Goal: Information Seeking & Learning: Check status

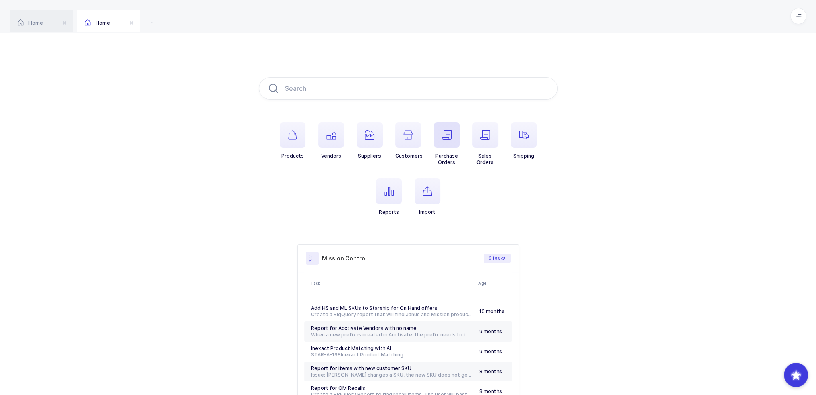
click at [453, 144] on span "button" at bounding box center [447, 135] width 26 height 26
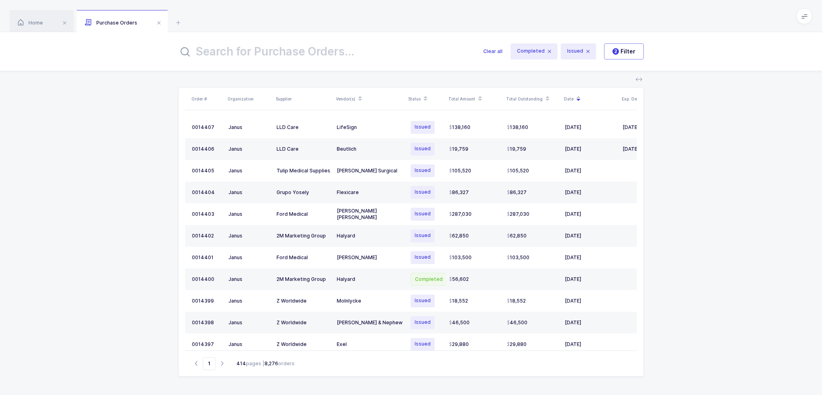
click at [339, 47] on input "text" at bounding box center [325, 51] width 295 height 19
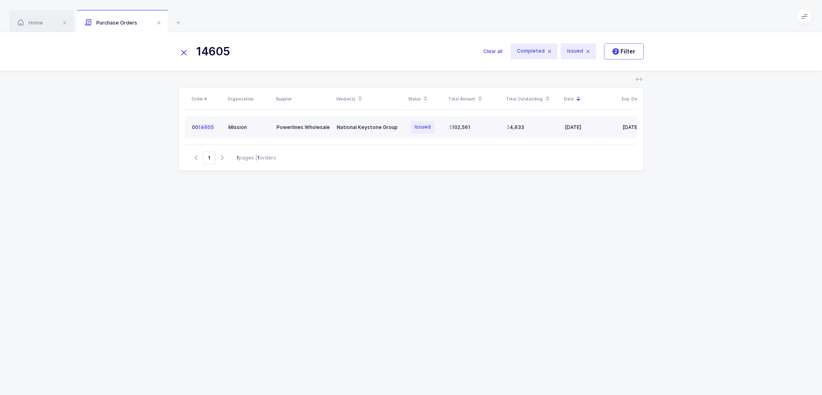
type input "14605"
click at [350, 126] on div "National Keystone Group" at bounding box center [370, 127] width 66 height 6
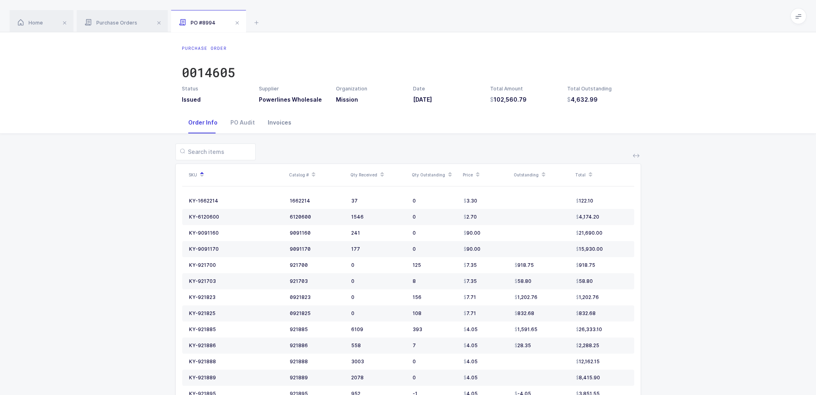
click at [279, 118] on div "Invoices" at bounding box center [279, 123] width 37 height 22
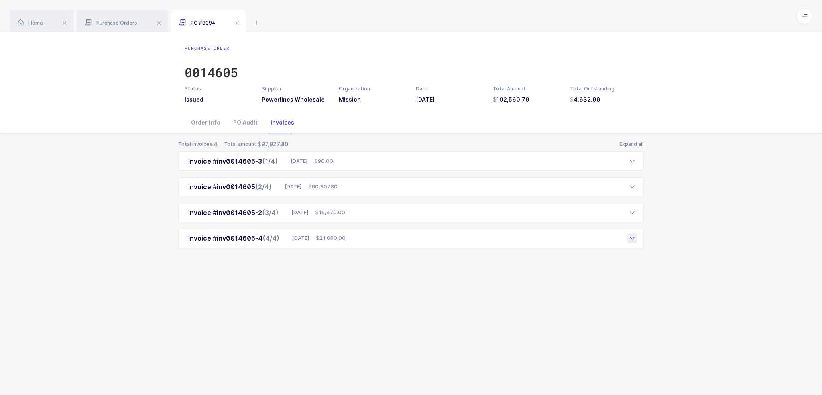
click at [309, 244] on div "Invoice #inv0014605-4 (4/4) 09/28/2025 21,060.00" at bounding box center [411, 237] width 466 height 19
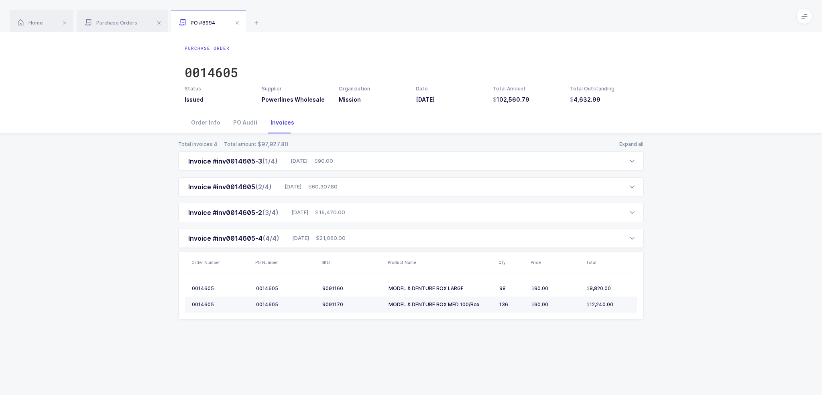
drag, startPoint x: 625, startPoint y: 306, endPoint x: 624, endPoint y: 302, distance: 4.2
click at [624, 302] on div "12,240.00" at bounding box center [615, 304] width 56 height 6
drag, startPoint x: 618, startPoint y: 308, endPoint x: 623, endPoint y: 310, distance: 5.7
click at [623, 310] on td "12,240.00" at bounding box center [617, 304] width 66 height 16
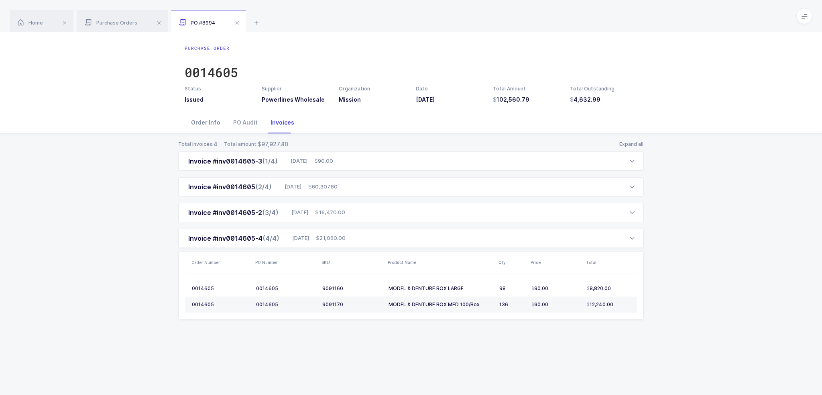
click at [205, 117] on div "Order Info" at bounding box center [206, 123] width 42 height 22
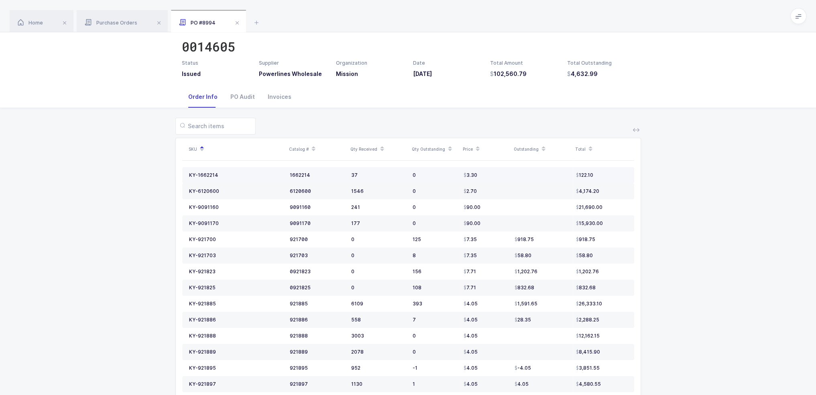
scroll to position [48, 0]
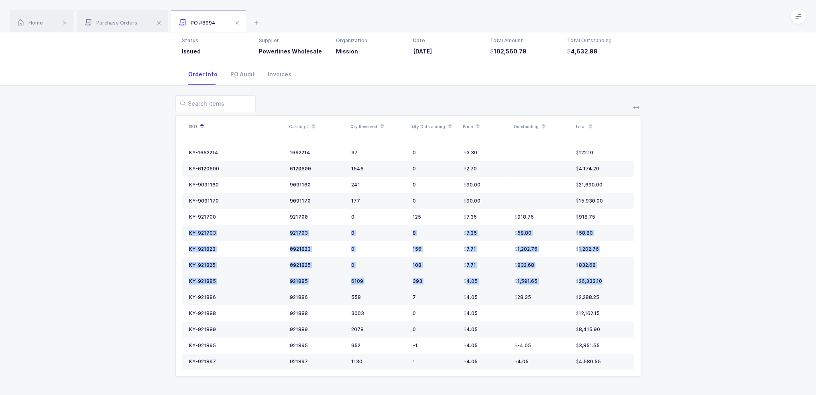
drag, startPoint x: 612, startPoint y: 211, endPoint x: 606, endPoint y: 276, distance: 65.7
click at [606, 276] on tbody "KY-1662214 1662214 37 0 3.30 122.10 KY-6120600 6120600 1546 0 2.70 4,174.20 KY-…" at bounding box center [408, 256] width 452 height 225
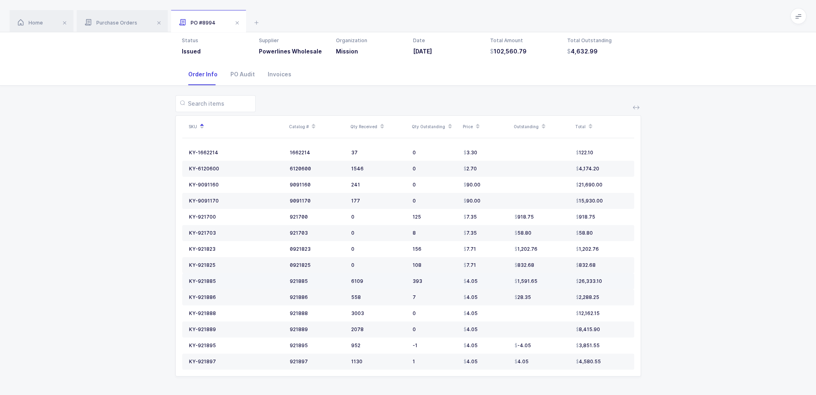
click at [606, 276] on td "26,333.10" at bounding box center [603, 281] width 61 height 16
click at [623, 299] on td "2,288.25" at bounding box center [603, 297] width 61 height 16
drag, startPoint x: 622, startPoint y: 297, endPoint x: 614, endPoint y: 293, distance: 9.0
click at [614, 294] on div "2,288.25" at bounding box center [601, 297] width 51 height 6
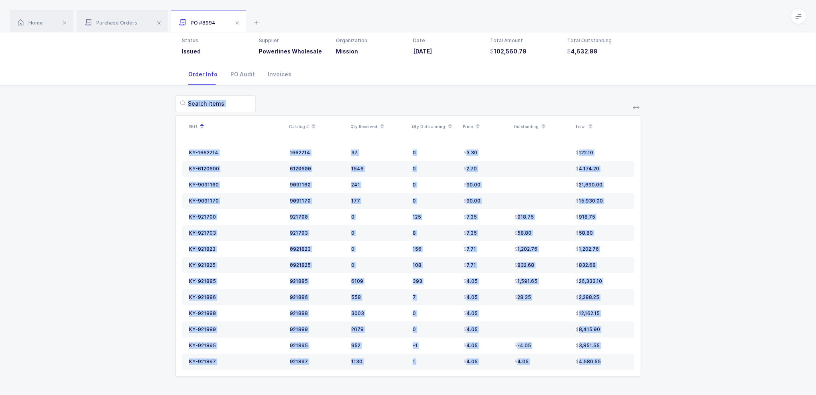
drag, startPoint x: 606, startPoint y: 360, endPoint x: 582, endPoint y: 106, distance: 254.9
click at [582, 106] on div "SKU Catalog # Qty Received Qty Outstanding Price Outstanding Total KY-1662214 1…" at bounding box center [408, 235] width 466 height 281
click at [582, 106] on div at bounding box center [408, 103] width 466 height 17
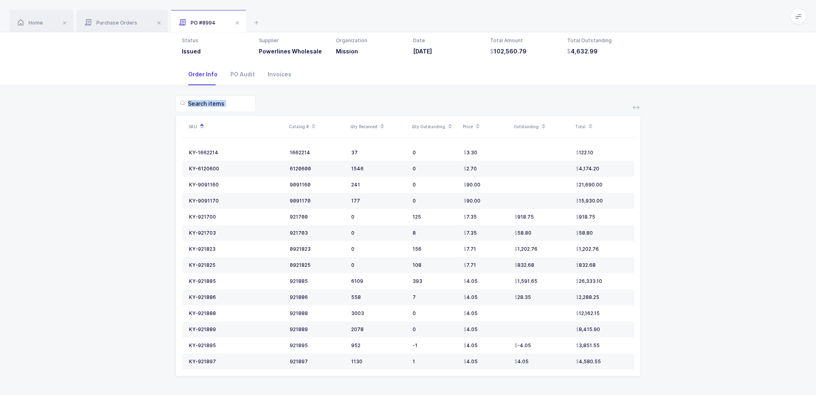
drag, startPoint x: 582, startPoint y: 106, endPoint x: 623, endPoint y: 371, distance: 268.2
click at [624, 378] on div "SKU Catalog # Qty Received Qty Outstanding Price Outstanding Total KY-1662214 1…" at bounding box center [407, 240] width 803 height 310
click at [623, 370] on table "KY-1662214 1662214 37 0 3.30 122.10 KY-6120600 6120600 1546 0 2.70 4,174.20 KY-…" at bounding box center [408, 257] width 452 height 238
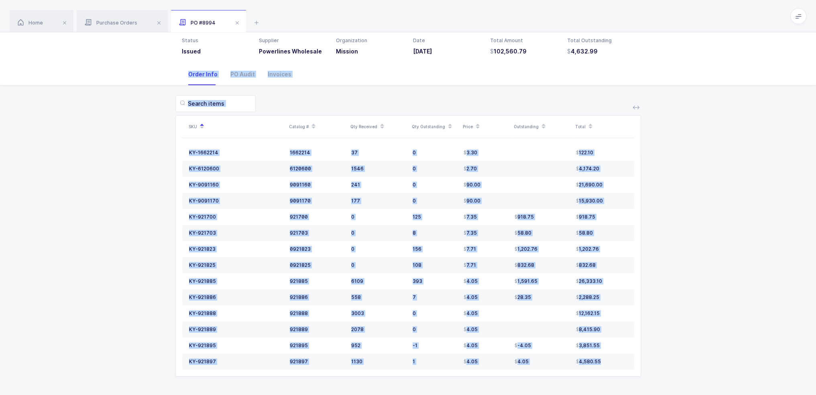
drag, startPoint x: 623, startPoint y: 366, endPoint x: 116, endPoint y: 78, distance: 584.0
click at [116, 78] on div "Order Info PO Audit Invoices SKU Catalog # Qty Received Qty Outstanding Price O…" at bounding box center [408, 229] width 816 height 332
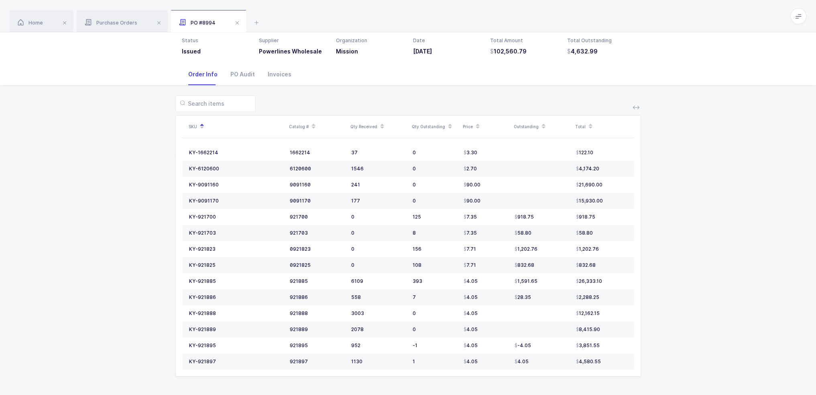
click at [116, 78] on div "Order Info PO Audit Invoices" at bounding box center [408, 74] width 816 height 22
click at [255, 79] on div "PO Audit" at bounding box center [242, 74] width 37 height 22
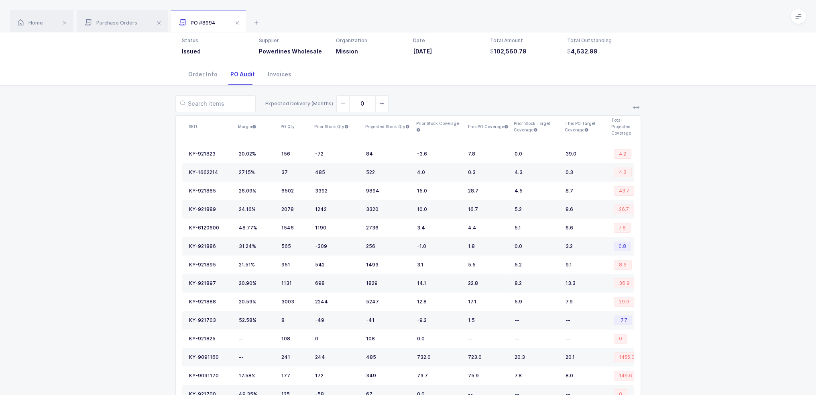
click at [239, 75] on div "PO Audit" at bounding box center [242, 74] width 37 height 22
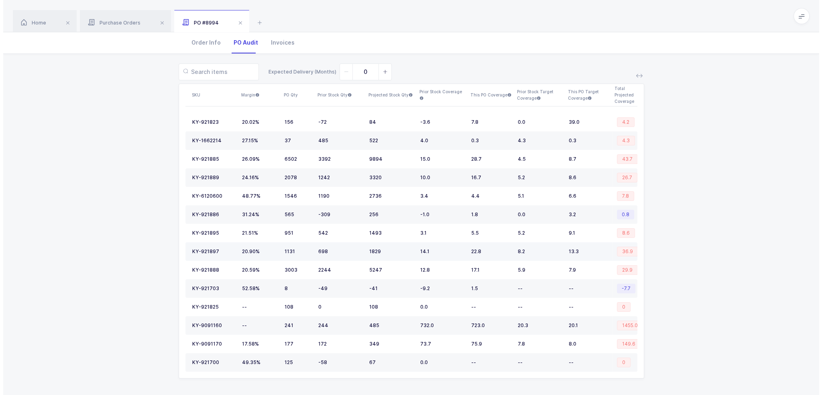
scroll to position [0, 0]
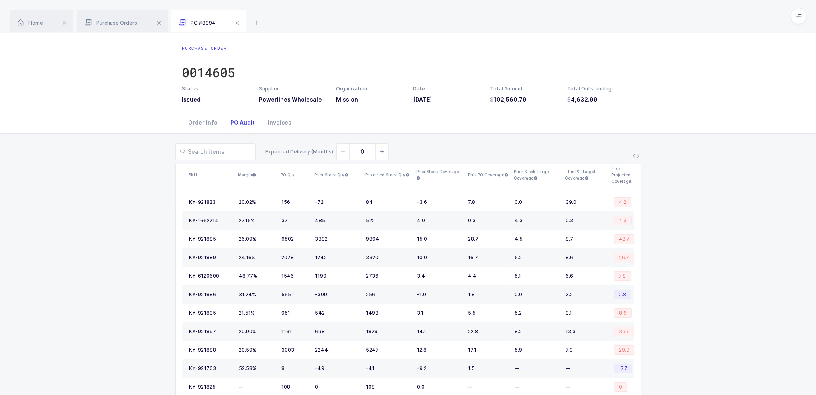
click at [253, 106] on div "Purchase Order 0014605 Status Issued Supplier Powerlines Wholesale Organization…" at bounding box center [408, 71] width 816 height 79
click at [265, 120] on div "Invoices" at bounding box center [279, 123] width 37 height 22
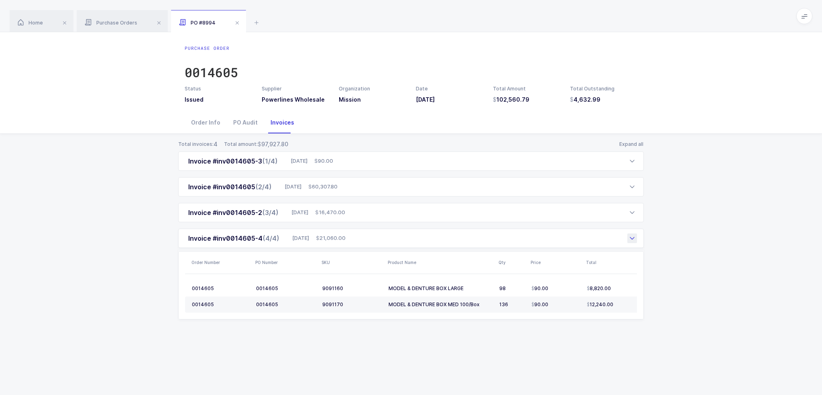
click at [331, 237] on span "21,060.00" at bounding box center [331, 238] width 30 height 8
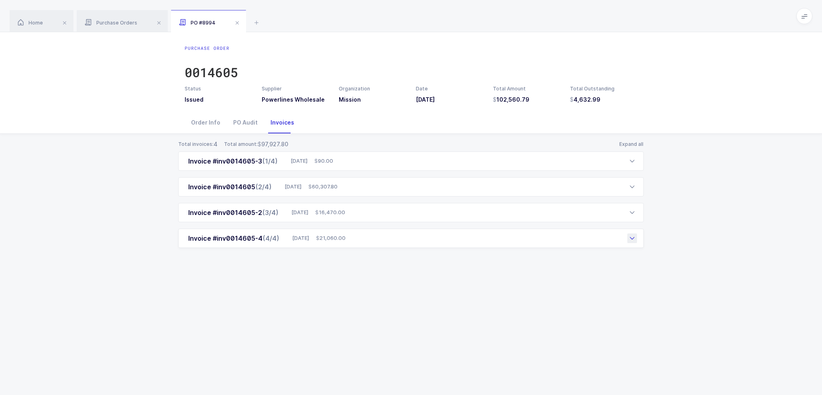
click at [331, 236] on span "21,060.00" at bounding box center [331, 238] width 30 height 8
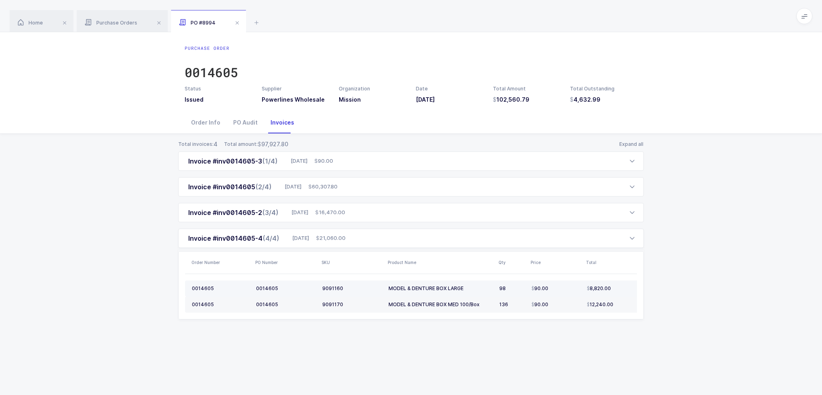
click at [265, 289] on div "0014605" at bounding box center [286, 288] width 60 height 6
click at [342, 287] on div "9091160" at bounding box center [352, 288] width 60 height 6
click at [338, 287] on div "9091160" at bounding box center [352, 288] width 60 height 6
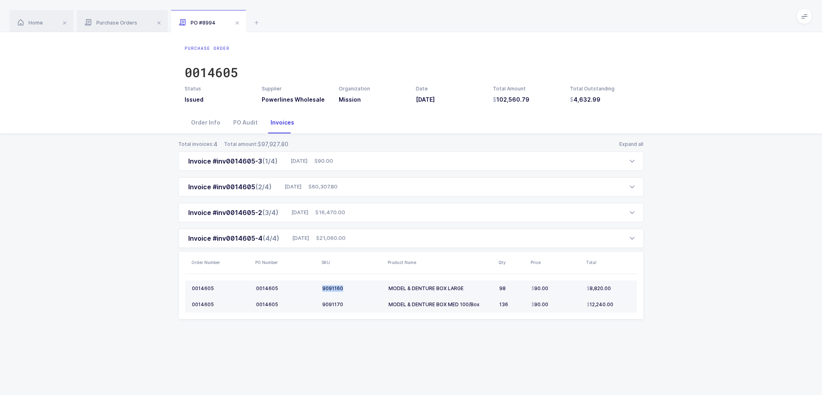
click at [338, 287] on div "9091160" at bounding box center [352, 288] width 60 height 6
copy div "9091160"
click at [215, 126] on div "Order Info" at bounding box center [206, 123] width 42 height 22
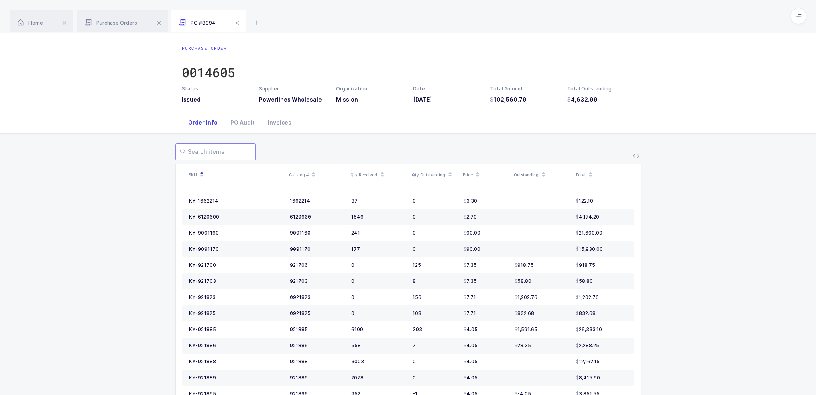
click at [232, 159] on input "text" at bounding box center [215, 151] width 80 height 17
paste input "9091160"
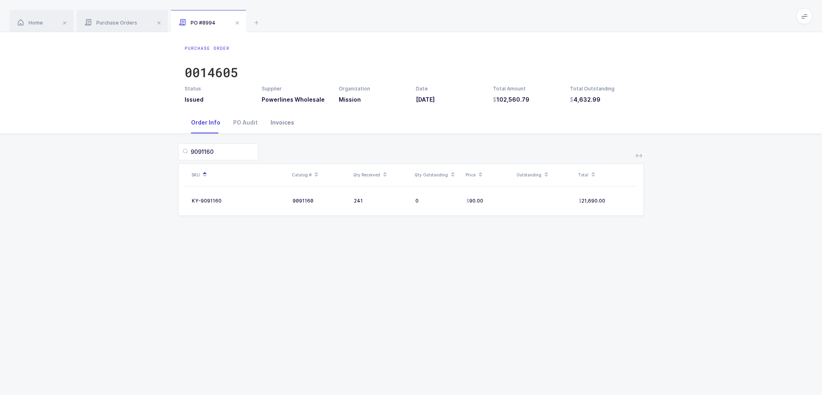
click at [284, 122] on div "Invoices" at bounding box center [282, 123] width 37 height 22
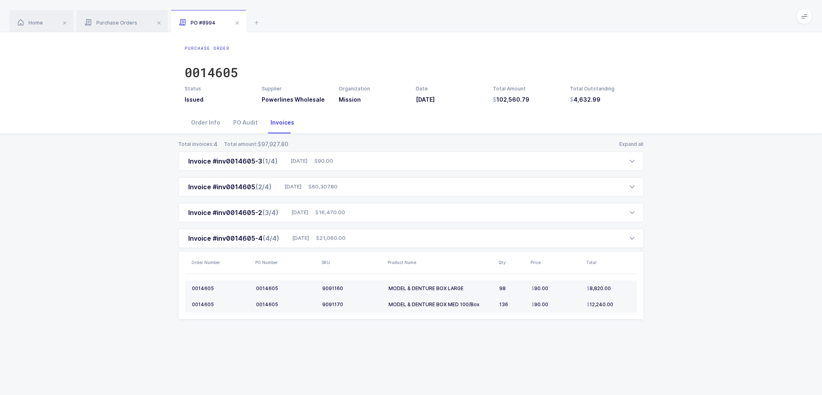
click at [431, 295] on td "MODEL & DENTURE BOX LARGE" at bounding box center [440, 288] width 111 height 16
click at [215, 287] on div "0014605" at bounding box center [221, 288] width 58 height 6
drag, startPoint x: 247, startPoint y: 285, endPoint x: 267, endPoint y: 287, distance: 19.4
click at [253, 286] on tr "0014605 0014605 9091160 MODEL & DENTURE BOX LARGE 98 90.00 8,820.00" at bounding box center [417, 288] width 465 height 16
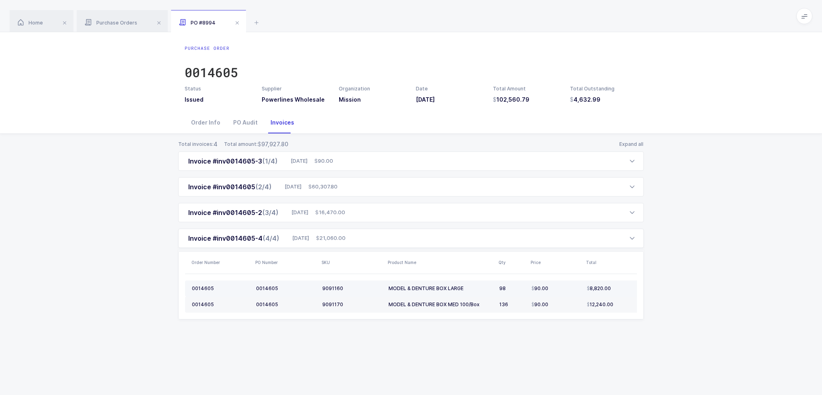
click at [331, 282] on td "9091160" at bounding box center [352, 288] width 66 height 16
copy div "9091160"
click at [208, 124] on div "Order Info" at bounding box center [206, 123] width 42 height 22
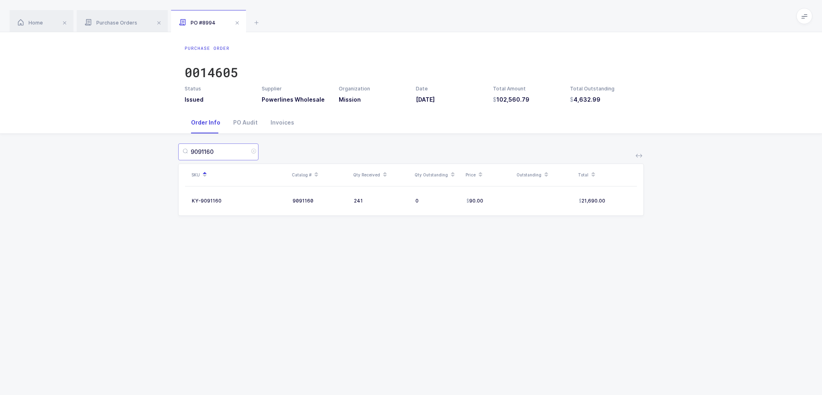
drag, startPoint x: 238, startPoint y: 147, endPoint x: 188, endPoint y: 154, distance: 50.2
click at [188, 154] on div "9091160" at bounding box center [218, 151] width 80 height 17
drag, startPoint x: 354, startPoint y: 201, endPoint x: 543, endPoint y: 204, distance: 188.3
click at [543, 204] on tr "KY-9091160 9091160 241 0 90.00 21,690.00" at bounding box center [411, 201] width 452 height 16
click at [543, 204] on td at bounding box center [544, 201] width 61 height 16
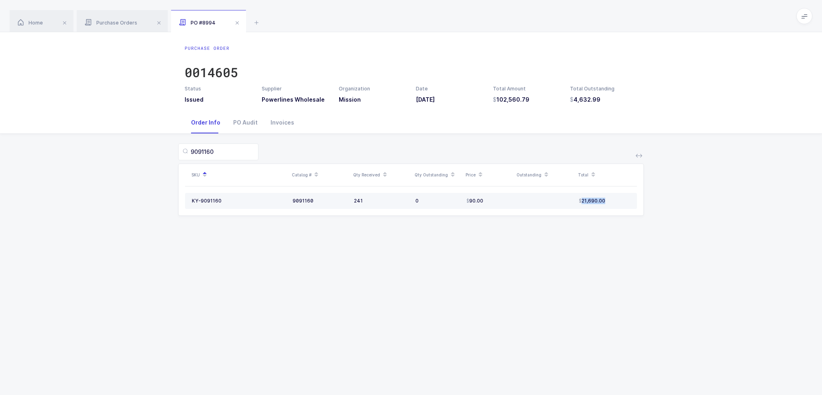
drag, startPoint x: 618, startPoint y: 201, endPoint x: 510, endPoint y: 202, distance: 108.0
click at [539, 202] on tr "KY-9091160 9091160 241 0 90.00 21,690.00" at bounding box center [411, 201] width 452 height 16
click at [231, 151] on input "9091160" at bounding box center [218, 151] width 80 height 17
click at [283, 123] on div "Invoices" at bounding box center [282, 123] width 37 height 22
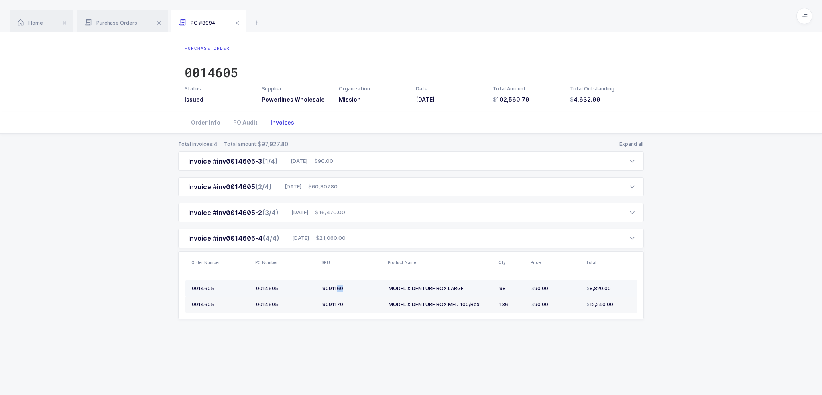
drag, startPoint x: 358, startPoint y: 287, endPoint x: 337, endPoint y: 291, distance: 20.8
click at [337, 291] on div "9091160" at bounding box center [352, 288] width 60 height 6
click at [337, 303] on div "9091170" at bounding box center [352, 304] width 60 height 6
copy div "9091170"
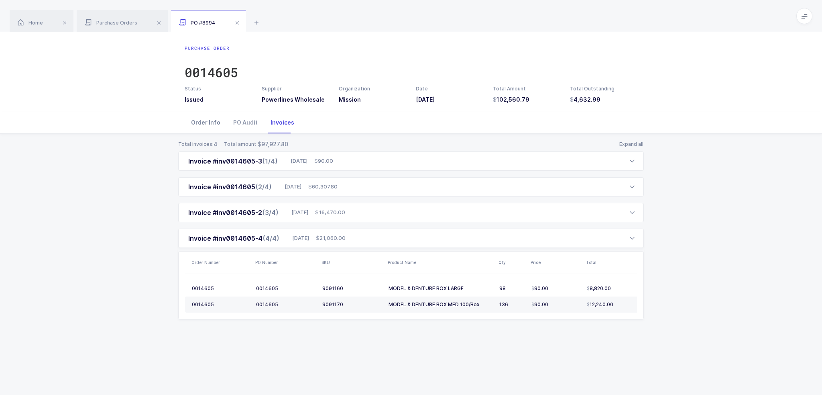
click at [209, 119] on div "Order Info" at bounding box center [206, 123] width 42 height 22
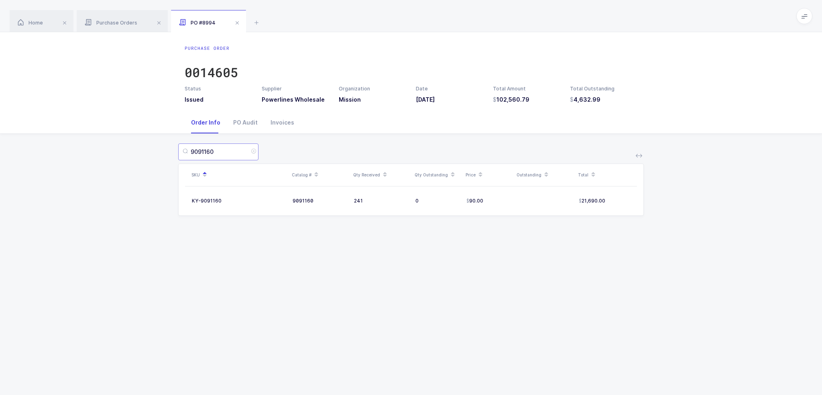
paste input "7"
drag, startPoint x: 218, startPoint y: 155, endPoint x: 151, endPoint y: 152, distance: 66.7
click at [151, 152] on div "9091170 SKU Catalog # Qty Received Qty Outstanding Price Outstanding Total KY-9…" at bounding box center [410, 184] width 809 height 101
type input "9091170"
click at [334, 233] on div "9091170 SKU Catalog # Qty Received Qty Outstanding Price Outstanding Total KY-9…" at bounding box center [410, 184] width 809 height 101
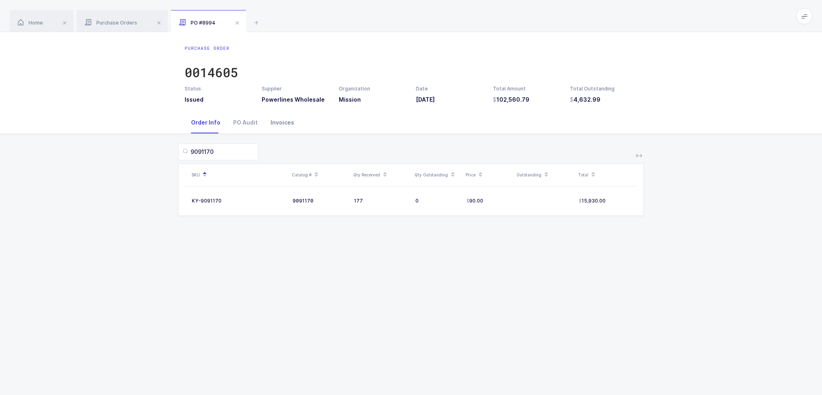
click at [286, 127] on div "Invoices" at bounding box center [282, 123] width 37 height 22
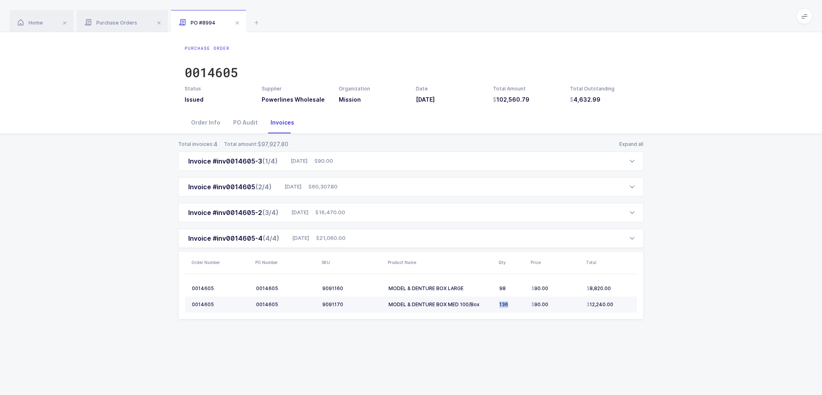
drag, startPoint x: 499, startPoint y: 303, endPoint x: 511, endPoint y: 304, distance: 11.3
click at [511, 304] on div "136" at bounding box center [512, 304] width 26 height 6
drag, startPoint x: 514, startPoint y: 303, endPoint x: 495, endPoint y: 301, distance: 19.4
click at [495, 301] on tr "0014605 0014605 9091170 MODEL & DENTURE BOX MED 100/Box 136 90.00 12,240.00" at bounding box center [417, 304] width 465 height 16
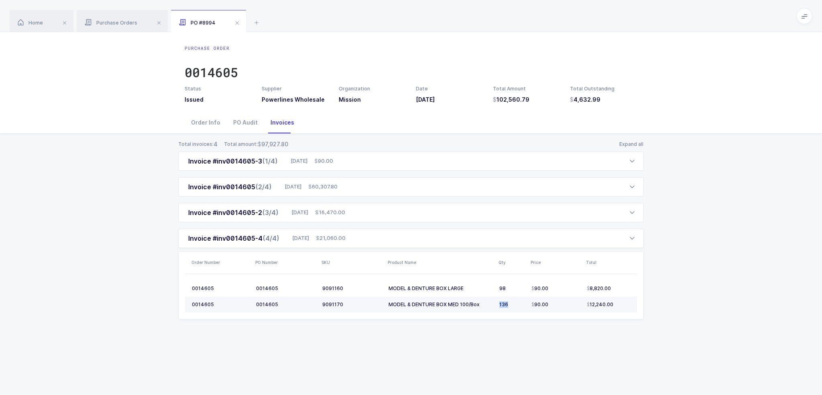
click at [495, 301] on td "MODEL & DENTURE BOX MED 100/Box" at bounding box center [440, 304] width 111 height 16
click at [507, 302] on div "136" at bounding box center [512, 304] width 26 height 6
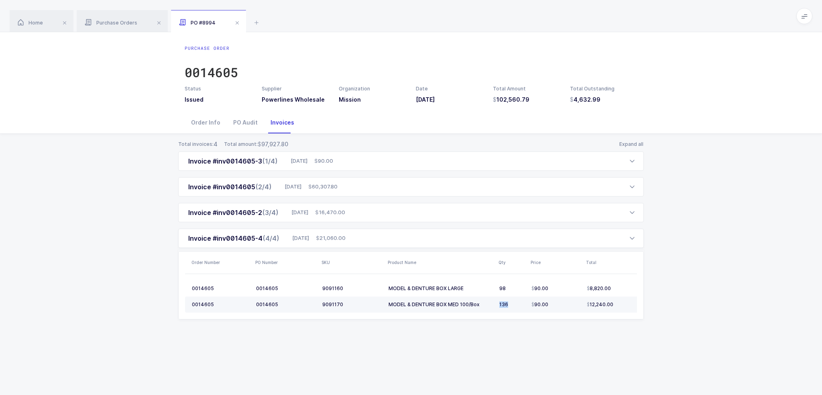
click at [507, 302] on div "136" at bounding box center [512, 304] width 26 height 6
drag, startPoint x: 633, startPoint y: 305, endPoint x: 620, endPoint y: 306, distance: 12.5
click at [620, 306] on div "12,240.00" at bounding box center [615, 304] width 56 height 6
drag, startPoint x: 570, startPoint y: 307, endPoint x: 565, endPoint y: 309, distance: 5.4
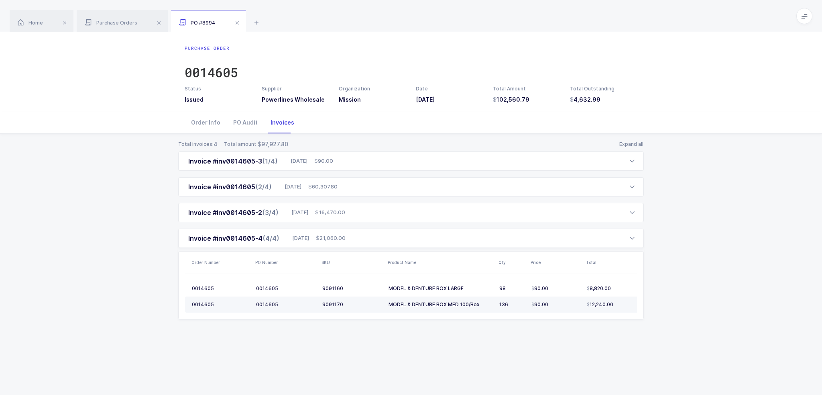
click at [565, 309] on td "90.00" at bounding box center [555, 304] width 55 height 16
click at [530, 331] on div "Total invoices: 4 Total amount: 97,927.80 Expand all Invoice #inv0014605-3 (1/4…" at bounding box center [410, 239] width 809 height 211
click at [198, 121] on div "Order Info" at bounding box center [206, 123] width 42 height 22
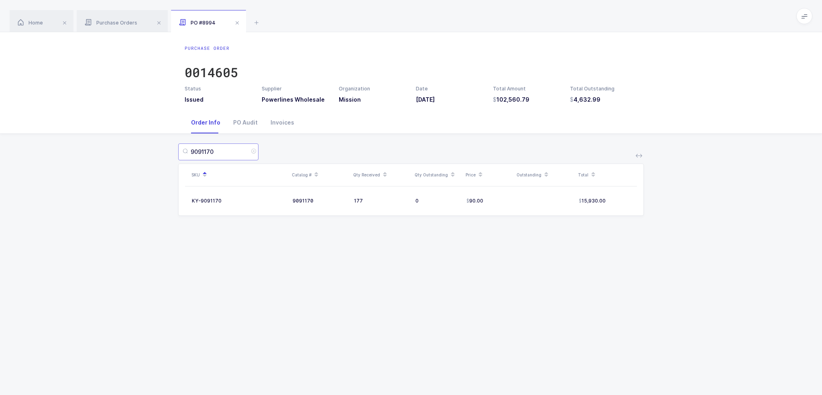
click at [223, 150] on input "9091170" at bounding box center [218, 151] width 80 height 17
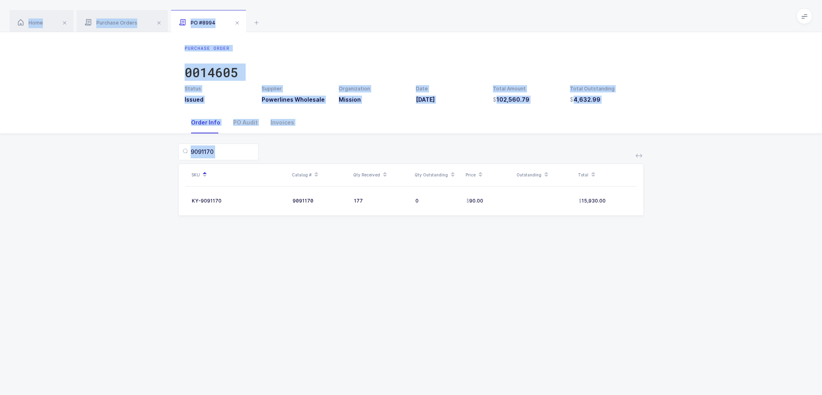
drag, startPoint x: 719, startPoint y: 213, endPoint x: 666, endPoint y: 18, distance: 202.1
click at [666, 18] on div "Home Purchase Orders PO #8994 Products Vendors Suppliers Customers Purchase Ord…" at bounding box center [411, 197] width 822 height 395
click at [666, 18] on div "Home Purchase Orders PO #8994" at bounding box center [411, 16] width 822 height 32
drag, startPoint x: 666, startPoint y: 18, endPoint x: 659, endPoint y: 258, distance: 240.1
click at [659, 258] on div "Home Purchase Orders PO #8994 Products Vendors Suppliers Customers Purchase Ord…" at bounding box center [411, 197] width 822 height 395
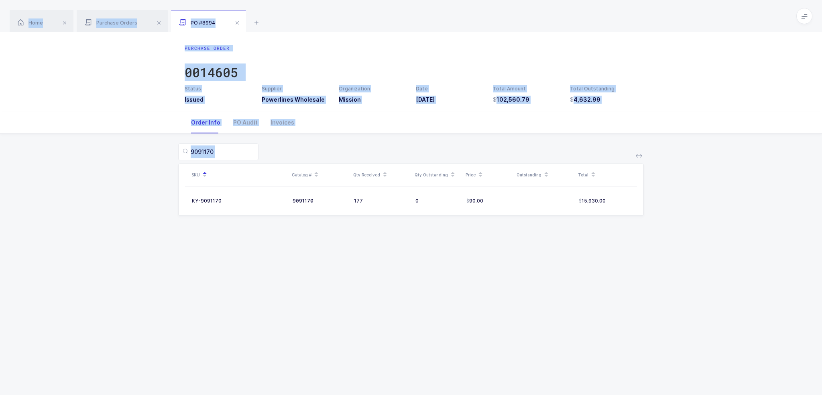
click at [659, 258] on div "Purchase Order 0014605 Status Issued Supplier Powerlines Wholesale Organization…" at bounding box center [411, 213] width 822 height 362
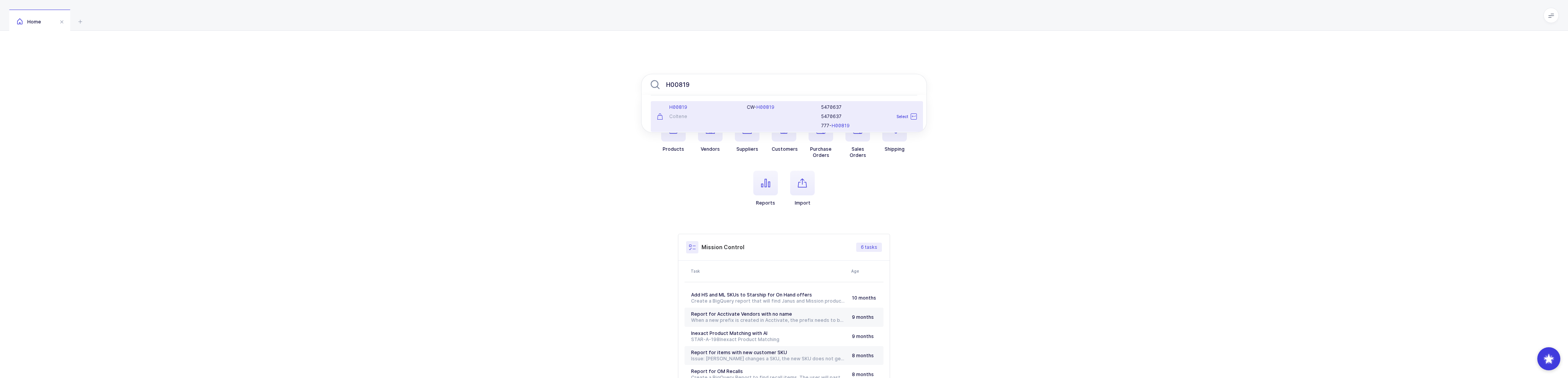
type input "H00819"
click at [736, 122] on div "H00819 Coltene" at bounding box center [697, 117] width 90 height 25
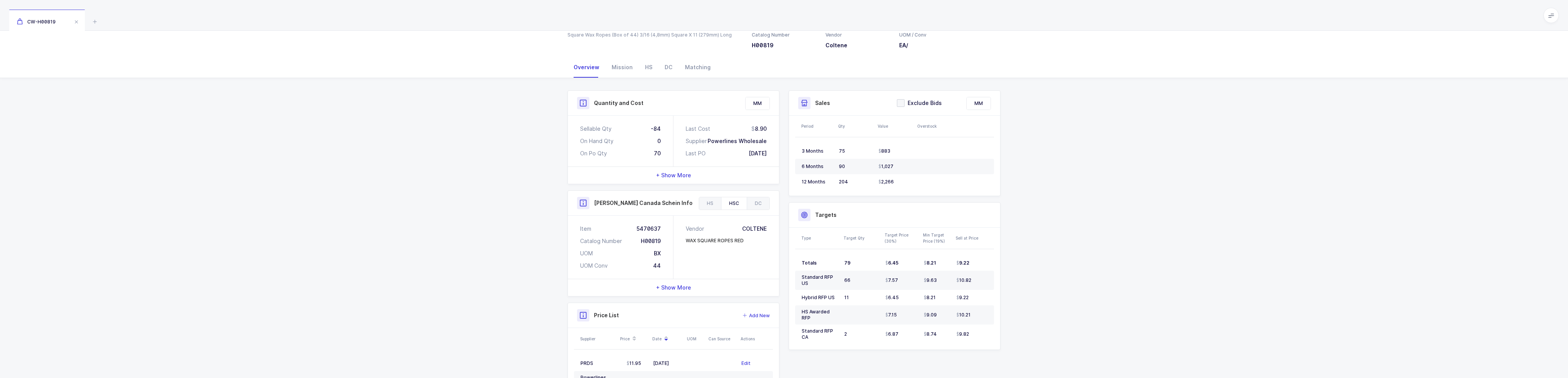
scroll to position [122, 0]
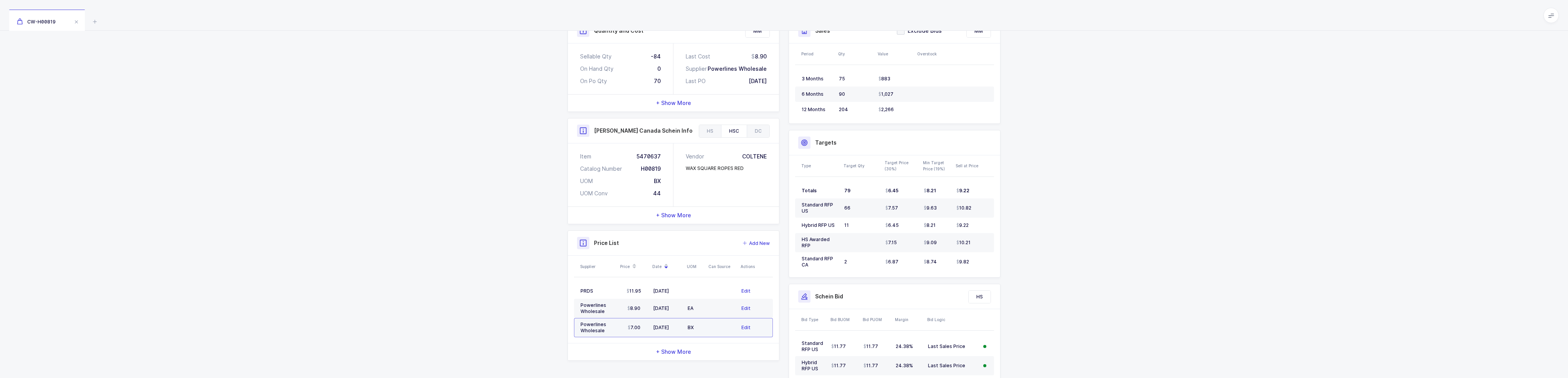
click at [711, 326] on td at bounding box center [722, 327] width 33 height 19
click at [709, 305] on td at bounding box center [722, 308] width 33 height 19
click at [744, 325] on span "Edit" at bounding box center [746, 327] width 10 height 8
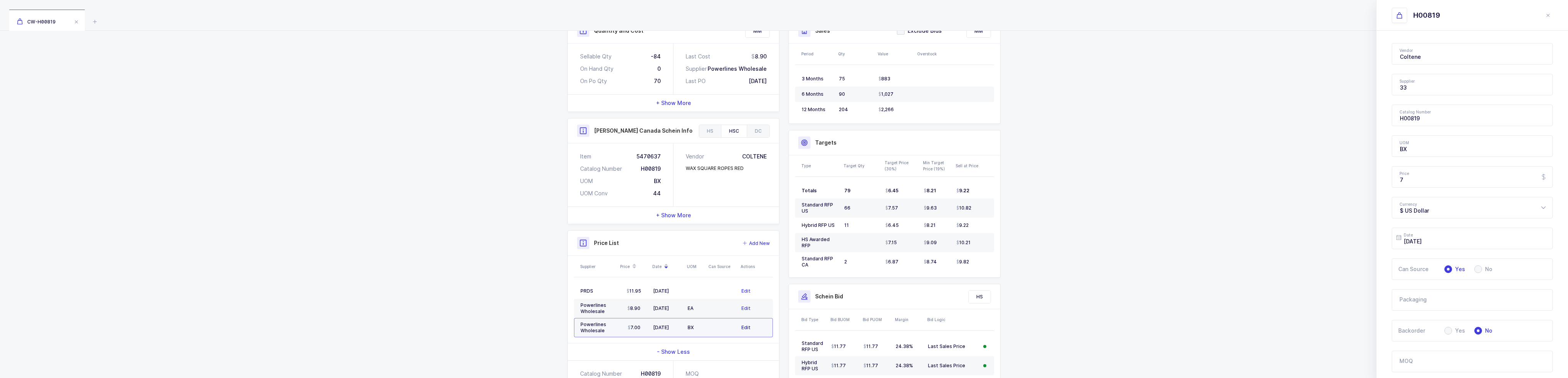
type input "Powerlines Wholesale"
click at [1418, 322] on div "Vendor Coltene 1073849 Ontario Limited ML 10GFedSupply ML 2XL Corporation ML 3 …" at bounding box center [1472, 134] width 191 height 487
click at [1421, 328] on span "Delete Price List Item" at bounding box center [1425, 328] width 68 height 12
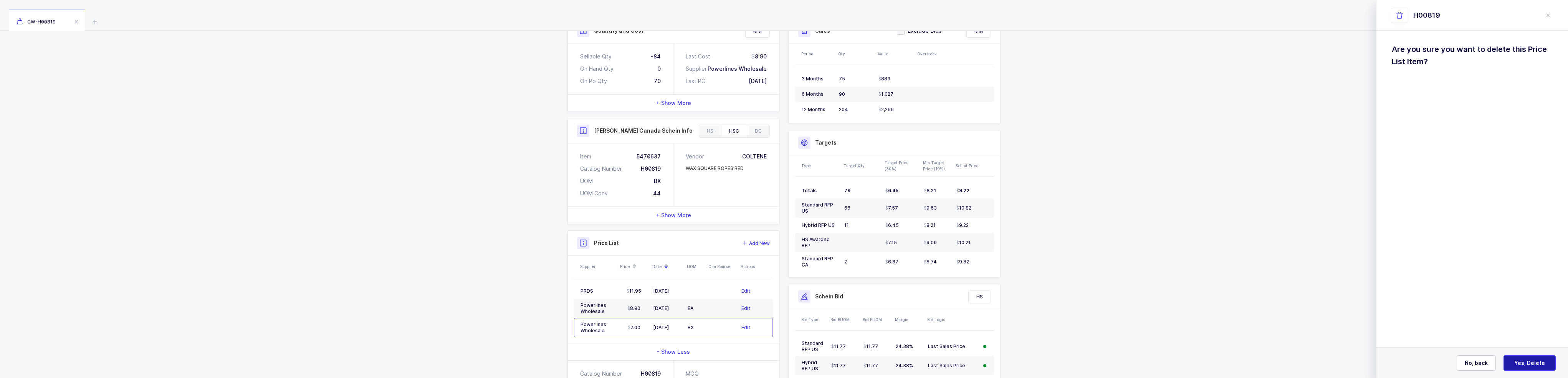
click at [1538, 366] on span "Yes, Delete" at bounding box center [1530, 363] width 31 height 8
type input "[DATE]"
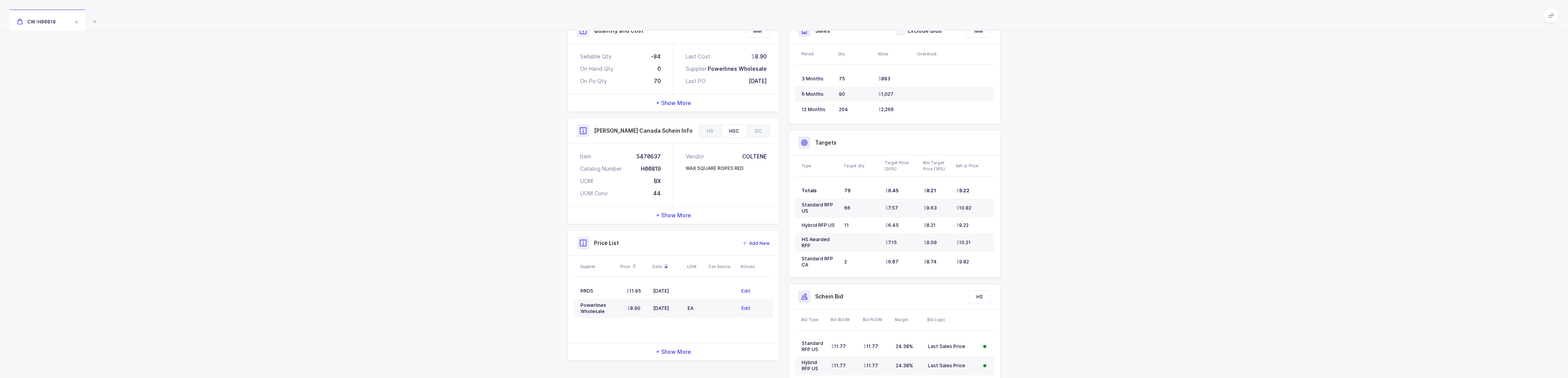
click at [475, 282] on div "Quantity and Cost MM Sellable Qty -84 On Hand Qty 0 On Po Qty 70 Last Cost 8.90…" at bounding box center [784, 236] width 1568 height 461
click at [662, 305] on div "01/27/2025" at bounding box center [668, 308] width 29 height 6
click at [676, 290] on div "02/24/2025" at bounding box center [668, 291] width 29 height 6
click at [674, 307] on div "01/27/2025" at bounding box center [668, 308] width 29 height 6
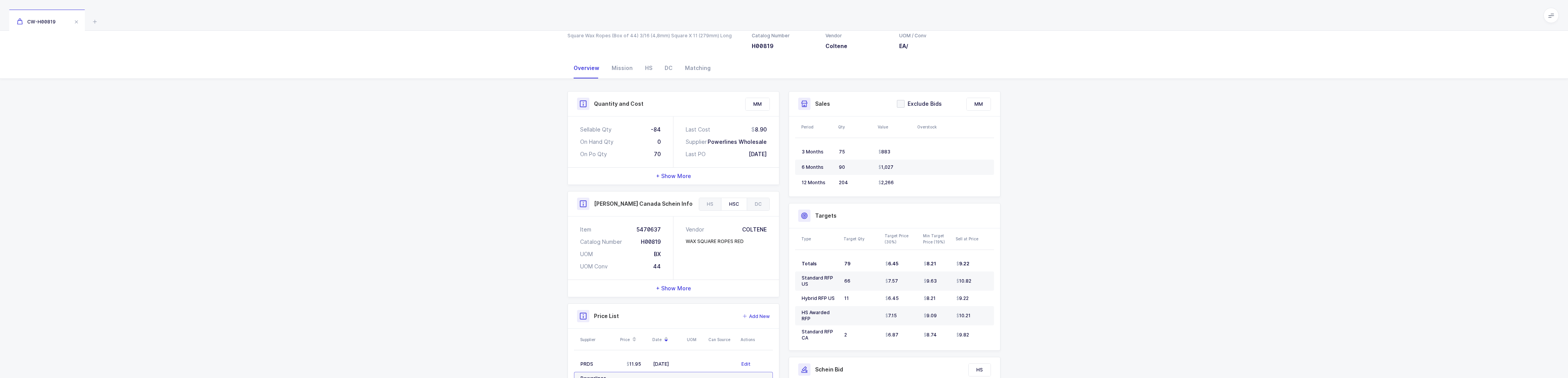
scroll to position [0, 0]
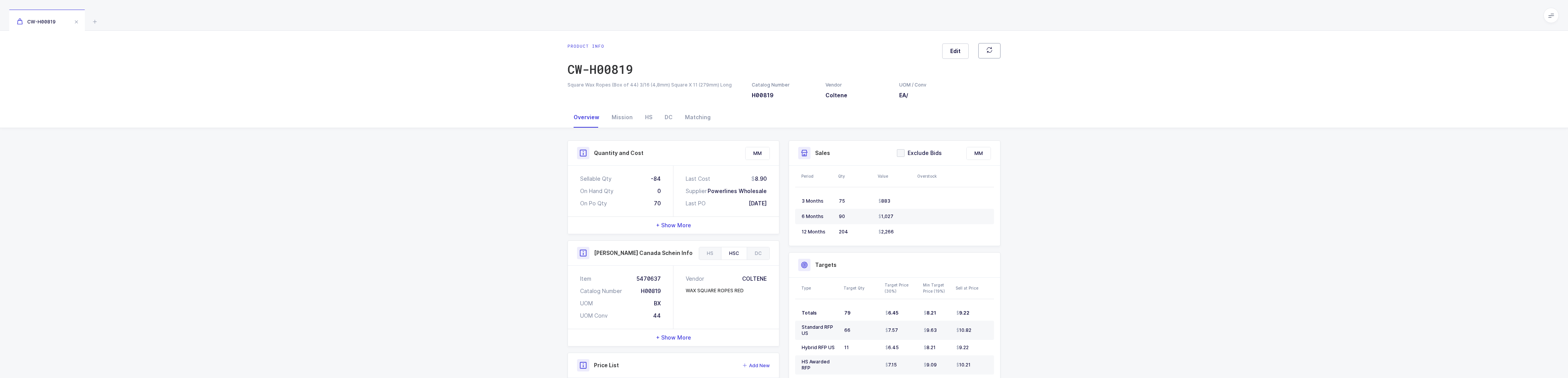
click at [983, 51] on button "button" at bounding box center [989, 51] width 22 height 15
click at [617, 120] on div "Mission" at bounding box center [622, 118] width 33 height 21
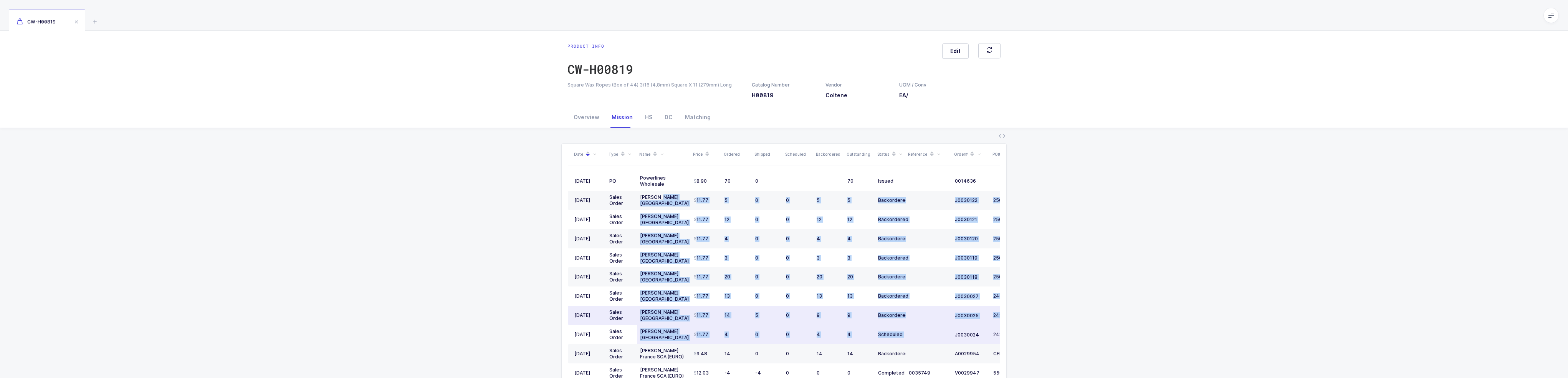
drag, startPoint x: 660, startPoint y: 203, endPoint x: 947, endPoint y: 334, distance: 315.5
click at [947, 334] on tbody "09/12/2025 PO Powerlines Wholesale 8.90 70 0 70 Issued 0014636 10/10/2025 09/09…" at bounding box center [810, 363] width 484 height 384
click at [947, 334] on td at bounding box center [929, 334] width 46 height 19
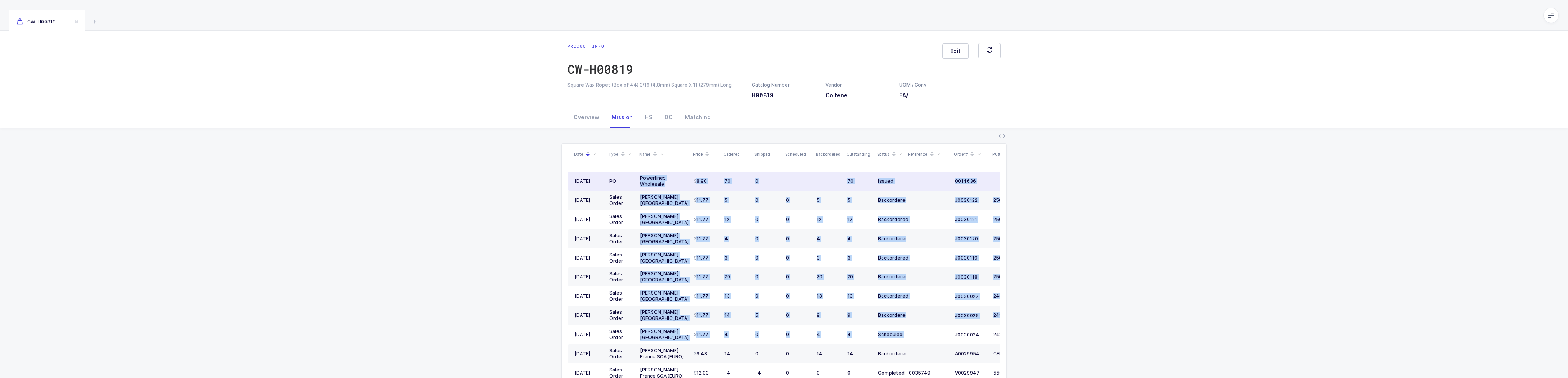
drag, startPoint x: 942, startPoint y: 337, endPoint x: 639, endPoint y: 173, distance: 344.5
click at [639, 173] on tbody "09/12/2025 PO Powerlines Wholesale 8.90 70 0 70 Issued 0014636 10/10/2025 09/09…" at bounding box center [810, 363] width 484 height 384
click at [639, 173] on td "Powerlines Wholesale" at bounding box center [664, 181] width 54 height 19
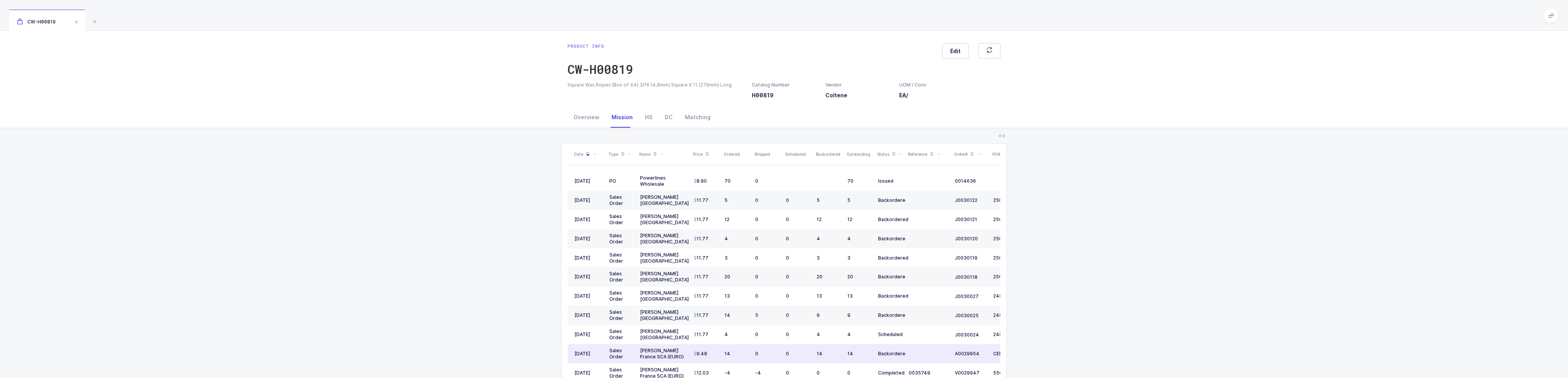
drag, startPoint x: 639, startPoint y: 173, endPoint x: 918, endPoint y: 348, distance: 329.3
click at [918, 348] on tbody "09/12/2025 PO Powerlines Wholesale 8.90 70 0 70 Issued 0014636 10/10/2025 09/09…" at bounding box center [810, 363] width 484 height 384
click at [918, 348] on td at bounding box center [929, 353] width 46 height 19
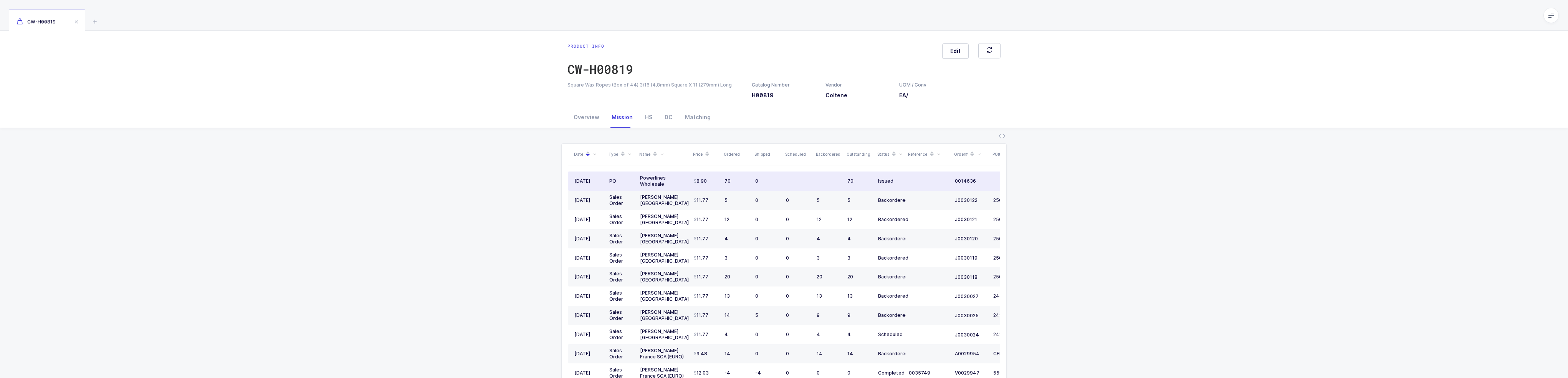
click at [602, 178] on div "[DATE]" at bounding box center [588, 181] width 29 height 6
click at [970, 181] on span "0014636" at bounding box center [965, 181] width 21 height 6
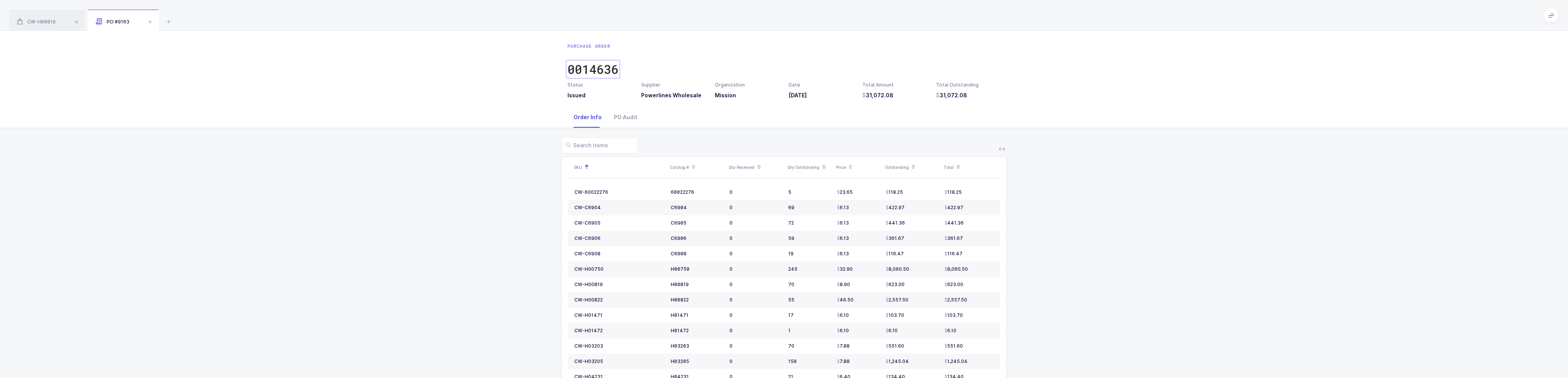
click at [588, 68] on div "0014636" at bounding box center [592, 69] width 51 height 15
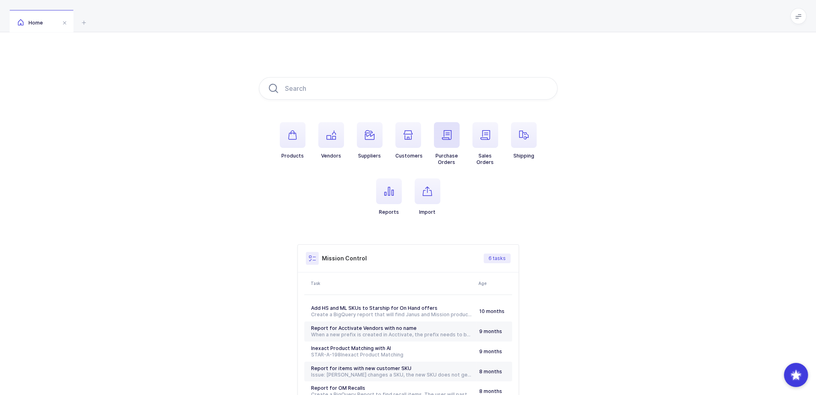
click at [451, 135] on span "button" at bounding box center [447, 135] width 26 height 26
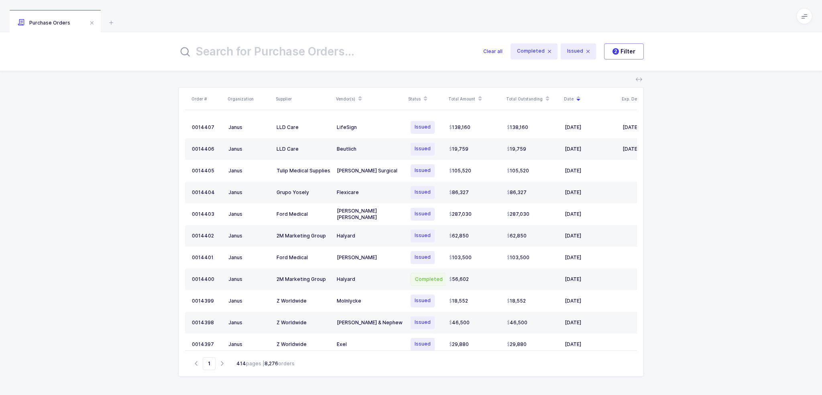
click at [291, 51] on input "text" at bounding box center [325, 51] width 295 height 19
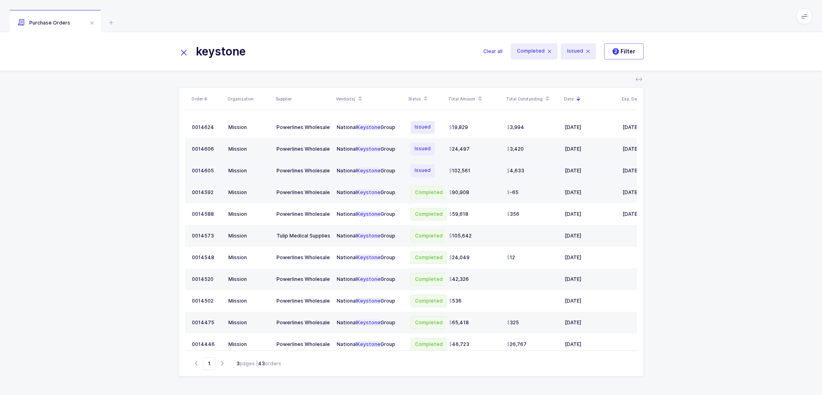
click at [480, 174] on td "102,561" at bounding box center [475, 171] width 58 height 22
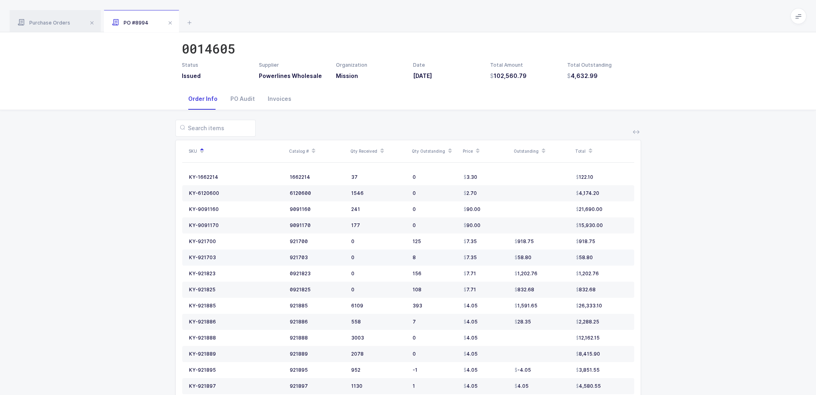
scroll to position [48, 0]
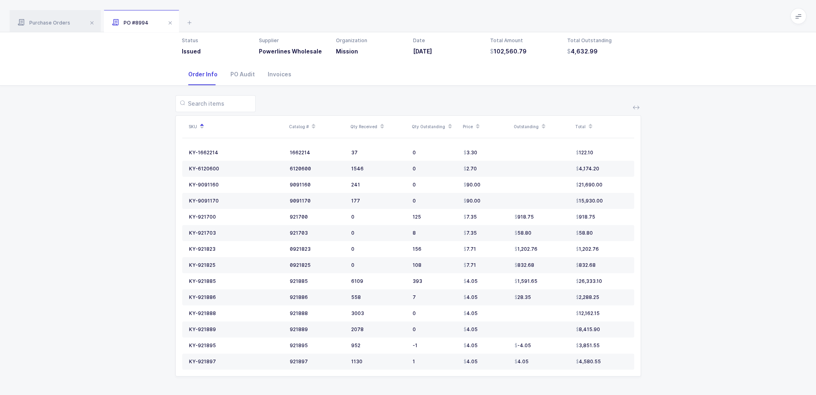
click at [542, 126] on icon at bounding box center [543, 128] width 4 height 4
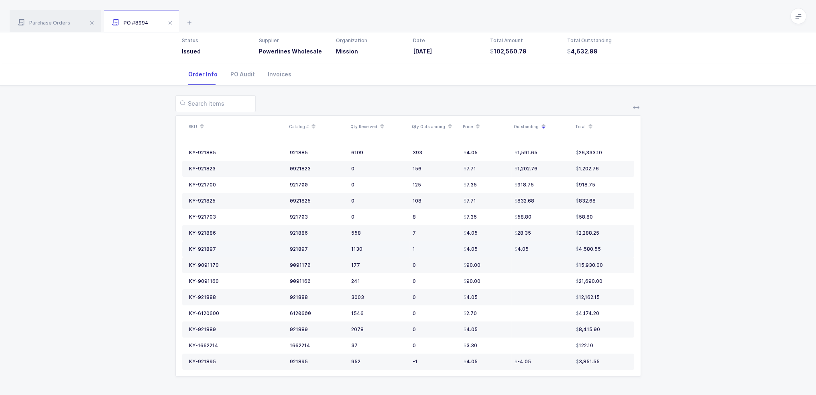
drag, startPoint x: 615, startPoint y: 252, endPoint x: 617, endPoint y: 241, distance: 11.0
click at [617, 241] on td "4,580.55" at bounding box center [603, 249] width 61 height 16
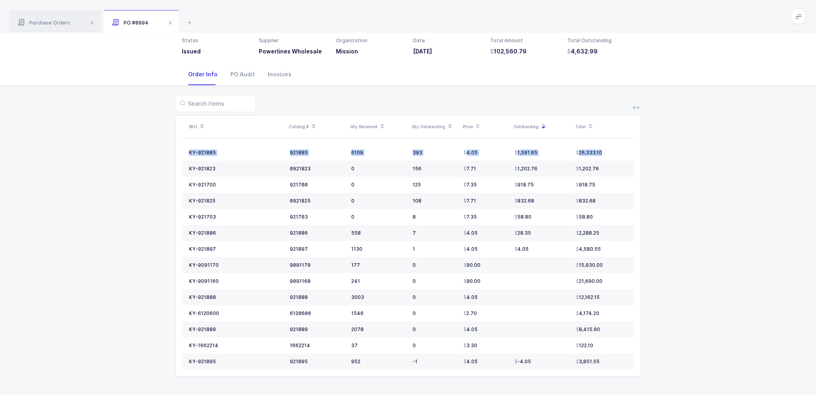
drag, startPoint x: 610, startPoint y: 152, endPoint x: 644, endPoint y: 155, distance: 34.2
click at [644, 155] on div "SKU Catalog # Qty Received Qty Outstanding Price Outstanding Total KY-921885 92…" at bounding box center [407, 240] width 803 height 310
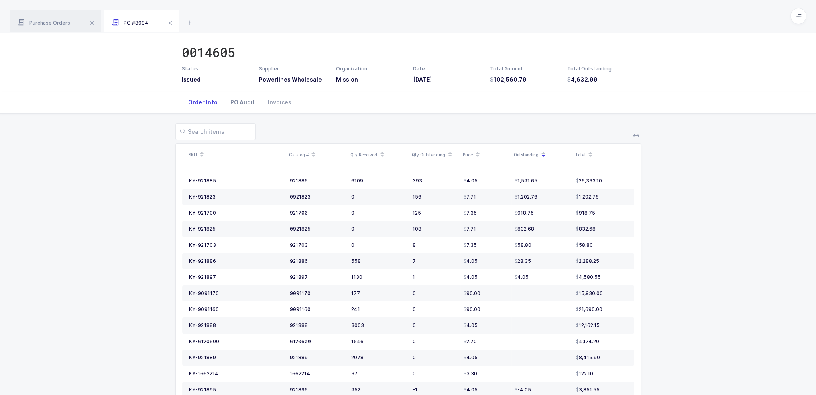
scroll to position [0, 0]
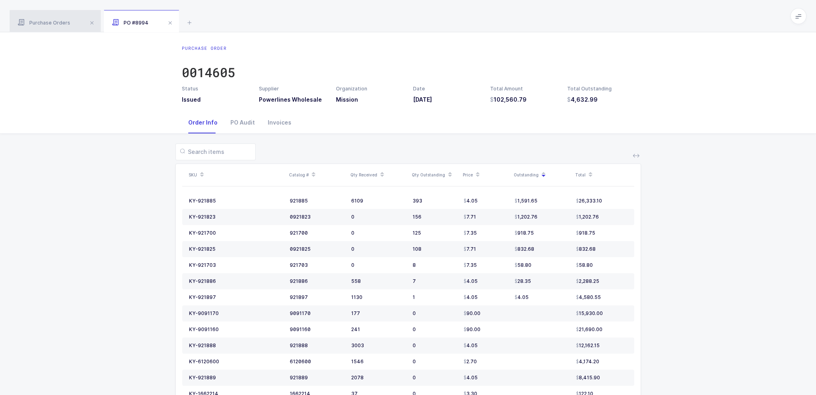
click at [39, 14] on div "Purchase Orders" at bounding box center [55, 21] width 91 height 22
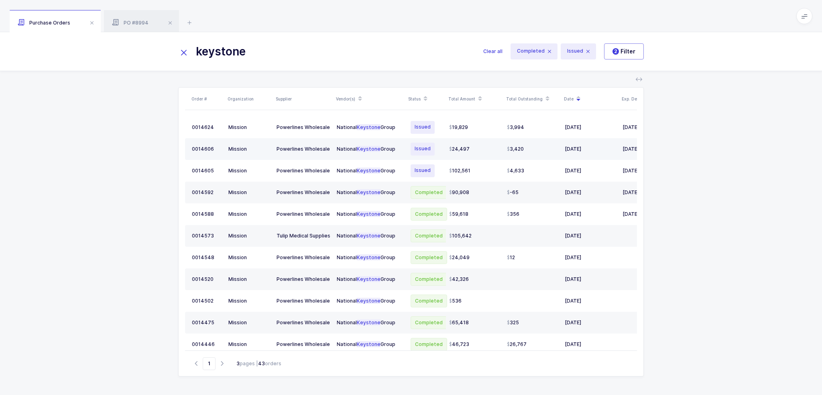
click at [431, 147] on span "Issued" at bounding box center [423, 148] width 24 height 13
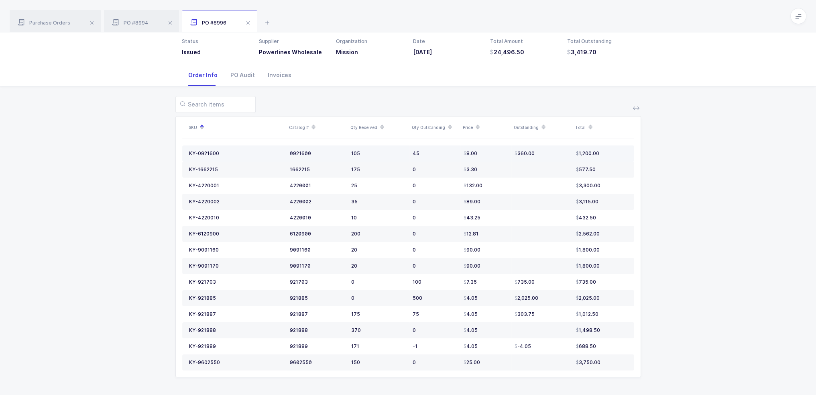
scroll to position [48, 0]
click at [543, 126] on icon at bounding box center [543, 128] width 4 height 4
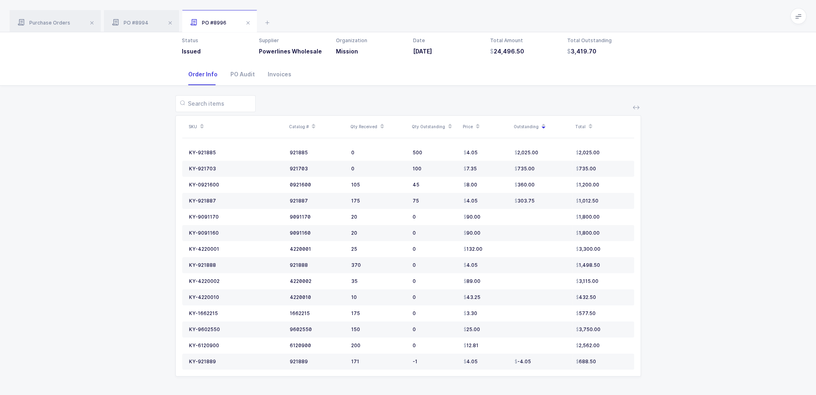
click at [543, 125] on span at bounding box center [544, 127] width 10 height 14
click at [544, 130] on span at bounding box center [544, 127] width 10 height 14
click at [233, 109] on input "text" at bounding box center [215, 103] width 80 height 17
click at [299, 100] on div at bounding box center [408, 103] width 466 height 17
click at [131, 25] on span "PO #8994" at bounding box center [130, 23] width 37 height 6
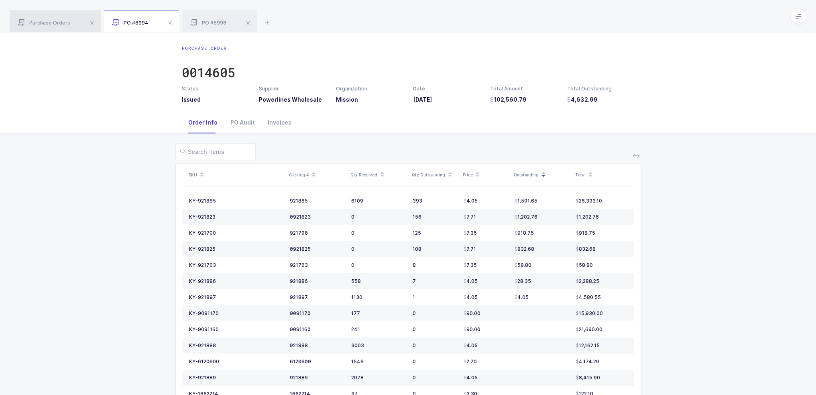
click at [56, 17] on div "Purchase Orders" at bounding box center [55, 21] width 91 height 22
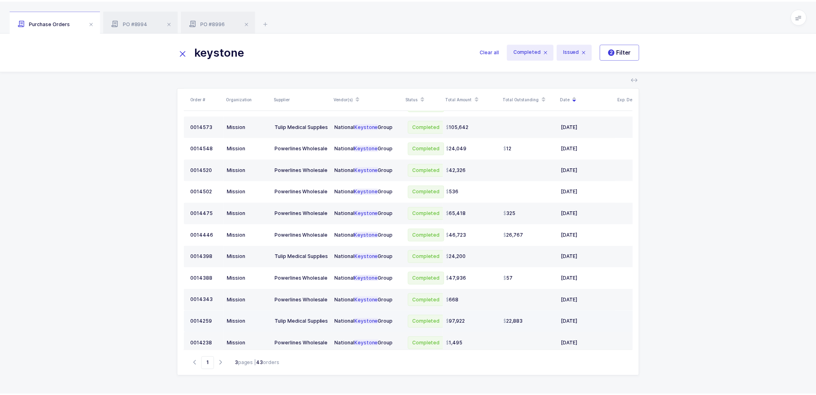
scroll to position [120, 0]
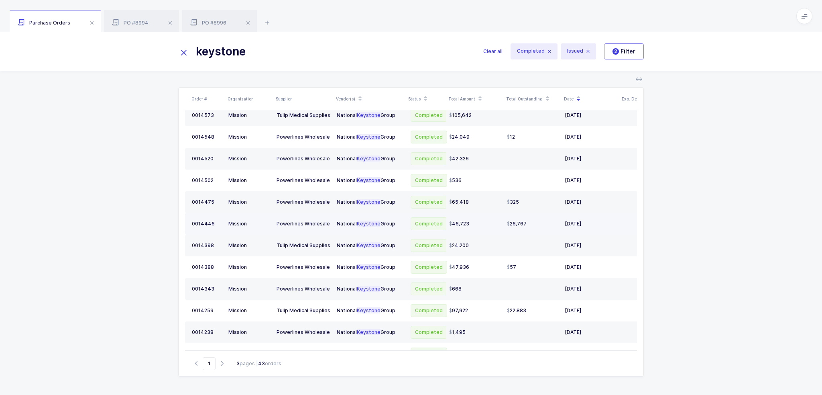
click at [525, 222] on span "26,767" at bounding box center [517, 223] width 20 height 6
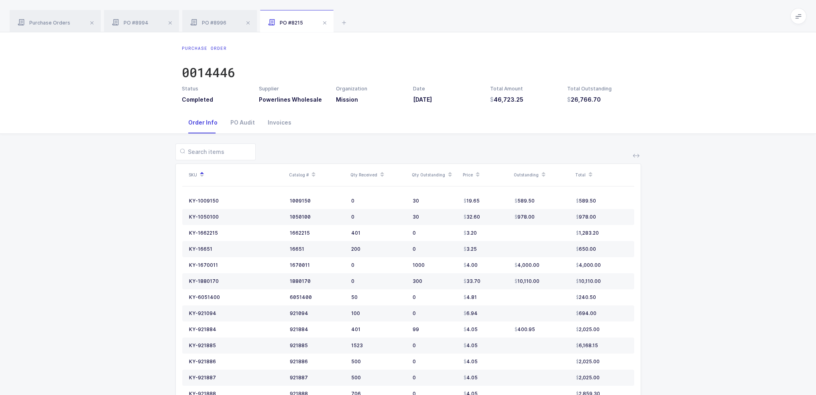
click at [311, 175] on icon at bounding box center [313, 177] width 4 height 4
drag, startPoint x: 545, startPoint y: 250, endPoint x: 552, endPoint y: 246, distance: 8.5
click at [552, 246] on div "4,820.00" at bounding box center [542, 249] width 55 height 6
click at [193, 8] on div "Purchase Orders PO #8994 PO #8996 PO #8215" at bounding box center [408, 16] width 816 height 32
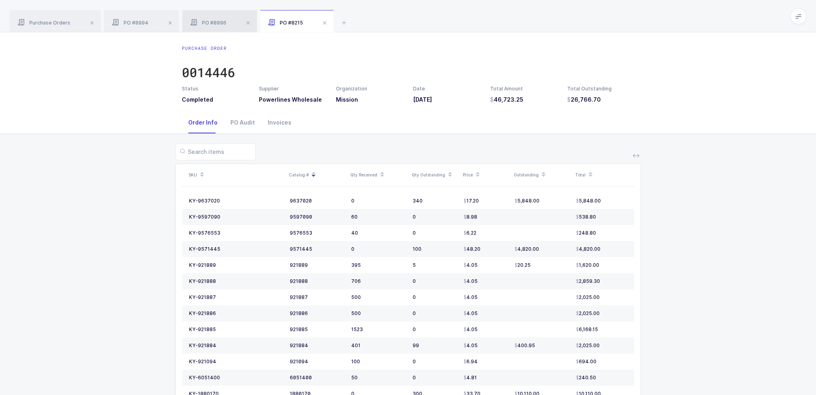
click at [204, 18] on div "PO #8996" at bounding box center [219, 21] width 75 height 22
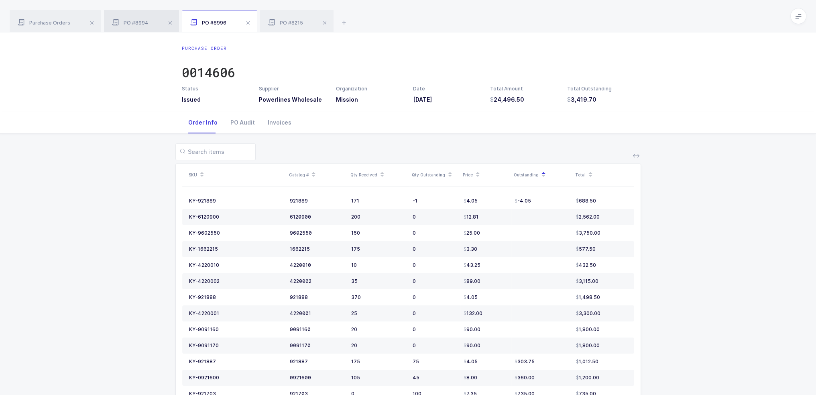
click at [139, 22] on span "PO #8994" at bounding box center [130, 23] width 37 height 6
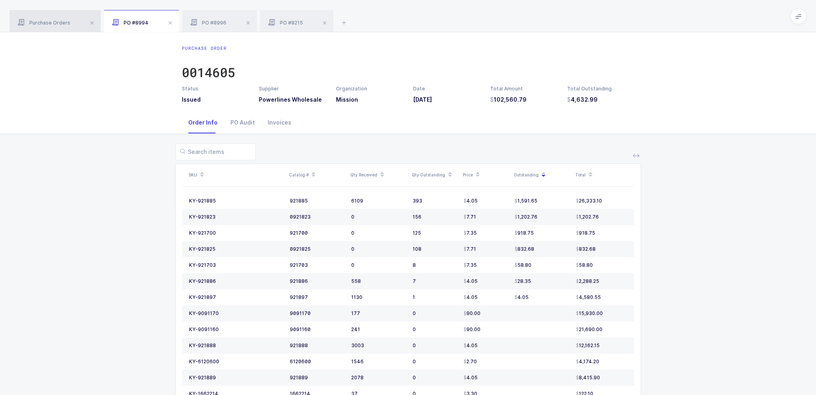
click at [50, 22] on span "Purchase Orders" at bounding box center [44, 23] width 53 height 6
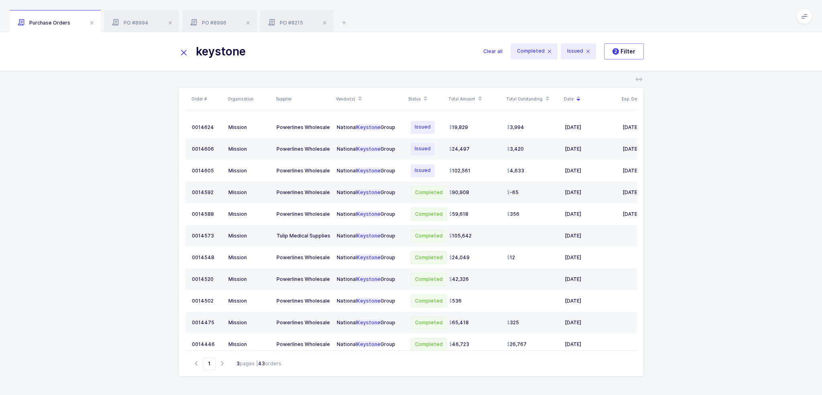
drag, startPoint x: 255, startPoint y: 45, endPoint x: 172, endPoint y: 46, distance: 83.5
click at [175, 45] on div "keystone Clear all Completed Issued 2 Filter" at bounding box center [411, 51] width 822 height 39
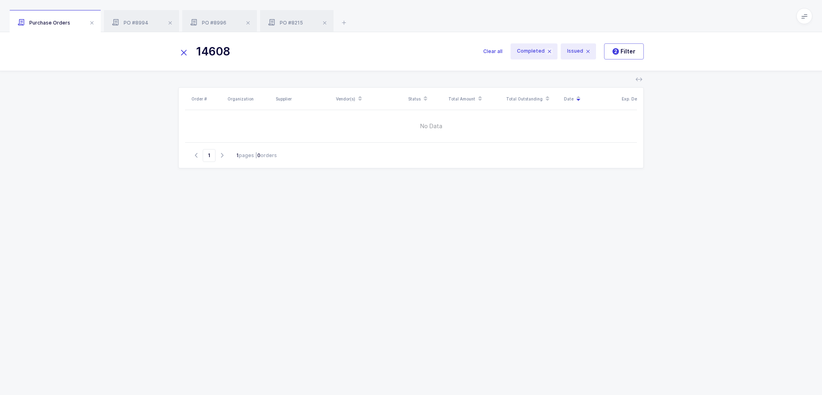
click at [550, 51] on icon at bounding box center [549, 51] width 6 height 6
click at [590, 51] on icon at bounding box center [588, 51] width 6 height 6
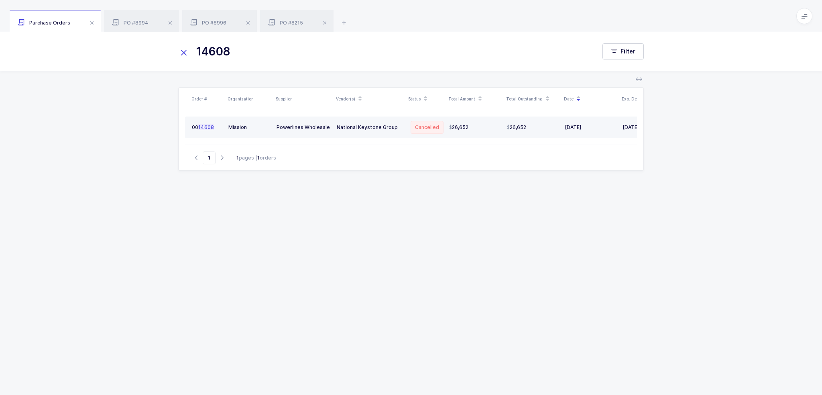
click at [401, 127] on div "National Keystone Group" at bounding box center [370, 127] width 66 height 6
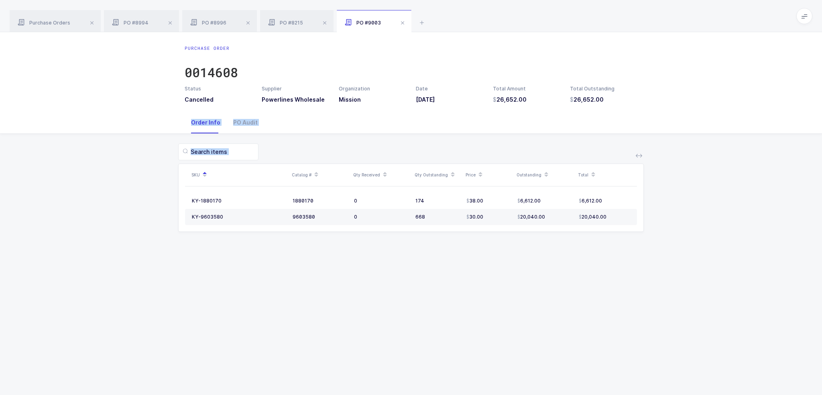
drag, startPoint x: 358, startPoint y: 132, endPoint x: 564, endPoint y: 303, distance: 267.9
click at [564, 303] on div "Purchase Order 0014608 Status Cancelled Supplier Powerlines Wholesale Organizat…" at bounding box center [411, 213] width 822 height 362
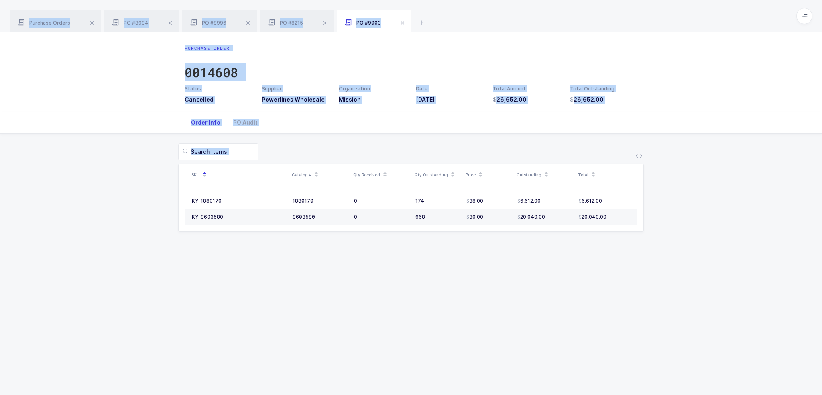
drag, startPoint x: 614, startPoint y: 304, endPoint x: 604, endPoint y: 28, distance: 276.3
click at [604, 28] on div "Purchase Orders PO #8994 PO #8996 PO #8215 PO #9003 14608 Filter Order # Organi…" at bounding box center [411, 197] width 822 height 395
click at [604, 28] on div "Purchase Orders PO #8994 PO #8996 PO #8215 PO #9003" at bounding box center [411, 16] width 822 height 32
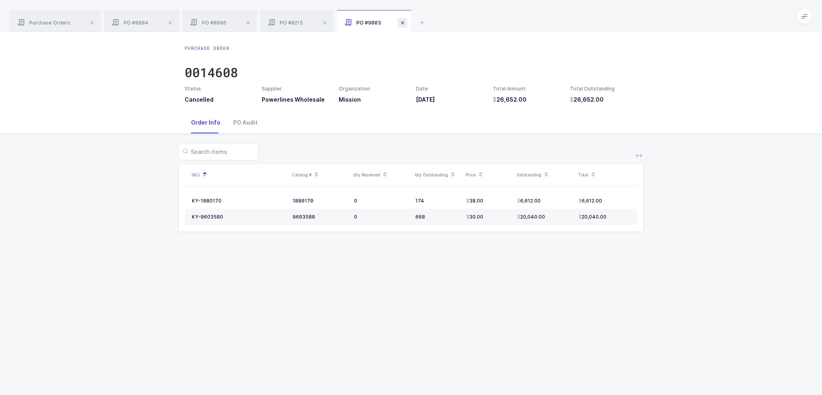
click at [400, 22] on span at bounding box center [403, 23] width 10 height 10
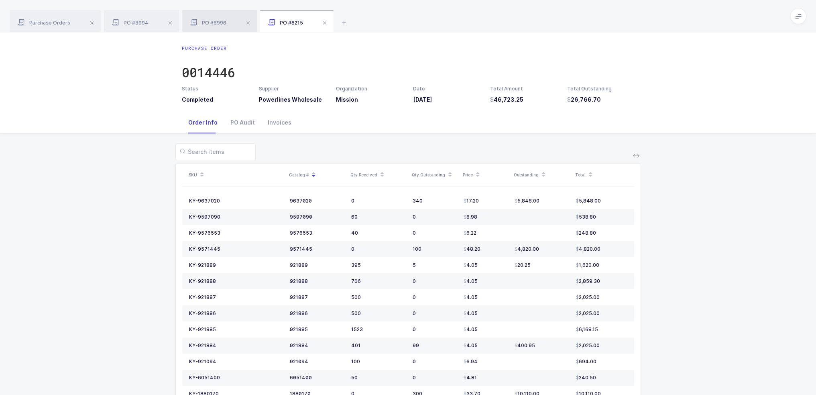
click at [230, 26] on div "PO #8996" at bounding box center [219, 21] width 75 height 22
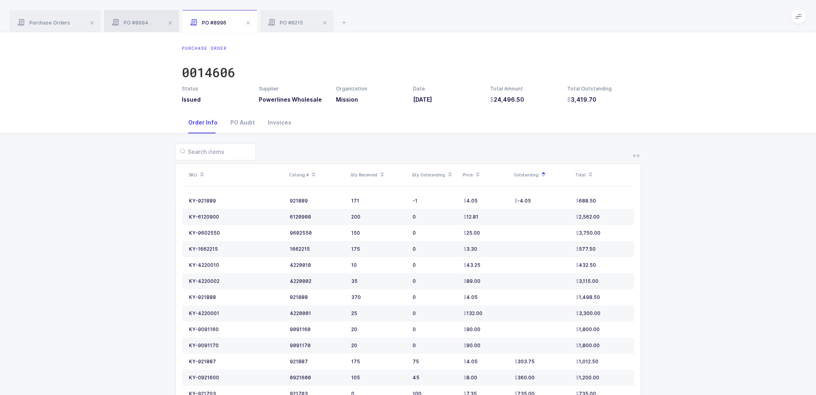
click at [163, 24] on div "PO #8994" at bounding box center [141, 21] width 75 height 22
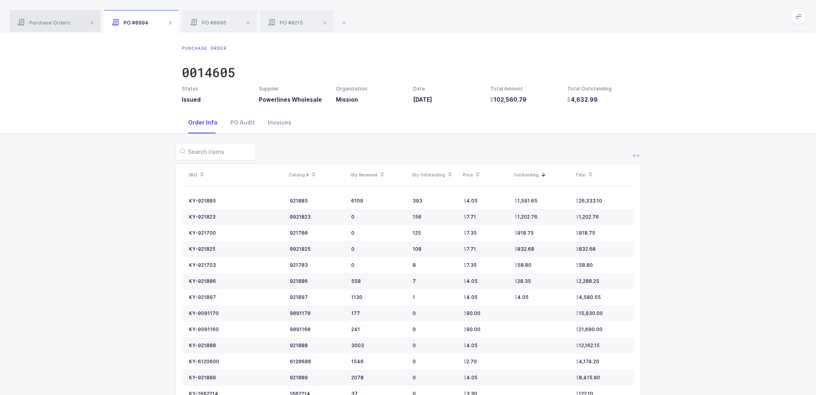
click at [40, 16] on div "Purchase Orders" at bounding box center [55, 21] width 91 height 22
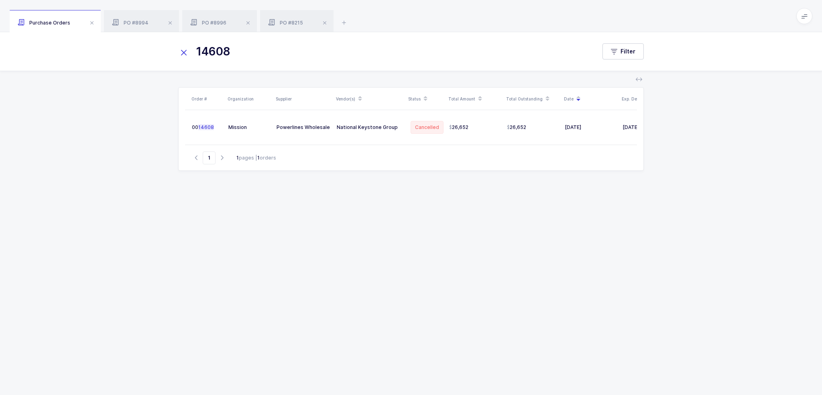
drag, startPoint x: 319, startPoint y: 67, endPoint x: 266, endPoint y: 61, distance: 53.3
click at [267, 61] on div "14608 Filter" at bounding box center [411, 51] width 822 height 39
drag, startPoint x: 264, startPoint y: 55, endPoint x: 155, endPoint y: 54, distance: 109.2
click at [155, 54] on div "14608 Filter" at bounding box center [411, 51] width 822 height 39
drag, startPoint x: 237, startPoint y: 51, endPoint x: 223, endPoint y: 48, distance: 14.8
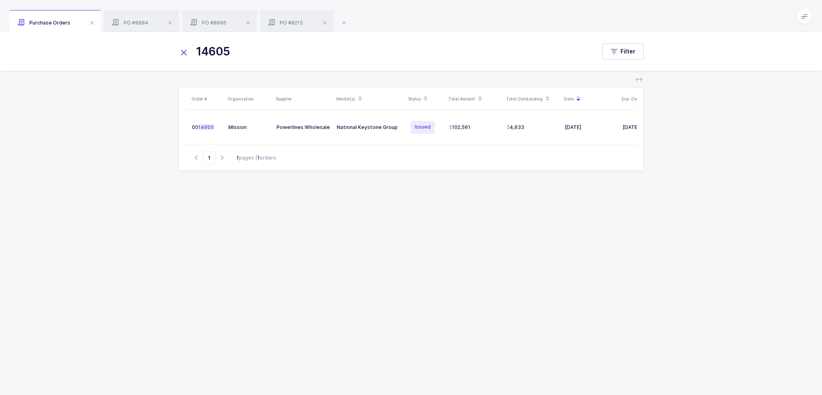
click at [223, 48] on input "14605" at bounding box center [382, 51] width 408 height 19
drag, startPoint x: 272, startPoint y: 49, endPoint x: 215, endPoint y: 48, distance: 56.6
click at [215, 48] on input "14606" at bounding box center [382, 51] width 408 height 19
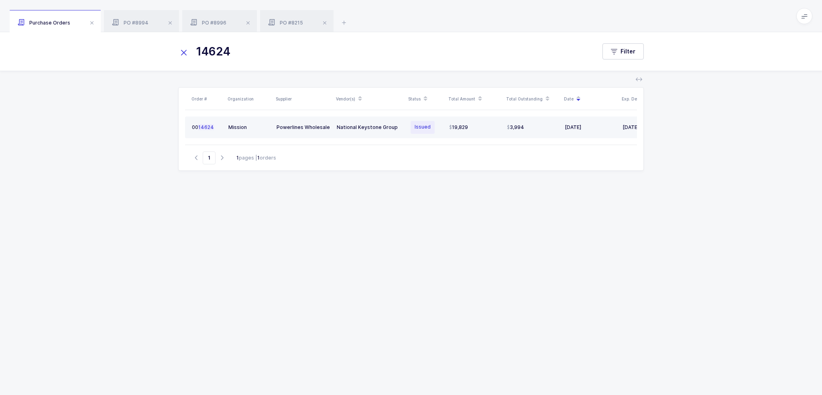
click at [476, 129] on div "19,829" at bounding box center [474, 127] width 51 height 6
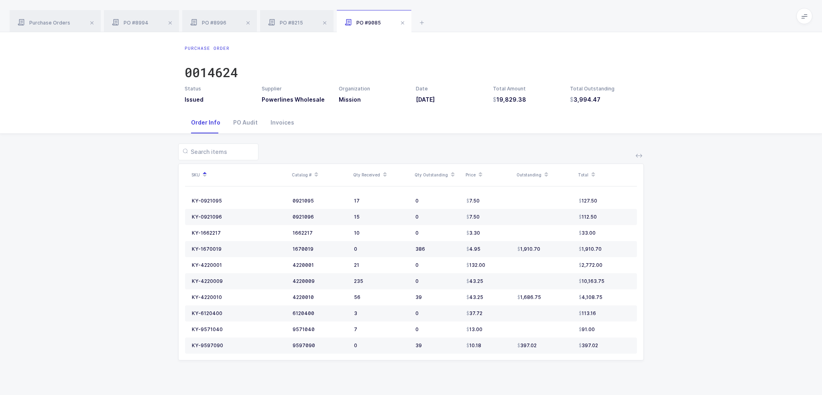
click at [548, 177] on span at bounding box center [546, 175] width 10 height 14
click at [546, 177] on icon at bounding box center [546, 177] width 4 height 4
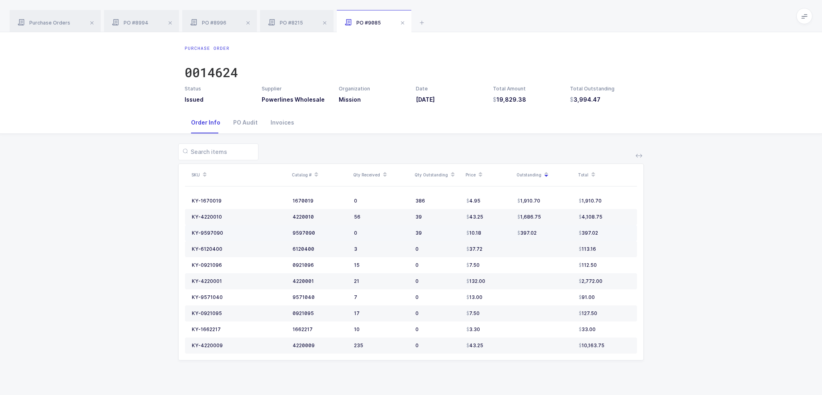
click at [628, 230] on div "397.02" at bounding box center [604, 233] width 51 height 6
drag, startPoint x: 622, startPoint y: 231, endPoint x: 610, endPoint y: 235, distance: 13.1
click at [610, 235] on div "397.02" at bounding box center [604, 233] width 51 height 6
click at [612, 234] on div "397.02" at bounding box center [604, 233] width 51 height 6
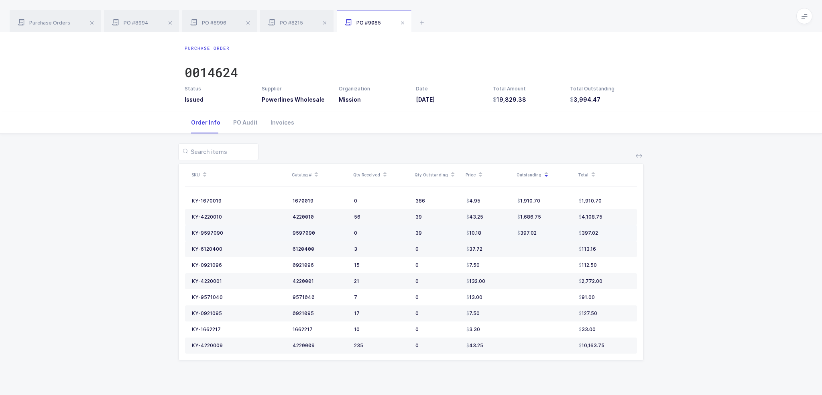
drag, startPoint x: 614, startPoint y: 230, endPoint x: 609, endPoint y: 232, distance: 5.2
click at [609, 232] on div "397.02" at bounding box center [604, 233] width 51 height 6
drag, startPoint x: 612, startPoint y: 232, endPoint x: 596, endPoint y: 240, distance: 17.2
click at [596, 240] on tbody "KY-1670019 1670019 0 386 4.95 1,910.70 1,910.70 KY-4220010 4220010 56 39 43.25 …" at bounding box center [411, 273] width 452 height 161
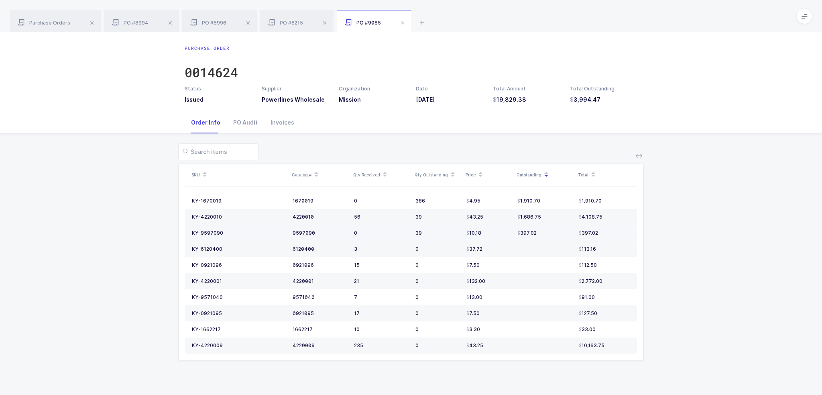
click at [547, 230] on div "397.02" at bounding box center [544, 233] width 55 height 6
click at [615, 236] on td "397.02" at bounding box center [606, 233] width 61 height 16
drag, startPoint x: 630, startPoint y: 229, endPoint x: 619, endPoint y: 237, distance: 13.8
click at [619, 237] on td "397.02" at bounding box center [606, 233] width 61 height 16
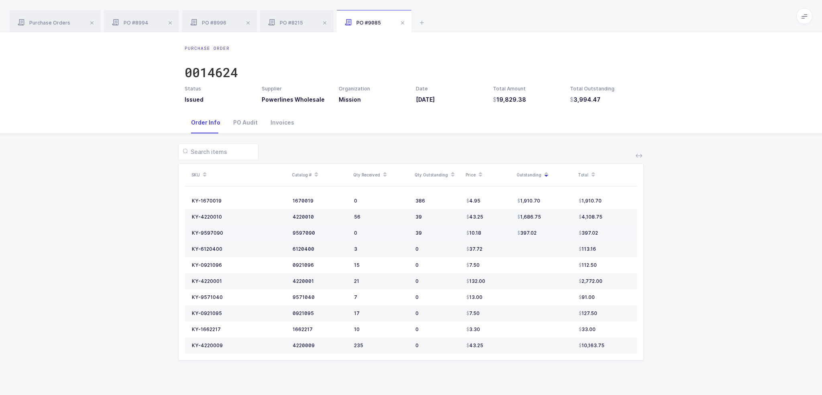
click at [619, 237] on td "397.02" at bounding box center [606, 233] width 61 height 16
click at [731, 220] on div "SKU Catalog # Qty Received Qty Outstanding Price Outstanding Total KY-1670019 1…" at bounding box center [410, 257] width 809 height 246
click at [642, 154] on icon at bounding box center [639, 155] width 6 height 6
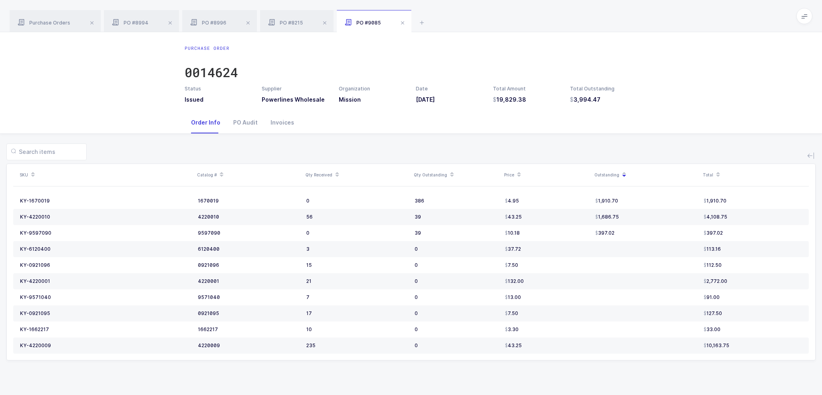
click at [810, 153] on icon at bounding box center [811, 155] width 6 height 6
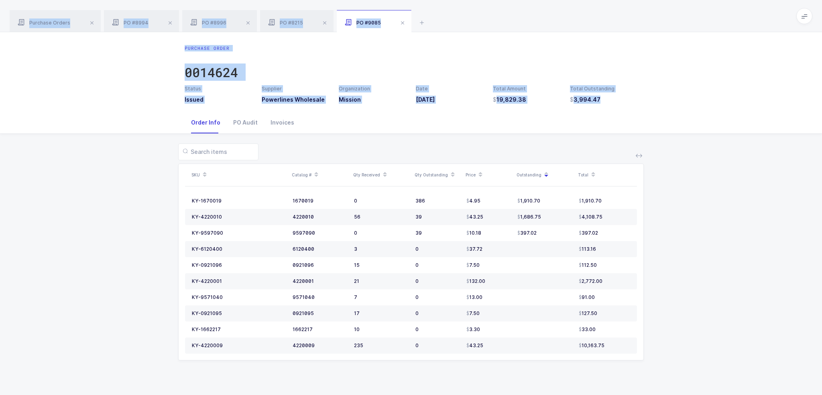
drag, startPoint x: 619, startPoint y: 126, endPoint x: 616, endPoint y: 12, distance: 114.8
click at [616, 12] on div "Purchase Orders PO #8994 PO #8996 PO #8215 PO #9085 14624 Filter Order # Organi…" at bounding box center [411, 197] width 822 height 395
click at [616, 12] on div "Purchase Orders PO #8994 PO #8996 PO #8215 PO #9085" at bounding box center [411, 16] width 822 height 32
drag, startPoint x: 616, startPoint y: 12, endPoint x: 682, endPoint y: 371, distance: 365.8
click at [682, 372] on div "Purchase Orders PO #8994 PO #8996 PO #8215 PO #9085 14624 Filter Order # Organi…" at bounding box center [411, 197] width 822 height 395
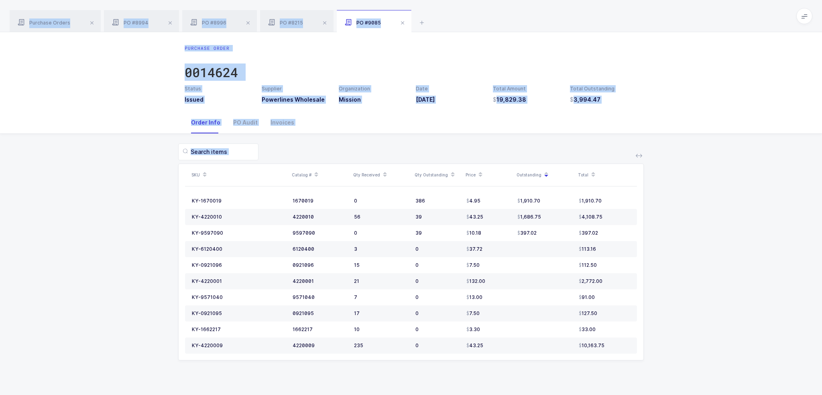
click at [682, 371] on div "SKU Catalog # Qty Received Qty Outstanding Price Outstanding Total KY-1670019 1…" at bounding box center [410, 257] width 809 height 246
drag, startPoint x: 681, startPoint y: 375, endPoint x: 578, endPoint y: 20, distance: 369.9
click at [578, 20] on div "Purchase Orders PO #8994 PO #8996 PO #8215 PO #9085 14624 Filter Order # Organi…" at bounding box center [411, 197] width 822 height 395
click at [578, 20] on div "Purchase Orders PO #8994 PO #8996 PO #8215 PO #9085" at bounding box center [411, 16] width 822 height 32
drag, startPoint x: 578, startPoint y: 20, endPoint x: 617, endPoint y: 380, distance: 361.7
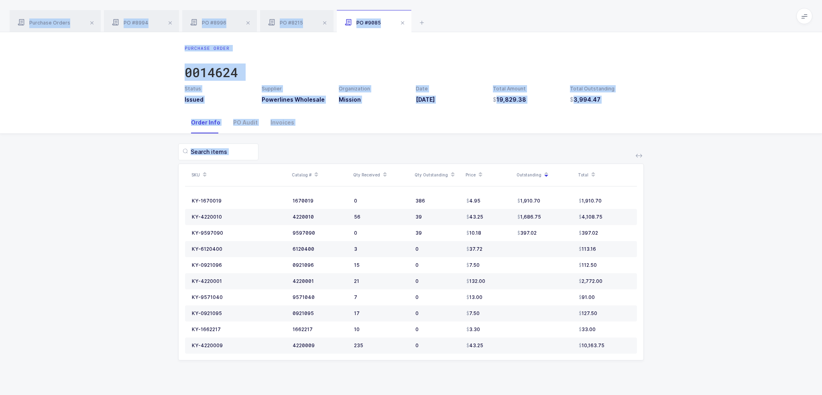
click at [617, 380] on div "Purchase Orders PO #8994 PO #8996 PO #8215 PO #9085 14624 Filter Order # Organi…" at bounding box center [411, 197] width 822 height 395
click at [617, 380] on div "Purchase Order 0014624 Status Issued Supplier Powerlines Wholesale Organization…" at bounding box center [411, 213] width 822 height 362
drag, startPoint x: 613, startPoint y: 379, endPoint x: 616, endPoint y: 26, distance: 353.2
click at [616, 26] on div "Purchase Orders PO #8994 PO #8996 PO #8215 PO #9085 14624 Filter Order # Organi…" at bounding box center [411, 197] width 822 height 395
click at [616, 26] on div "Purchase Orders PO #8994 PO #8996 PO #8215 PO #9085" at bounding box center [411, 16] width 822 height 32
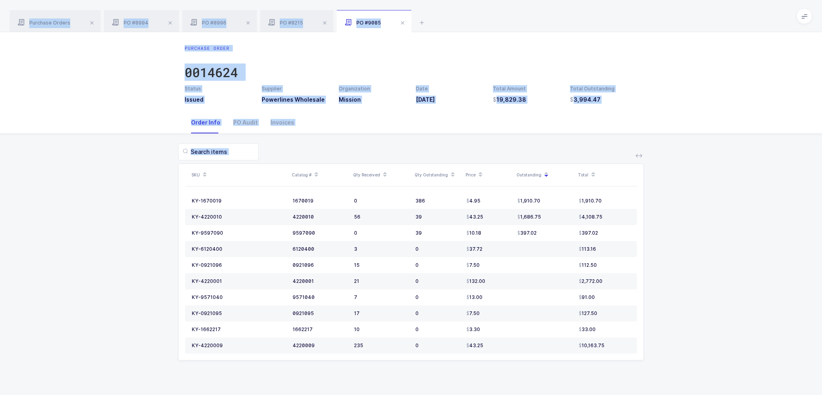
drag, startPoint x: 616, startPoint y: 26, endPoint x: 620, endPoint y: 364, distance: 338.0
click at [620, 364] on div "Purchase Orders PO #8994 PO #8996 PO #8215 PO #9085 14624 Filter Order # Organi…" at bounding box center [411, 197] width 822 height 395
click at [620, 364] on div "SKU Catalog # Qty Received Qty Outstanding Price Outstanding Total KY-1670019 1…" at bounding box center [410, 257] width 809 height 246
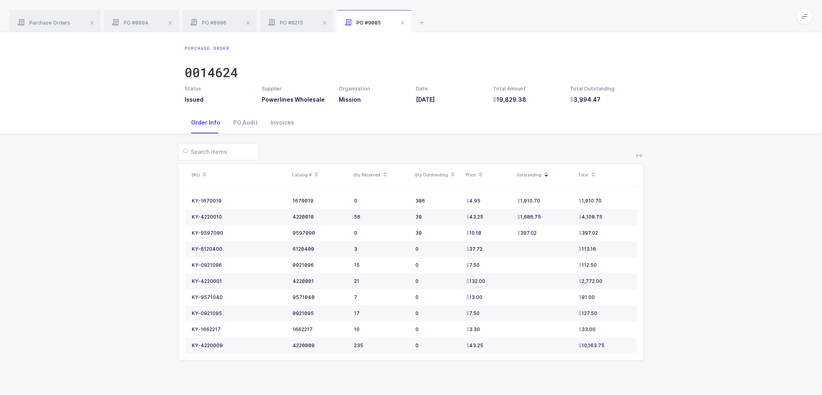
click at [621, 391] on div "Purchase Order 0014624 Status Issued Supplier Powerlines Wholesale Organization…" at bounding box center [411, 213] width 822 height 362
click at [509, 33] on div "Purchase Order 0014624 Status Issued Supplier Powerlines Wholesale Organization…" at bounding box center [411, 71] width 822 height 79
drag, startPoint x: 601, startPoint y: 106, endPoint x: 611, endPoint y: 111, distance: 10.8
click at [611, 111] on div "Purchase Order 0014624 Status Issued Supplier Powerlines Wholesale Organization…" at bounding box center [411, 71] width 822 height 79
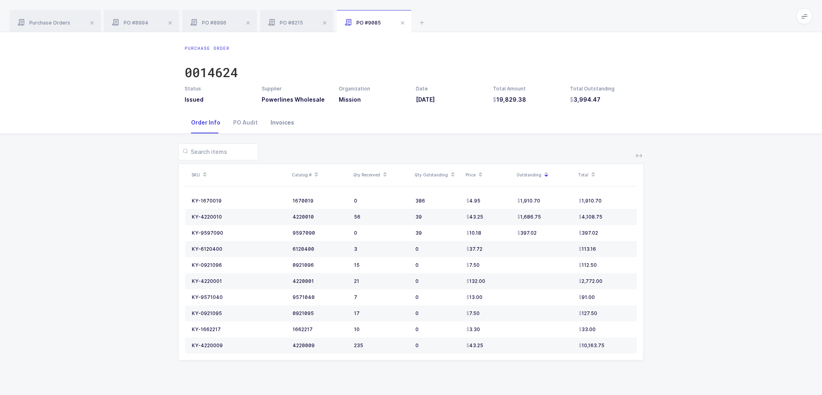
click at [277, 126] on div "Invoices" at bounding box center [282, 123] width 37 height 22
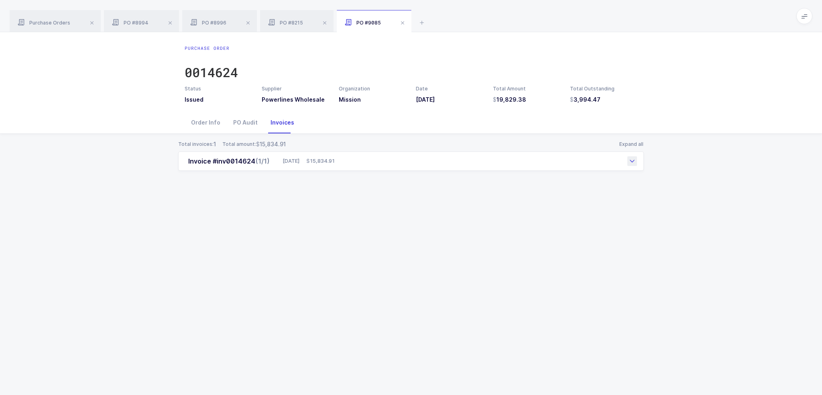
click at [344, 169] on div "Invoice #inv0014624 (1/1) 09/24/2025 15,834.91" at bounding box center [411, 160] width 466 height 19
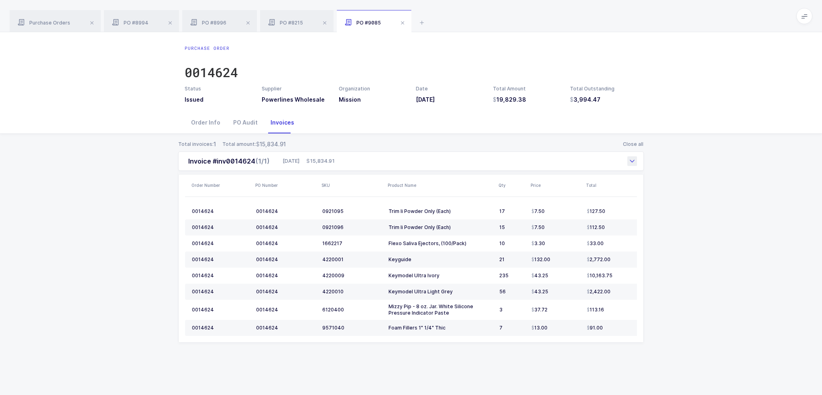
click at [335, 163] on span "15,834.91" at bounding box center [320, 161] width 28 height 8
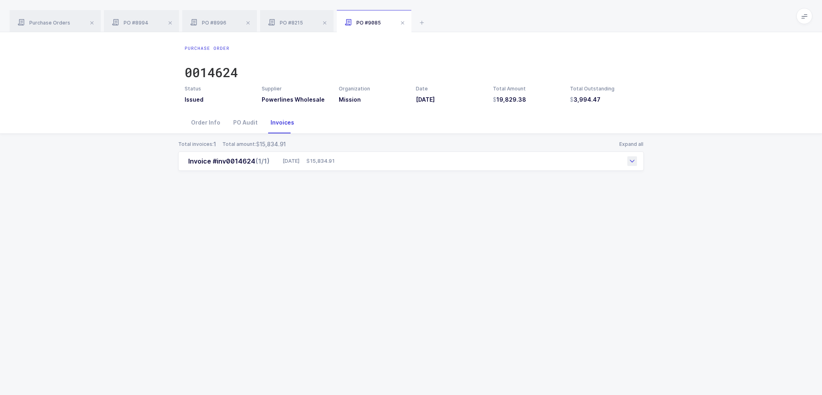
click at [335, 164] on span "15,834.91" at bounding box center [320, 161] width 28 height 8
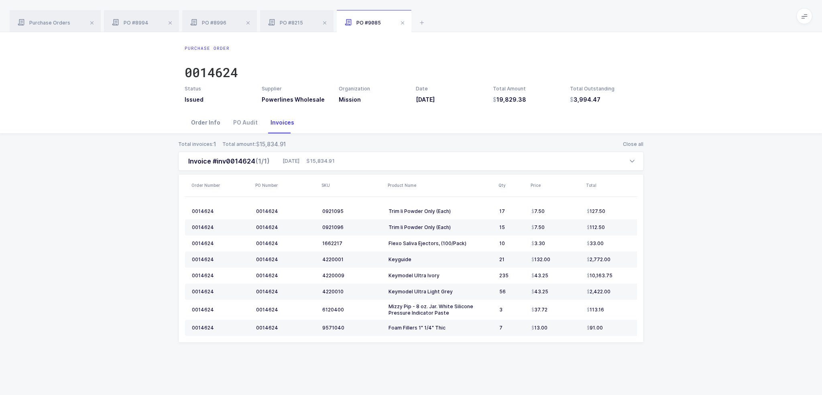
click at [206, 121] on div "Order Info" at bounding box center [206, 123] width 42 height 22
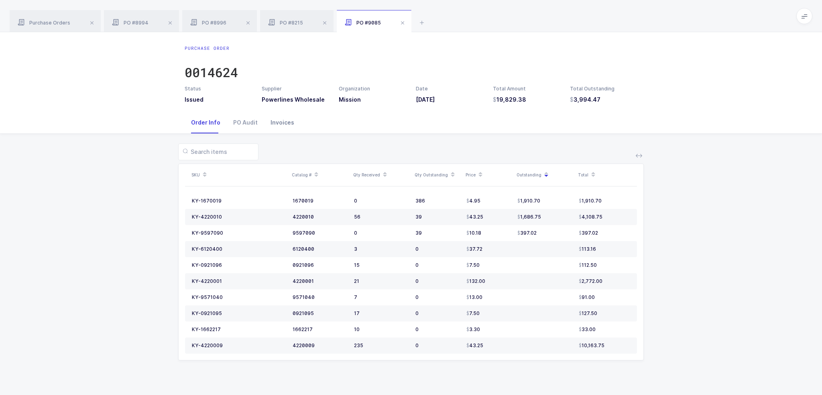
click at [278, 120] on div "Invoices" at bounding box center [282, 123] width 37 height 22
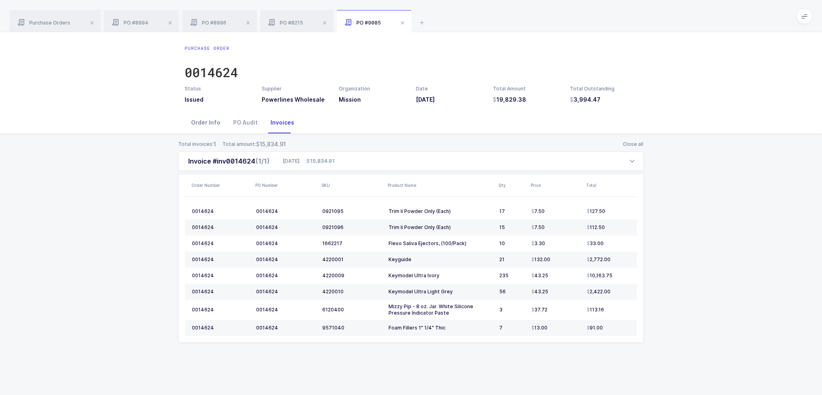
click at [207, 120] on div "Order Info" at bounding box center [206, 123] width 42 height 22
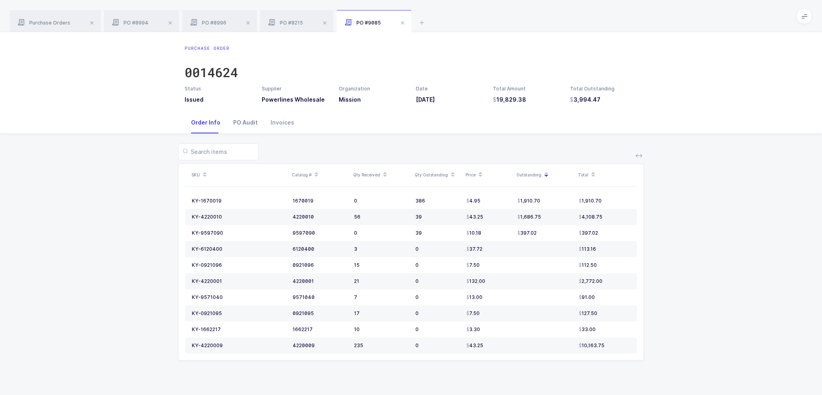
click at [252, 121] on div "PO Audit" at bounding box center [245, 123] width 37 height 22
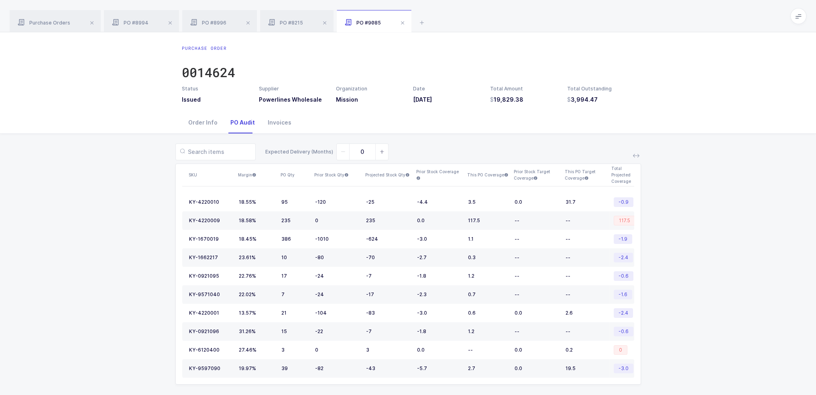
click at [307, 123] on div "Order Info PO Audit Invoices" at bounding box center [408, 123] width 453 height 22
click at [278, 124] on div "Invoices" at bounding box center [279, 123] width 37 height 22
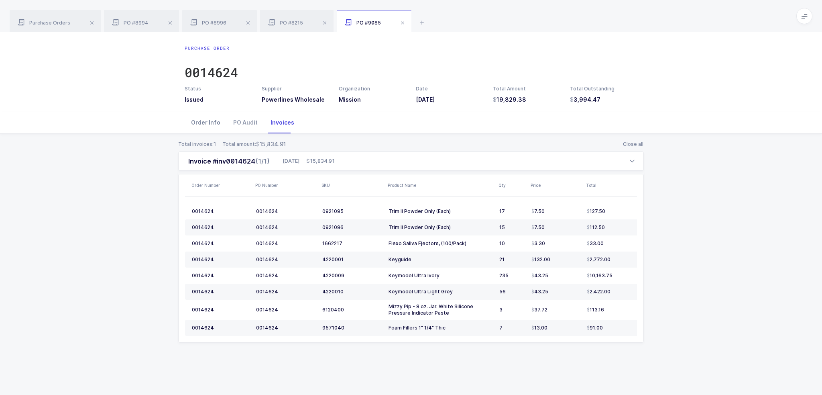
click at [211, 119] on div "Order Info" at bounding box center [206, 123] width 42 height 22
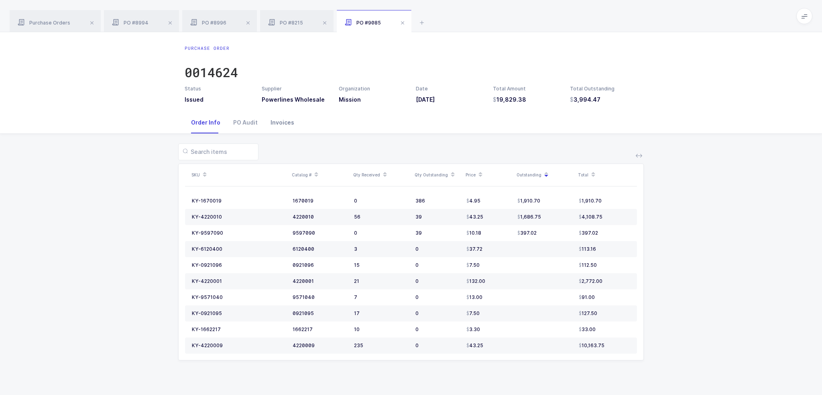
click at [287, 124] on div "Invoices" at bounding box center [282, 123] width 37 height 22
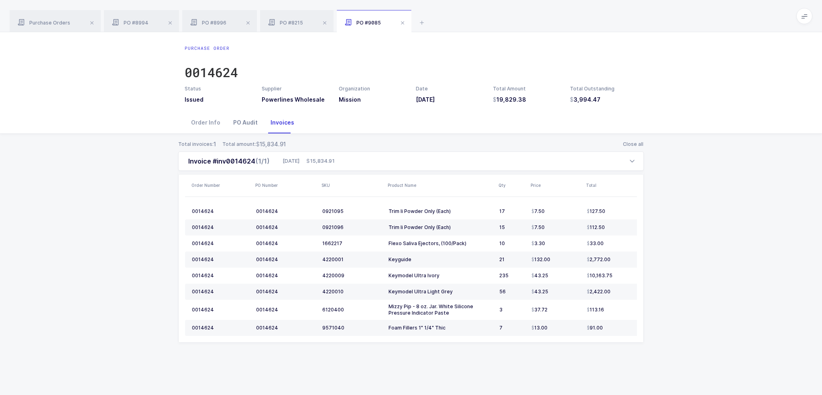
click at [237, 125] on div "PO Audit" at bounding box center [245, 123] width 37 height 22
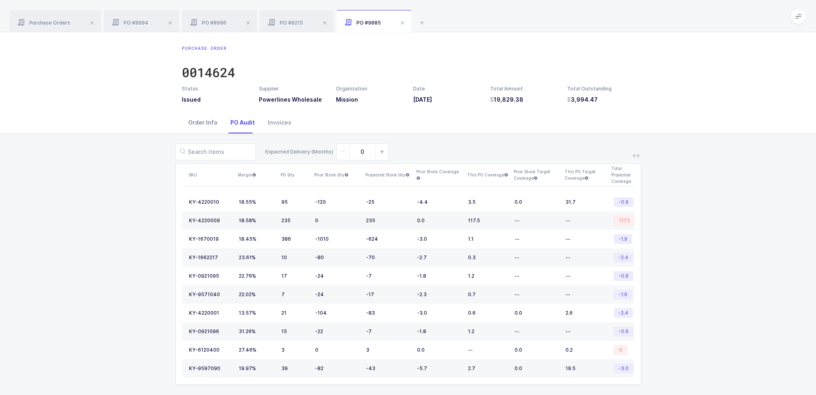
click at [199, 129] on div "Order Info" at bounding box center [203, 123] width 42 height 22
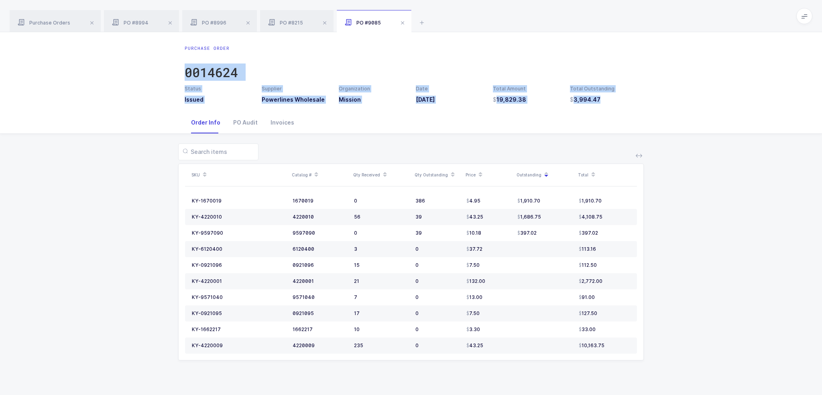
drag, startPoint x: 625, startPoint y: 103, endPoint x: 625, endPoint y: 35, distance: 68.6
click at [625, 35] on div "Purchase Order 0014624 Status Issued Supplier Powerlines Wholesale Organization…" at bounding box center [411, 71] width 822 height 79
drag, startPoint x: 625, startPoint y: 21, endPoint x: 618, endPoint y: 134, distance: 113.4
click at [618, 134] on div "Purchase Orders PO #8994 PO #8996 PO #8215 PO #9085 14624 Filter Order # Organi…" at bounding box center [411, 197] width 822 height 395
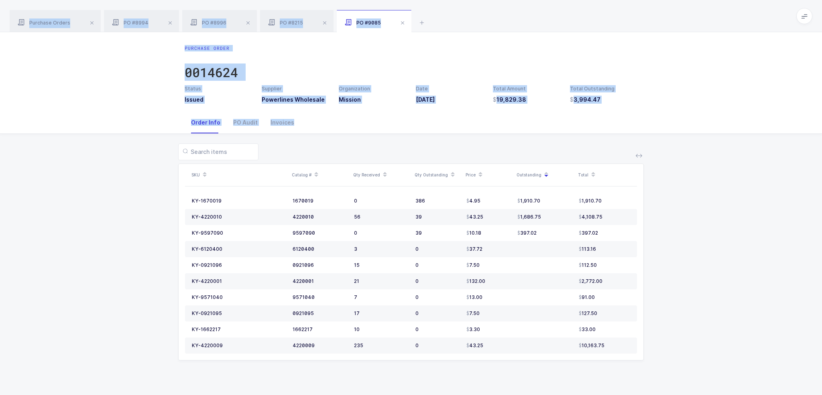
click at [618, 134] on div "SKU Catalog # Qty Received Qty Outstanding Price Outstanding Total KY-1670019 1…" at bounding box center [410, 257] width 809 height 246
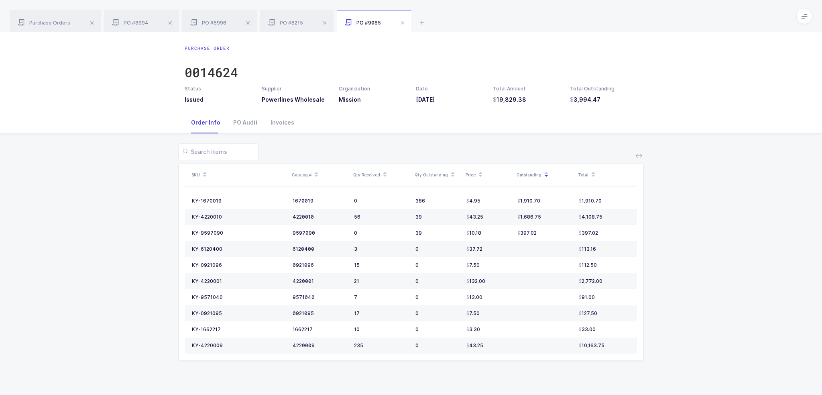
click at [545, 177] on icon at bounding box center [546, 177] width 4 height 4
click at [641, 158] on icon at bounding box center [639, 155] width 6 height 6
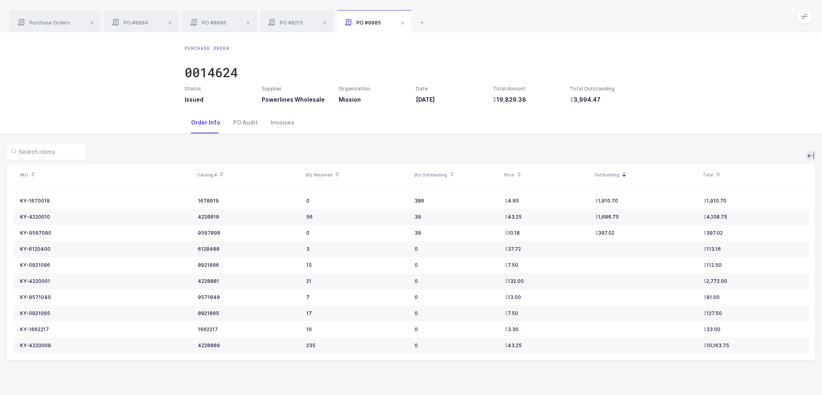
click at [810, 159] on button at bounding box center [811, 156] width 10 height 10
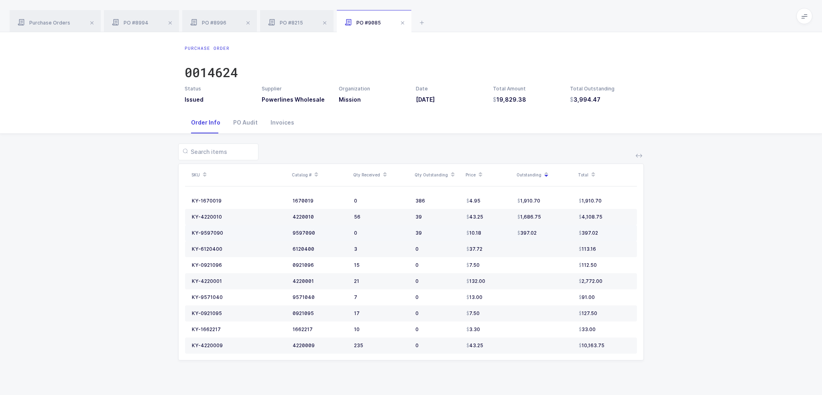
drag, startPoint x: 604, startPoint y: 229, endPoint x: 607, endPoint y: 237, distance: 8.6
click at [607, 237] on td "397.02" at bounding box center [606, 233] width 61 height 16
click at [218, 73] on div "0014624" at bounding box center [211, 72] width 53 height 16
click at [222, 69] on div "0014624" at bounding box center [211, 72] width 53 height 16
click at [275, 119] on div "Invoices" at bounding box center [282, 123] width 37 height 22
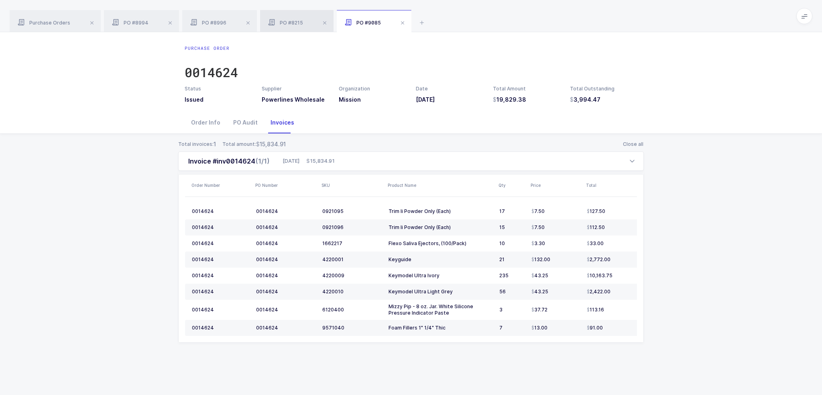
click at [303, 22] on div "PO #8215" at bounding box center [296, 21] width 73 height 22
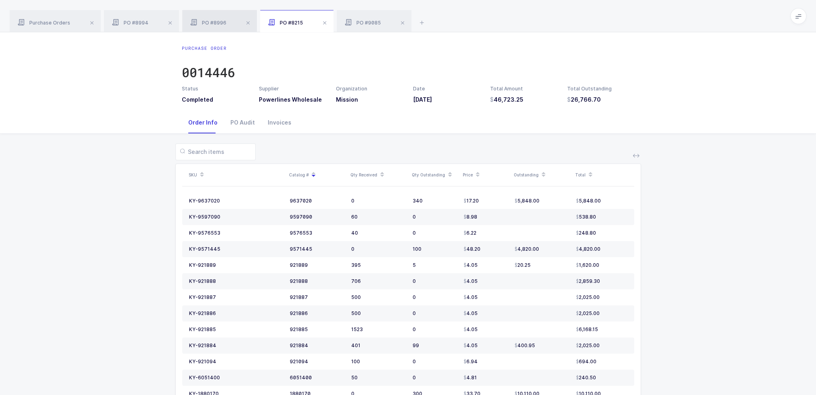
click at [201, 16] on div "PO #8996" at bounding box center [219, 21] width 75 height 22
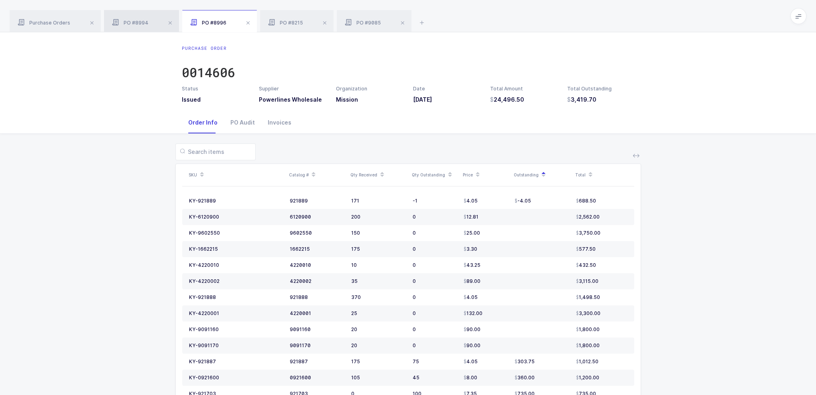
click at [120, 14] on div "PO #8994" at bounding box center [141, 21] width 75 height 22
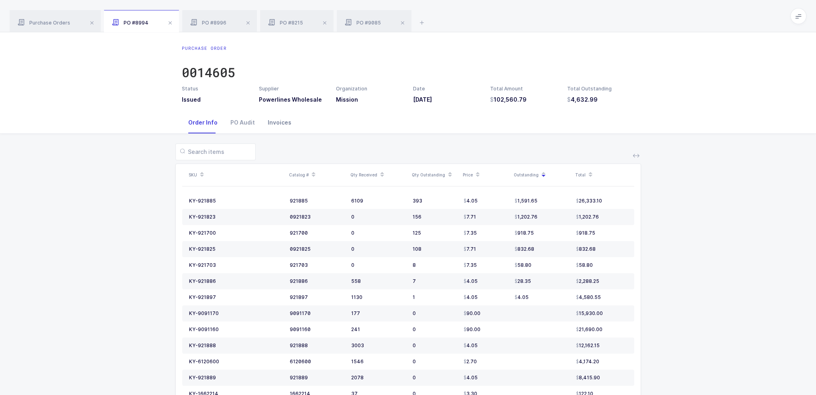
click at [286, 128] on div "Invoices" at bounding box center [279, 123] width 37 height 22
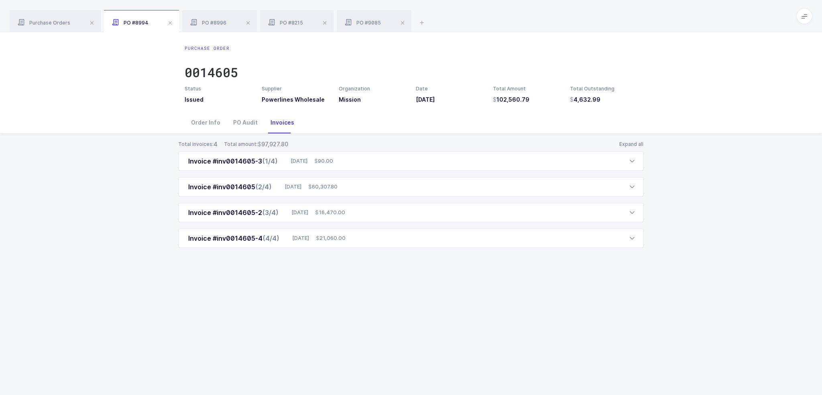
click at [355, 256] on div "Total invoices: 4 Total amount: 97,927.80 Expand all Invoice #inv0014605-3 (1/4…" at bounding box center [410, 204] width 809 height 140
click at [411, 273] on div "Purchase Order 0014605 Status Issued Supplier Powerlines Wholesale Organization…" at bounding box center [411, 213] width 822 height 362
click at [411, 273] on div "Total invoices: 4 Total amount: 97,927.80 Expand all Invoice #inv0014605-3 (1/4…" at bounding box center [410, 204] width 809 height 140
drag, startPoint x: 423, startPoint y: 271, endPoint x: 421, endPoint y: 293, distance: 22.2
click at [421, 293] on div "Purchase Order 0014605 Status Issued Supplier Powerlines Wholesale Organization…" at bounding box center [411, 213] width 822 height 362
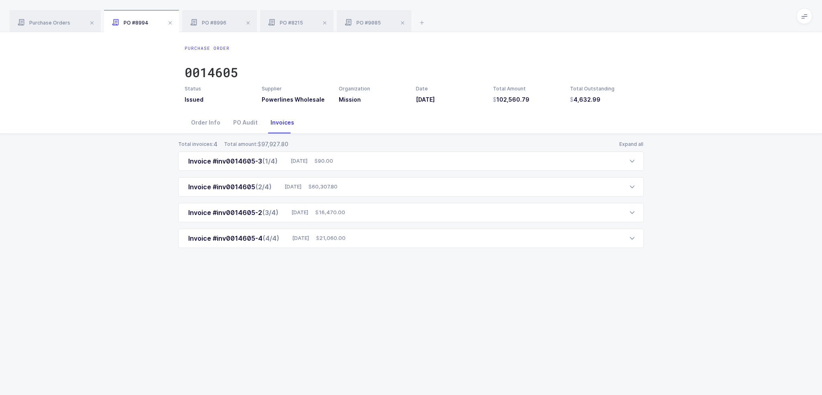
click at [421, 293] on div "Purchase Order 0014605 Status Issued Supplier Powerlines Wholesale Organization…" at bounding box center [411, 213] width 822 height 362
click at [389, 243] on div "Invoice #inv0014605-4 (4/4) 09/28/2025 21,060.00" at bounding box center [411, 237] width 466 height 19
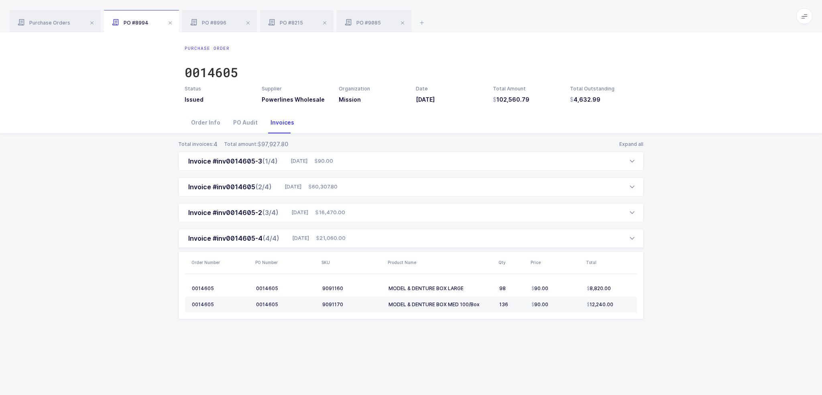
click at [468, 334] on div "Total invoices: 4 Total amount: 97,927.80 Expand all Invoice #inv0014605-3 (1/4…" at bounding box center [410, 239] width 809 height 211
click at [206, 118] on div "Order Info" at bounding box center [206, 123] width 42 height 22
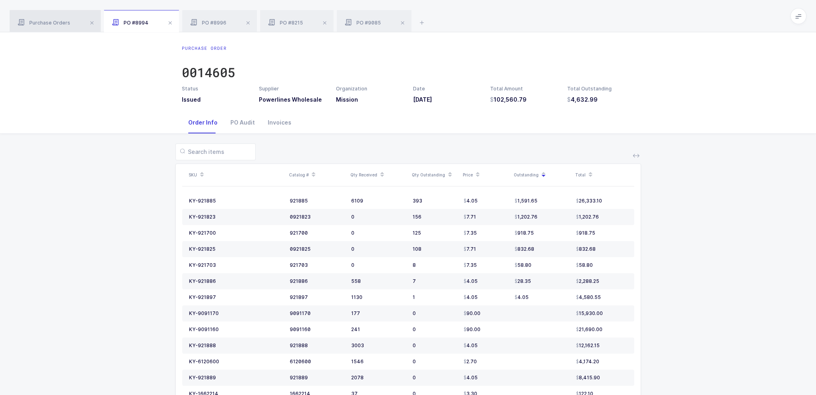
click at [52, 25] on span "Purchase Orders" at bounding box center [44, 23] width 53 height 6
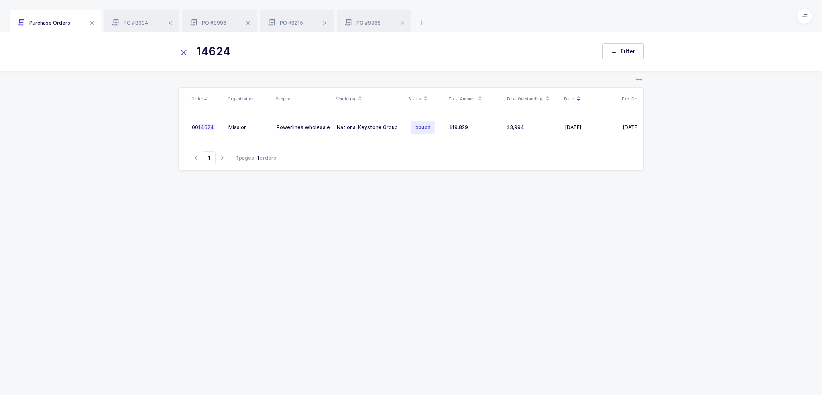
drag, startPoint x: 254, startPoint y: 56, endPoint x: 218, endPoint y: 54, distance: 35.8
click at [218, 54] on input "14624" at bounding box center [382, 51] width 408 height 19
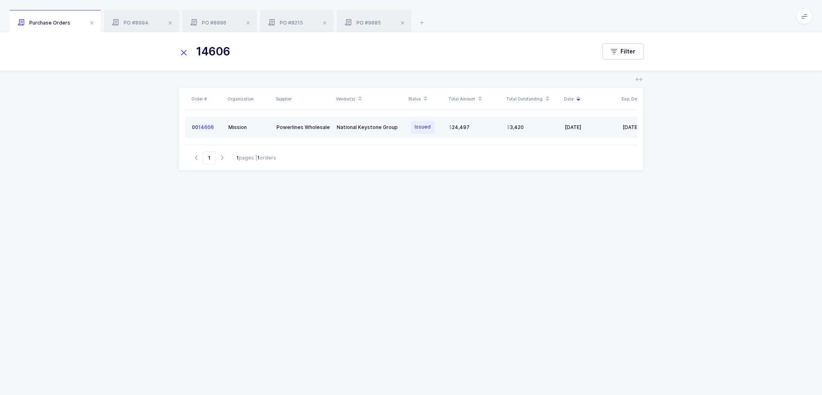
type input "14606"
click at [506, 128] on td "3,420" at bounding box center [533, 127] width 58 height 22
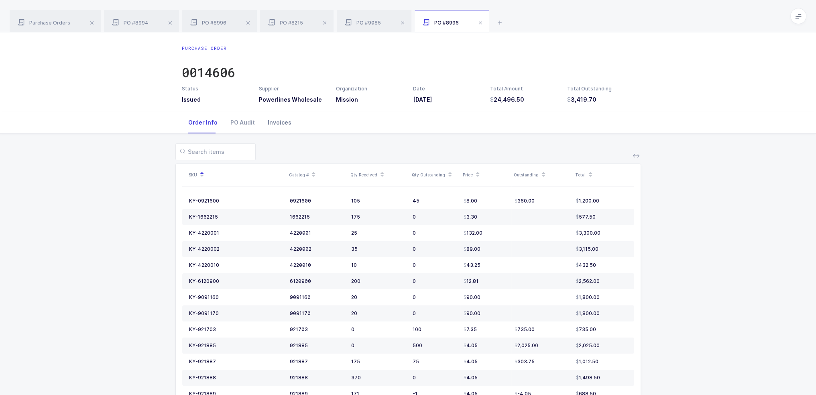
click at [281, 122] on div "Invoices" at bounding box center [279, 123] width 37 height 22
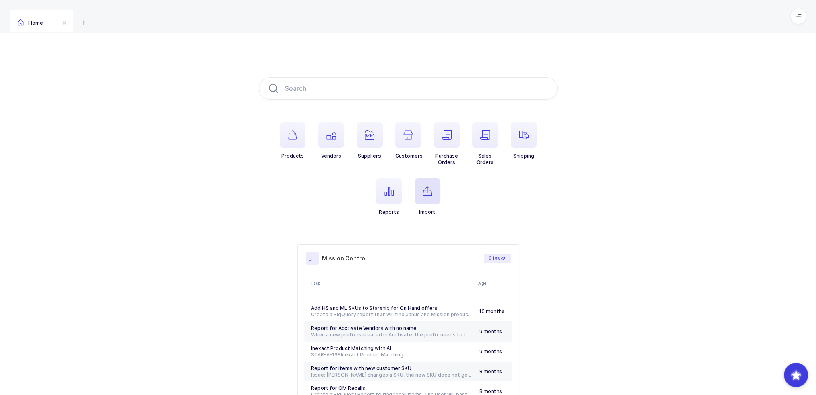
click at [419, 189] on span "button" at bounding box center [428, 191] width 26 height 26
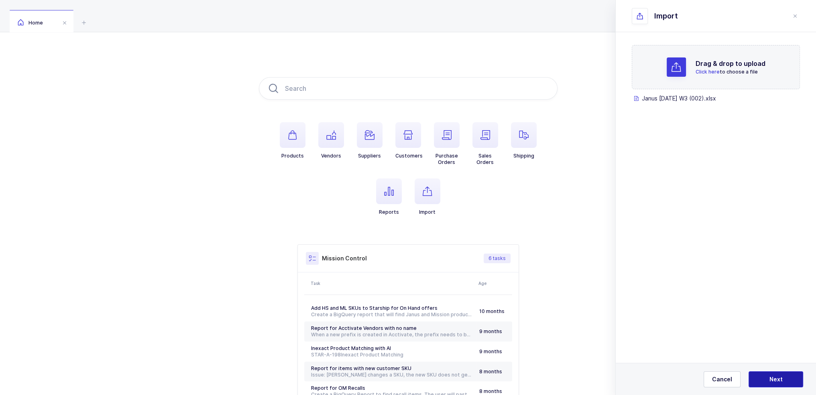
click at [771, 379] on span "Next" at bounding box center [775, 379] width 13 height 8
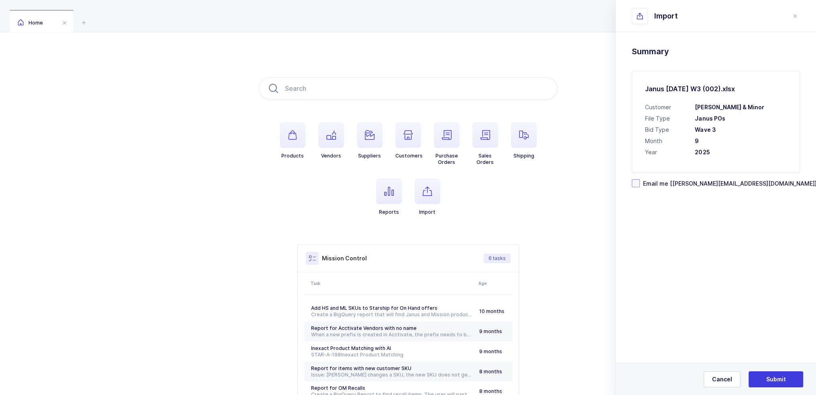
click at [689, 183] on span "Email me [[PERSON_NAME][EMAIL_ADDRESS][DOMAIN_NAME]]" at bounding box center [728, 183] width 177 height 8
click at [640, 179] on input "Email me [[PERSON_NAME][EMAIL_ADDRESS][DOMAIN_NAME]]" at bounding box center [640, 179] width 0 height 0
click at [777, 379] on span "Submit" at bounding box center [776, 379] width 20 height 8
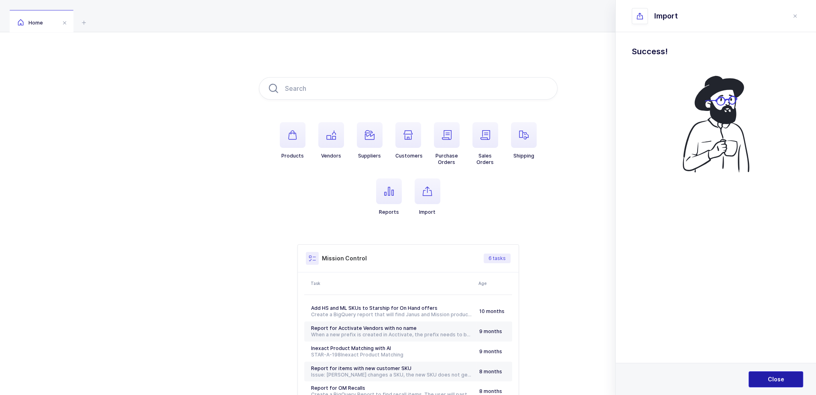
click at [757, 379] on button "Close" at bounding box center [776, 379] width 55 height 16
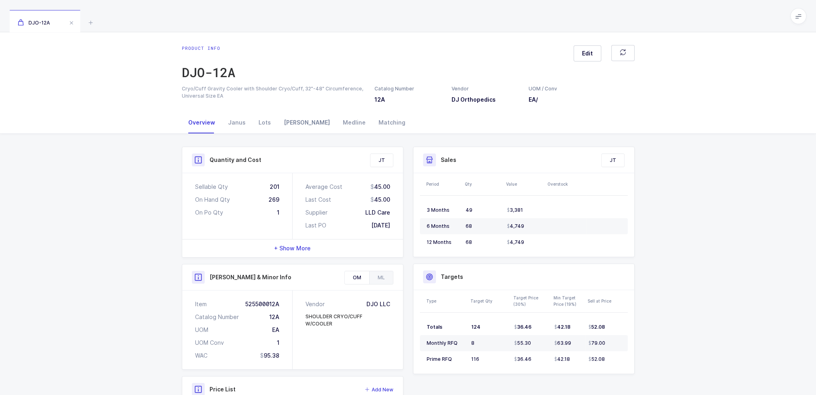
click at [298, 126] on div "[PERSON_NAME]" at bounding box center [306, 123] width 59 height 22
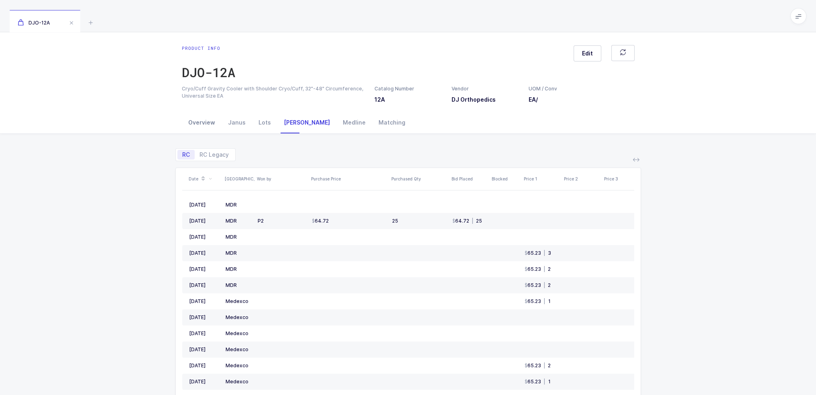
click at [207, 126] on div "Overview" at bounding box center [202, 123] width 40 height 22
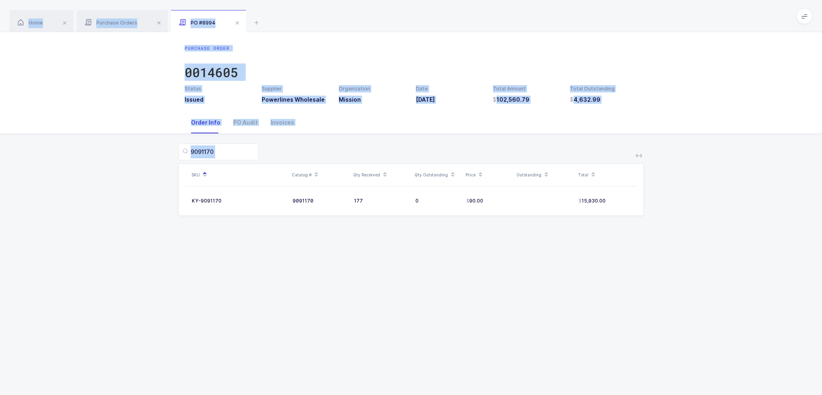
drag, startPoint x: 646, startPoint y: 281, endPoint x: 624, endPoint y: 22, distance: 259.8
click at [624, 22] on div "Home Purchase Orders PO #8994 Products Vendors Suppliers Customers Purchase Ord…" at bounding box center [411, 197] width 822 height 395
click at [623, 22] on div "Home Purchase Orders PO #8994" at bounding box center [411, 16] width 822 height 32
drag, startPoint x: 623, startPoint y: 22, endPoint x: 649, endPoint y: 215, distance: 193.9
click at [649, 215] on div "Home Purchase Orders PO #8994 Products Vendors Suppliers Customers Purchase Ord…" at bounding box center [411, 197] width 822 height 395
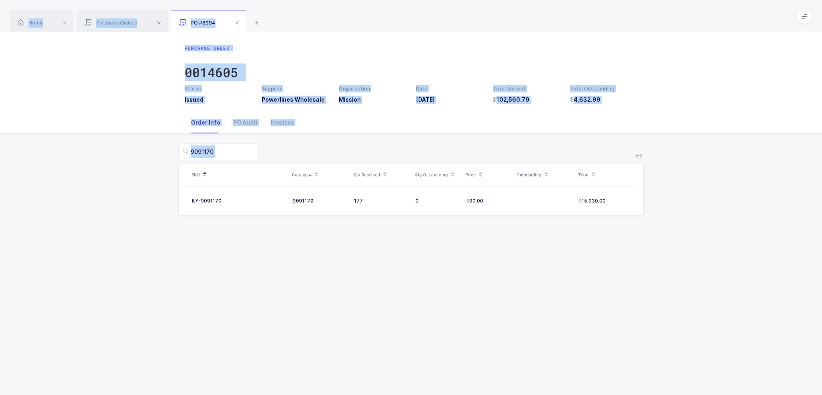
click at [649, 215] on div "9091170 SKU Catalog # Qty Received Qty Outstanding Price Outstanding Total KY-9…" at bounding box center [410, 184] width 809 height 101
drag, startPoint x: 666, startPoint y: 239, endPoint x: 626, endPoint y: 43, distance: 200.0
click at [626, 43] on div "Purchase Order 0014605 Status Issued Supplier Powerlines Wholesale Organization…" at bounding box center [411, 213] width 822 height 362
click at [626, 43] on div "Purchase Order 0014605 Status Issued Supplier Powerlines Wholesale Organization…" at bounding box center [411, 71] width 822 height 79
drag, startPoint x: 624, startPoint y: 26, endPoint x: 621, endPoint y: 256, distance: 230.4
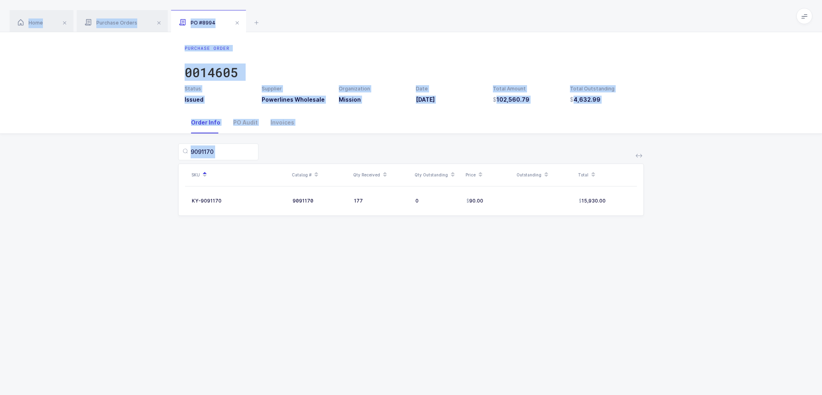
click at [621, 256] on div "Home Purchase Orders PO #8994 Products Vendors Suppliers Customers Purchase Ord…" at bounding box center [411, 197] width 822 height 395
click at [621, 256] on div "Purchase Order 0014605 Status Issued Supplier Powerlines Wholesale Organization…" at bounding box center [411, 213] width 822 height 362
drag, startPoint x: 621, startPoint y: 256, endPoint x: 576, endPoint y: 13, distance: 247.4
click at [576, 13] on div "Home Purchase Orders PO #8994 Products Vendors Suppliers Customers Purchase Ord…" at bounding box center [411, 197] width 822 height 395
click at [576, 13] on div "Home Purchase Orders PO #8994" at bounding box center [411, 16] width 822 height 32
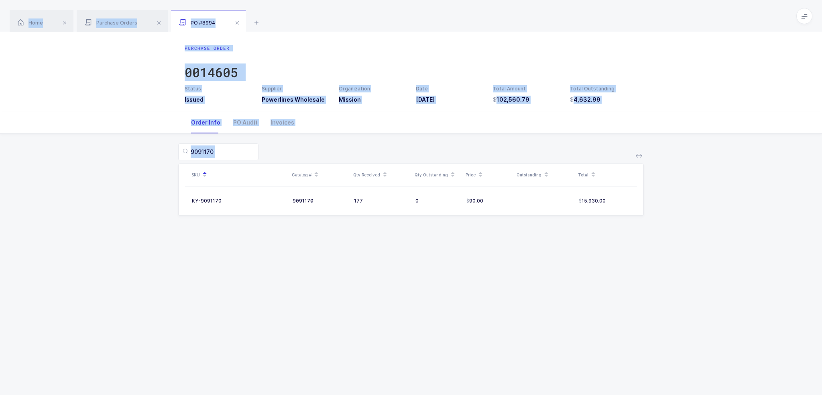
drag, startPoint x: 576, startPoint y: 13, endPoint x: 639, endPoint y: 231, distance: 226.8
click at [639, 231] on div "Home Purchase Orders PO #8994 Products Vendors Suppliers Customers Purchase Ord…" at bounding box center [411, 197] width 822 height 395
click at [639, 231] on div "9091170 SKU Catalog # Qty Received Qty Outstanding Price Outstanding Total KY-9…" at bounding box center [410, 184] width 809 height 101
drag, startPoint x: 639, startPoint y: 257, endPoint x: 605, endPoint y: 17, distance: 242.0
click at [605, 17] on div "Home Purchase Orders PO #8994 Products Vendors Suppliers Customers Purchase Ord…" at bounding box center [411, 197] width 822 height 395
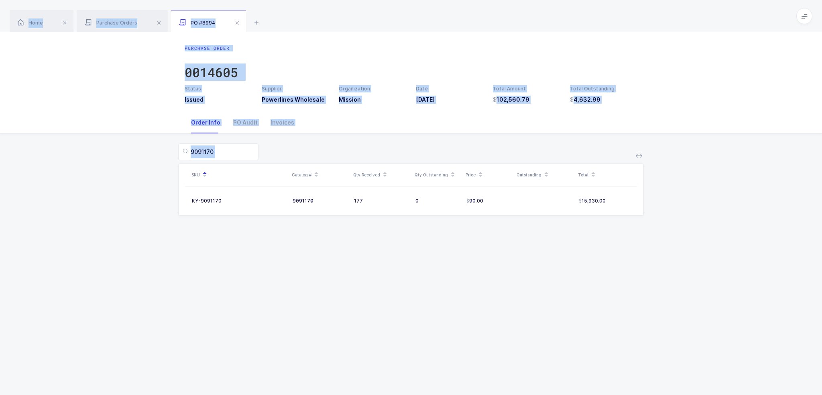
click at [605, 17] on div "Home Purchase Orders PO #8994" at bounding box center [411, 16] width 822 height 32
drag, startPoint x: 605, startPoint y: 17, endPoint x: 649, endPoint y: 261, distance: 247.6
click at [649, 261] on div "Home Purchase Orders PO #8994 Products Vendors Suppliers Customers Purchase Ord…" at bounding box center [411, 197] width 822 height 395
click at [649, 261] on div "Purchase Order 0014605 Status Issued Supplier Powerlines Wholesale Organization…" at bounding box center [411, 213] width 822 height 362
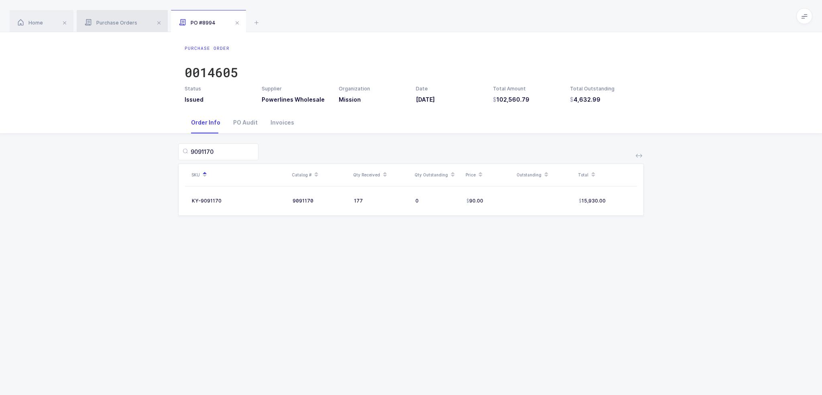
click at [136, 20] on span "Purchase Orders" at bounding box center [111, 23] width 53 height 6
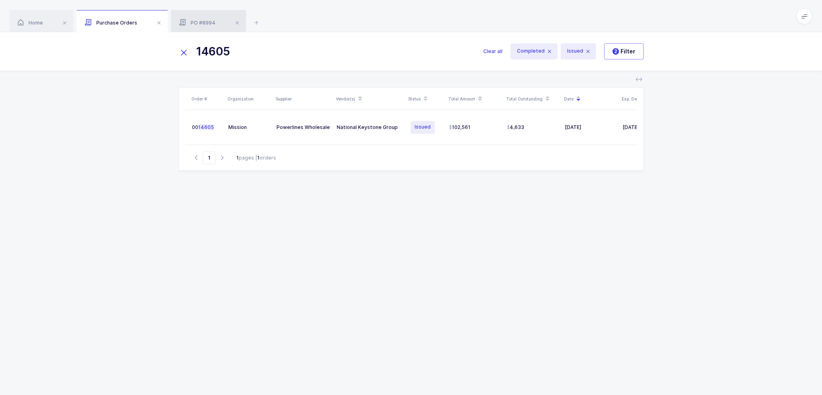
click at [196, 23] on span "PO #8994" at bounding box center [197, 23] width 37 height 6
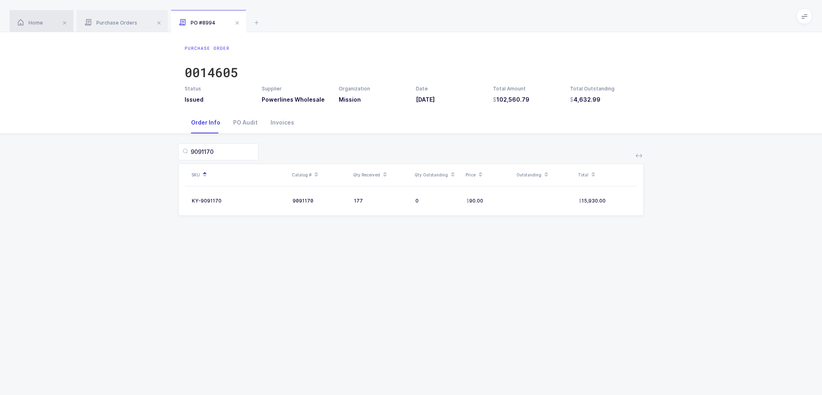
click at [35, 15] on div "Home" at bounding box center [42, 21] width 64 height 22
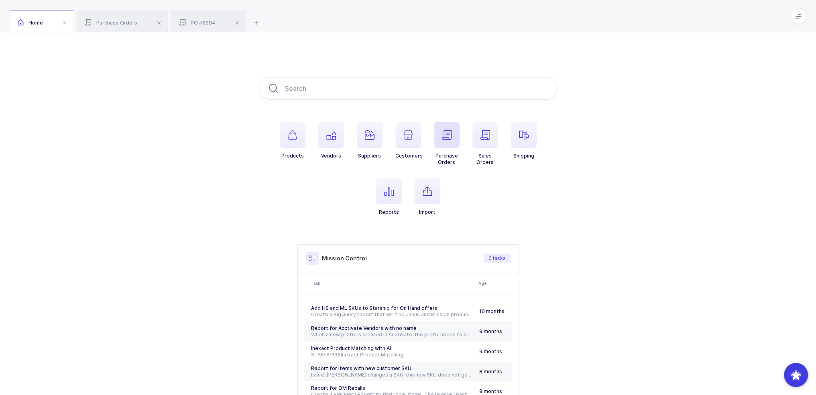
click at [443, 128] on span "button" at bounding box center [447, 135] width 26 height 26
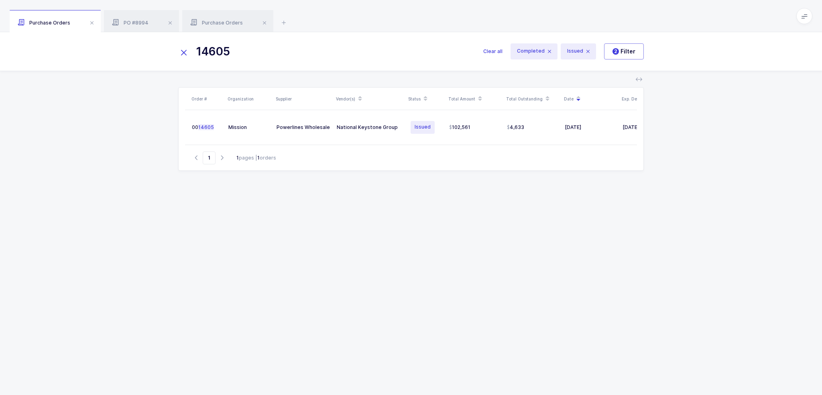
drag, startPoint x: 252, startPoint y: 53, endPoint x: 144, endPoint y: 52, distance: 108.0
click at [144, 52] on div "14605 Clear all Completed Issued 2 Filter" at bounding box center [411, 51] width 822 height 39
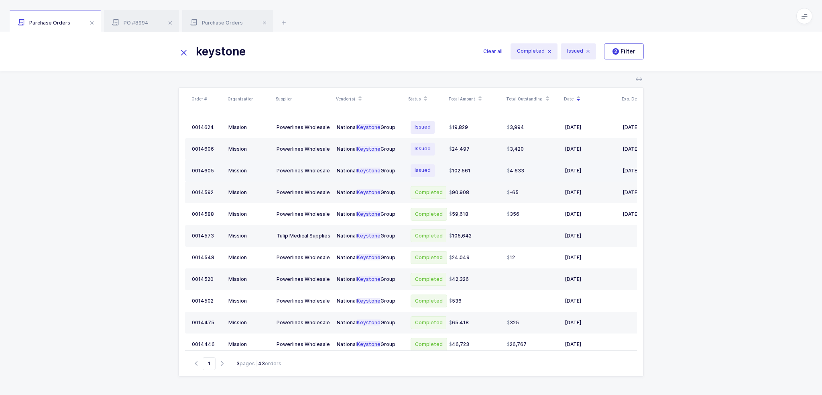
type input "keystone"
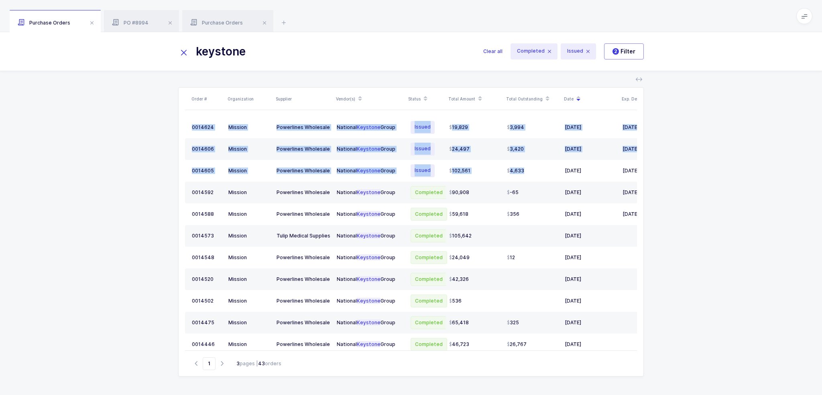
drag, startPoint x: 544, startPoint y: 171, endPoint x: 123, endPoint y: 113, distance: 425.5
click at [124, 113] on div "Order # Organization Supplier Vendor(s) Status Total Amount Total Outstanding D…" at bounding box center [411, 233] width 822 height 324
click at [122, 113] on div "Order # Organization Supplier Vendor(s) Status Total Amount Total Outstanding D…" at bounding box center [411, 233] width 822 height 324
drag, startPoint x: 122, startPoint y: 113, endPoint x: 607, endPoint y: 171, distance: 488.4
click at [608, 171] on div "Order # Organization Supplier Vendor(s) Status Total Amount Total Outstanding D…" at bounding box center [411, 233] width 822 height 324
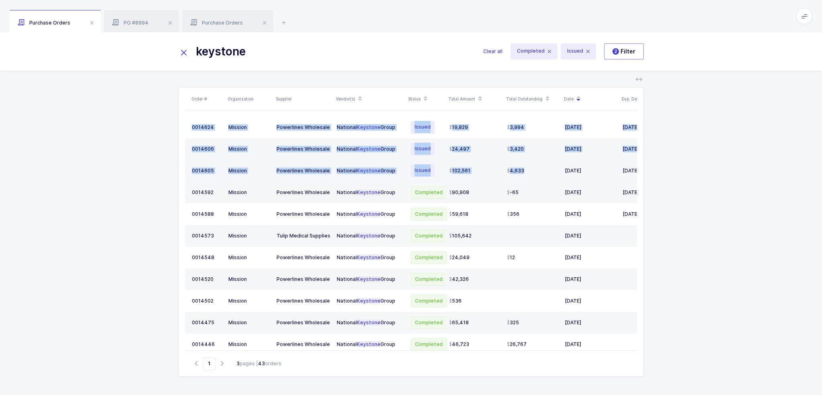
click at [607, 171] on div "[DATE]" at bounding box center [590, 170] width 51 height 6
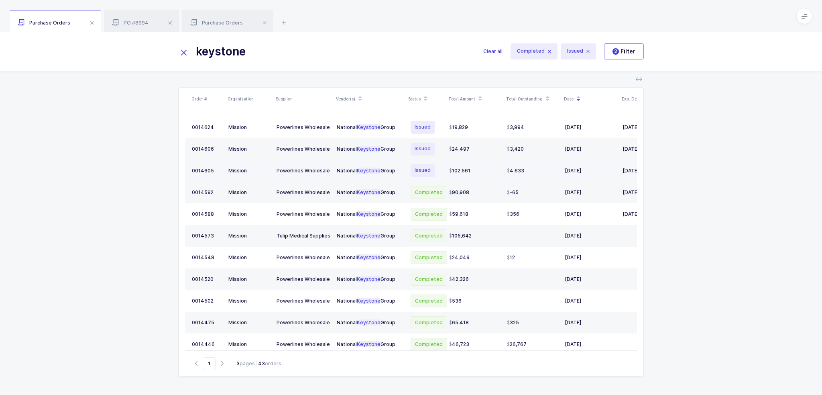
drag, startPoint x: 543, startPoint y: 170, endPoint x: 551, endPoint y: 171, distance: 7.7
click at [551, 171] on div "4,633" at bounding box center [532, 170] width 51 height 6
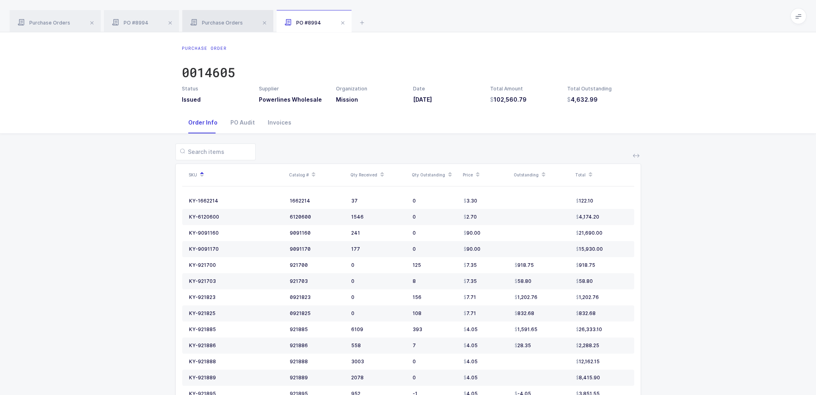
click at [215, 20] on span "Purchase Orders" at bounding box center [216, 23] width 53 height 6
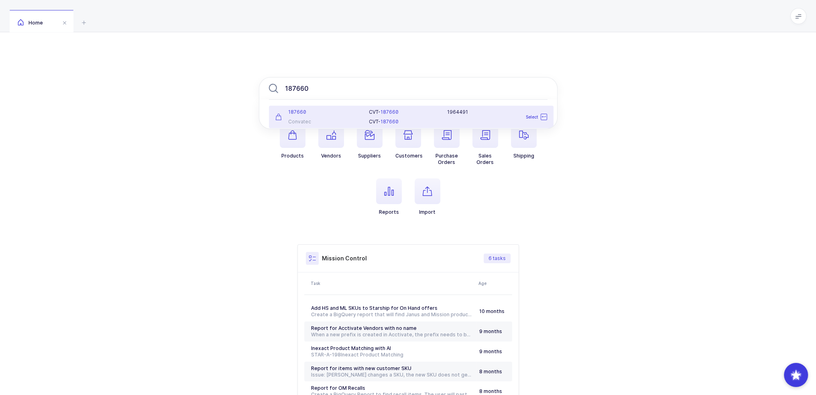
type input "187660"
click at [370, 117] on div "CVT- 187660 CVT- 187660" at bounding box center [403, 117] width 78 height 16
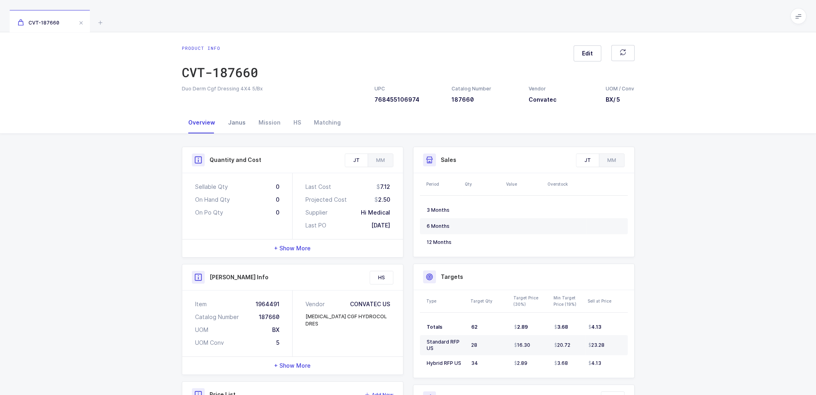
click at [245, 126] on div "Janus" at bounding box center [237, 123] width 31 height 22
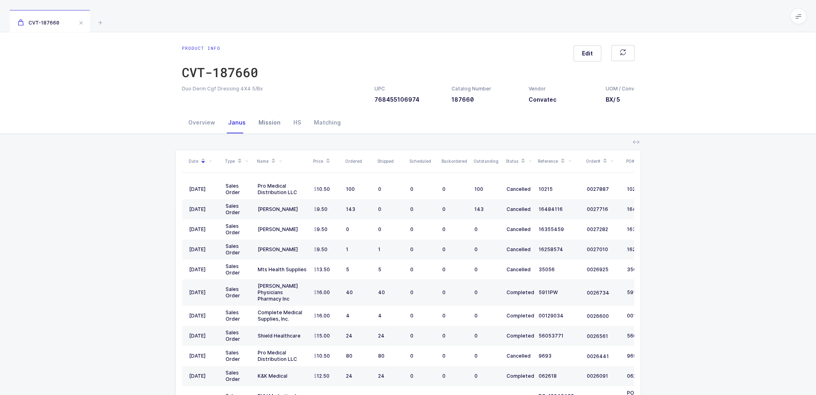
click at [271, 121] on div "Mission" at bounding box center [269, 123] width 35 height 22
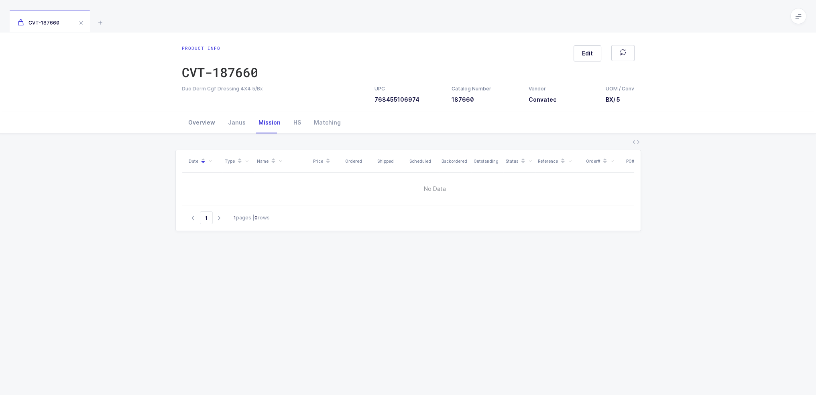
click at [182, 124] on div "Overview" at bounding box center [202, 123] width 40 height 22
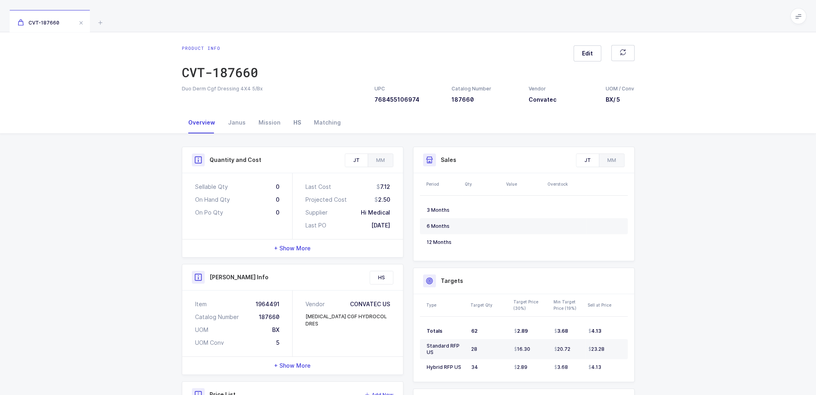
click at [301, 119] on div "HS" at bounding box center [297, 123] width 20 height 22
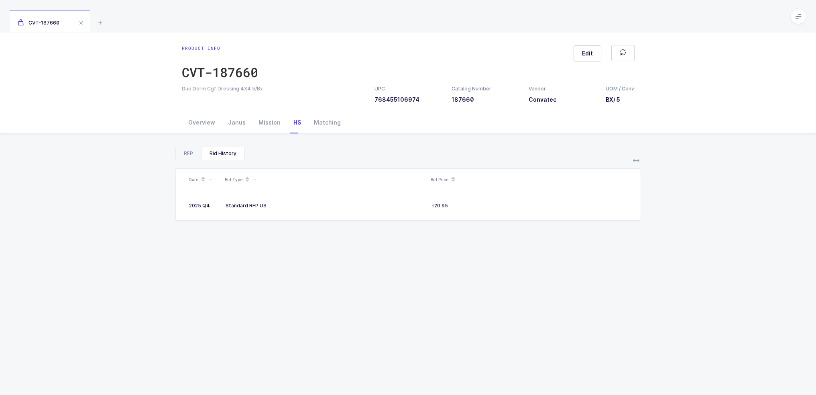
click at [187, 158] on div "RFP" at bounding box center [188, 153] width 25 height 13
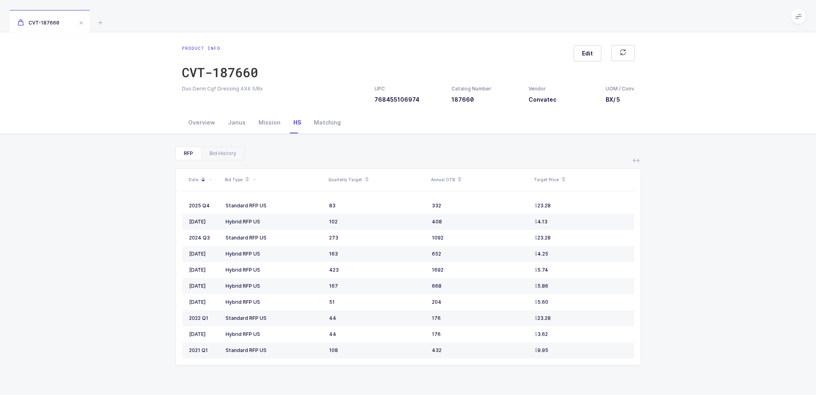
drag, startPoint x: 218, startPoint y: 206, endPoint x: 591, endPoint y: 223, distance: 373.3
click at [591, 223] on tbody "2025 Q4 Standard RFP US 83 332 23.28 [DATE] Hybrid RFP US 102 408 4.13 2024 Q3 …" at bounding box center [408, 277] width 452 height 161
click at [591, 223] on div "4.13" at bounding box center [581, 221] width 93 height 6
drag, startPoint x: 588, startPoint y: 241, endPoint x: 602, endPoint y: 183, distance: 59.9
click at [602, 183] on div "Date Bid Type Quarterly Target Annual OTB Target Price 2025 Q4 Standard RFP US …" at bounding box center [408, 267] width 452 height 196
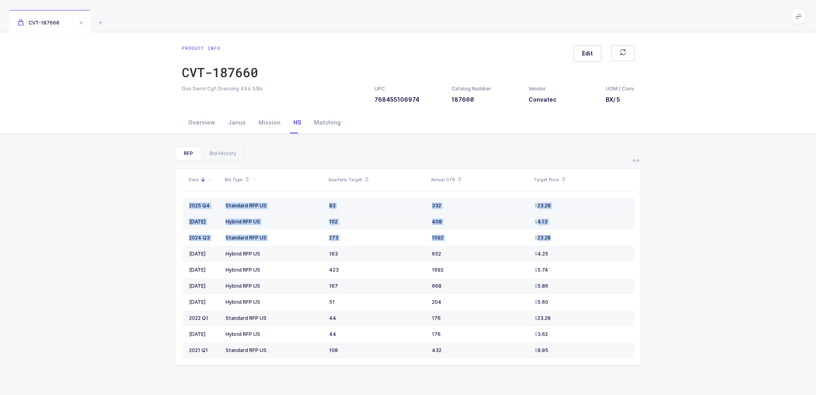
click at [591, 212] on td "23.28" at bounding box center [582, 205] width 103 height 16
drag, startPoint x: 589, startPoint y: 202, endPoint x: 189, endPoint y: 199, distance: 399.8
click at [189, 199] on tr "2025 Q4 Standard RFP US 83 332 23.28" at bounding box center [408, 205] width 452 height 16
click at [189, 199] on td "2025 Q4" at bounding box center [202, 205] width 40 height 16
drag, startPoint x: 189, startPoint y: 199, endPoint x: 554, endPoint y: 200, distance: 364.9
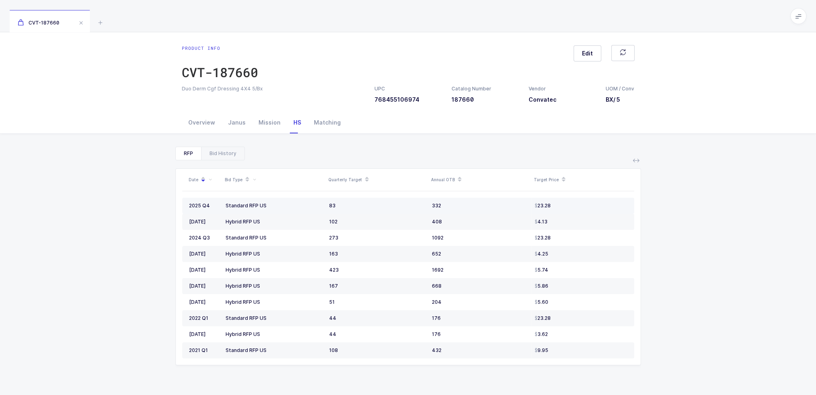
click at [554, 200] on tr "2025 Q4 Standard RFP US 83 332 23.28" at bounding box center [408, 205] width 452 height 16
click at [194, 120] on div "Overview" at bounding box center [202, 123] width 40 height 22
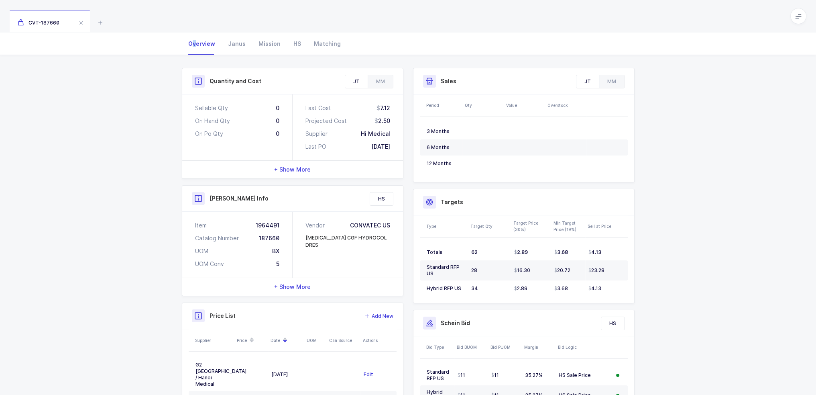
scroll to position [169, 0]
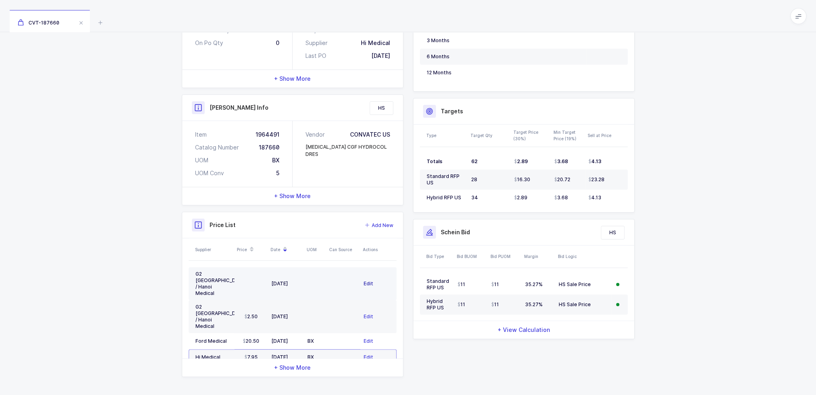
click at [365, 279] on span "Edit" at bounding box center [369, 283] width 10 height 8
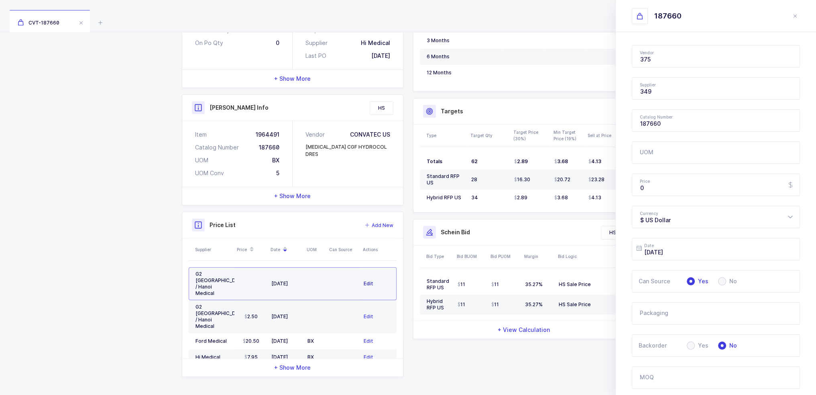
type input "G2 [GEOGRAPHIC_DATA] / Hanoi Medical"
type input "Convatec"
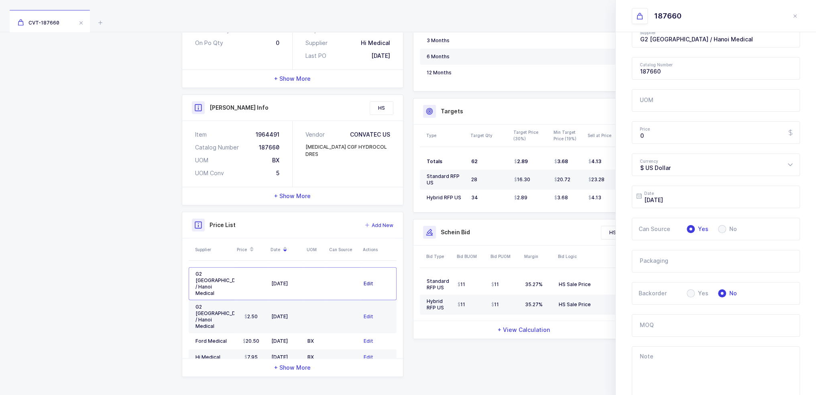
scroll to position [146, 0]
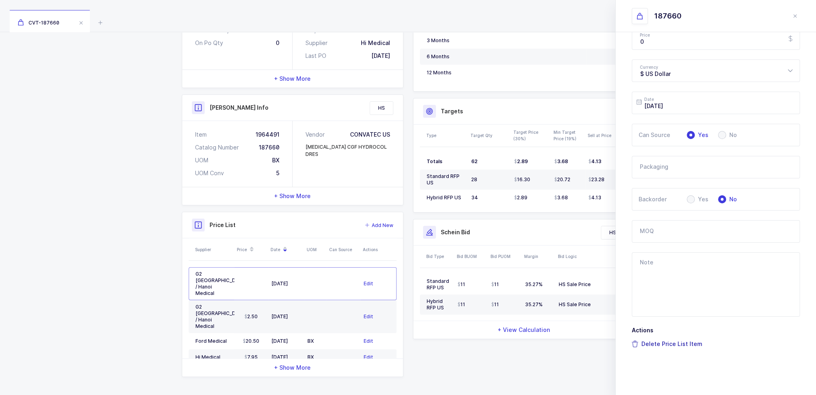
click at [646, 343] on span "Delete Price List Item" at bounding box center [667, 343] width 71 height 13
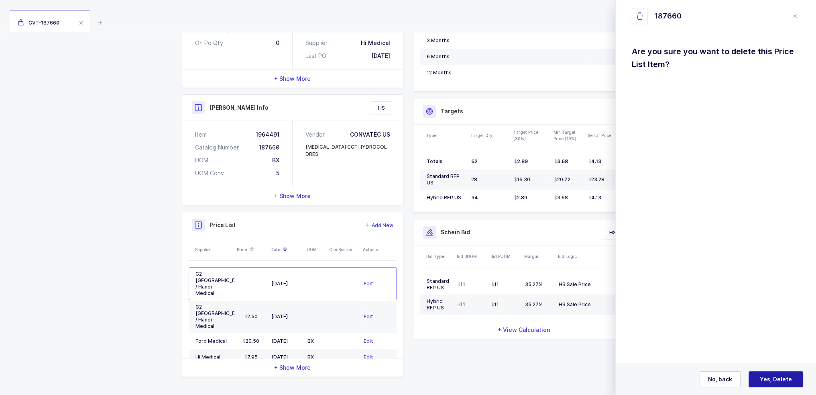
click at [777, 378] on span "Yes, Delete" at bounding box center [776, 379] width 32 height 8
type input "[DATE]"
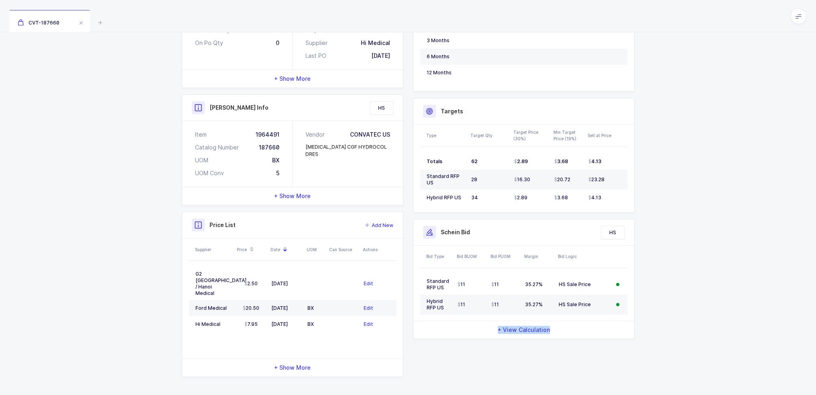
drag, startPoint x: 469, startPoint y: 359, endPoint x: 565, endPoint y: 369, distance: 96.1
click at [566, 368] on div "Quantity and Cost JT MM Sellable Qty 0 On Hand Qty 0 On Po Qty 0 Last Cost 7.12…" at bounding box center [408, 176] width 462 height 399
click at [95, 296] on div "Quantity and Cost JT MM Sellable Qty 0 On Hand Qty 0 On Po Qty 0 Last Cost 7.12…" at bounding box center [408, 179] width 816 height 431
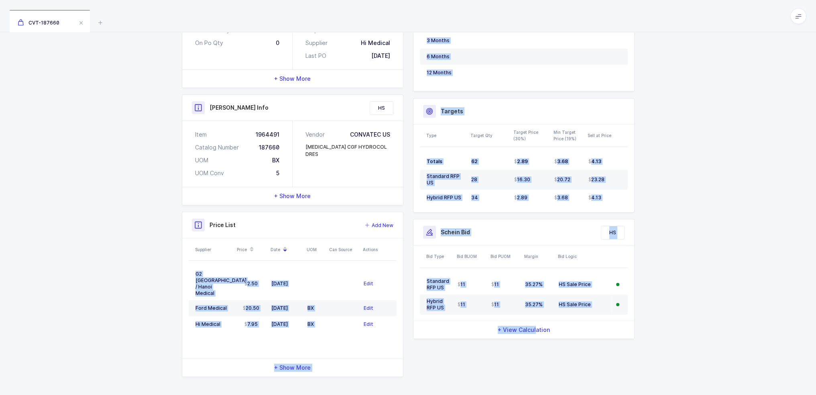
drag, startPoint x: 138, startPoint y: 256, endPoint x: 535, endPoint y: 357, distance: 410.0
click at [535, 357] on div "Quantity and Cost JT MM Sellable Qty 0 On Hand Qty 0 On Po Qty 0 Last Cost 7.12…" at bounding box center [408, 179] width 816 height 431
click at [136, 332] on div "Quantity and Cost JT MM Sellable Qty 0 On Hand Qty 0 On Po Qty 0 Last Cost 7.12…" at bounding box center [408, 179] width 816 height 431
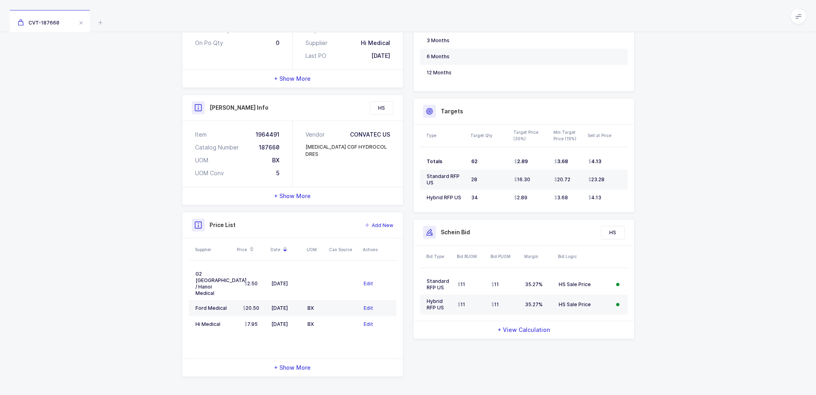
scroll to position [0, 0]
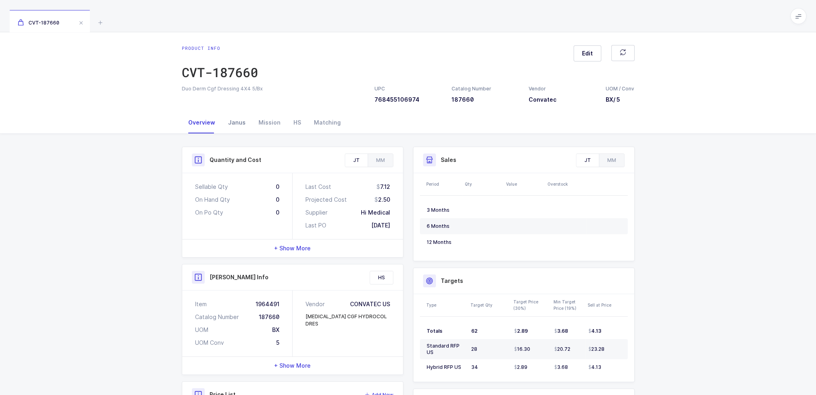
click at [241, 120] on div "Janus" at bounding box center [237, 123] width 31 height 22
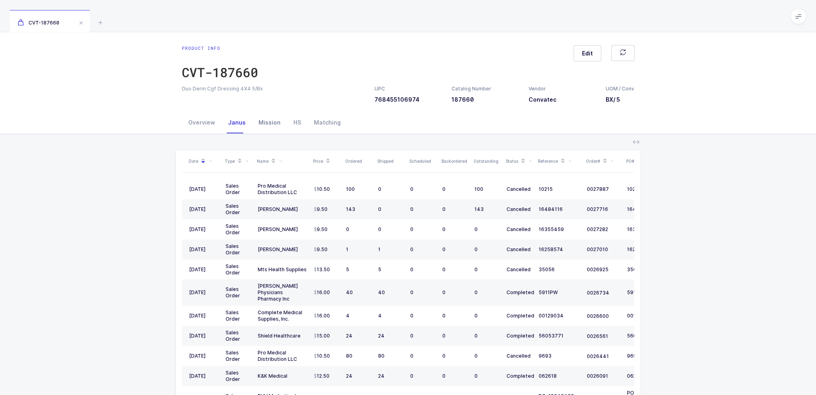
click at [267, 122] on div "Mission" at bounding box center [269, 123] width 35 height 22
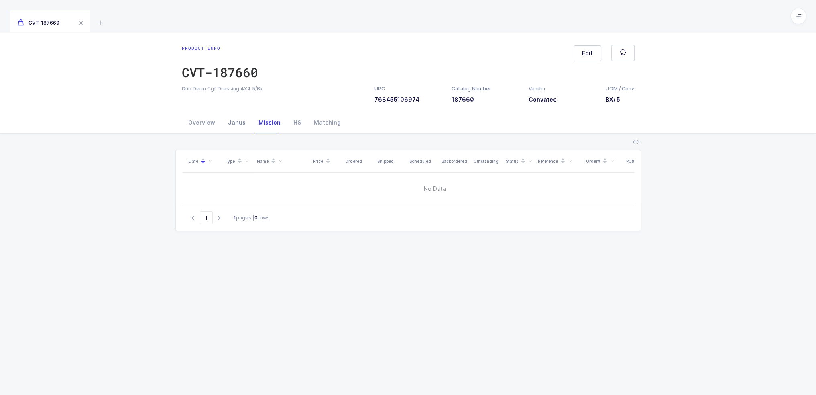
click at [246, 124] on div "Janus" at bounding box center [237, 123] width 31 height 22
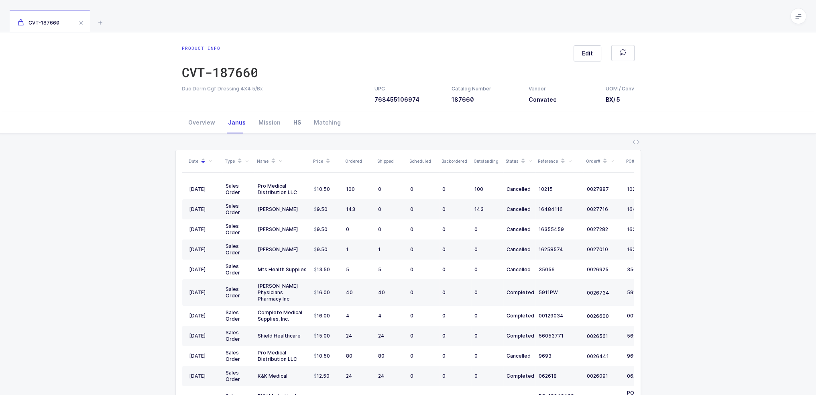
click at [287, 120] on div "HS" at bounding box center [297, 123] width 20 height 22
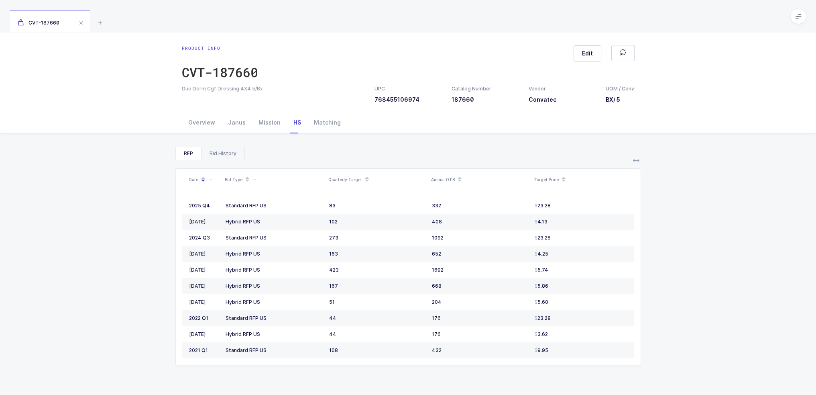
click at [220, 147] on div "Bid History" at bounding box center [222, 153] width 43 height 13
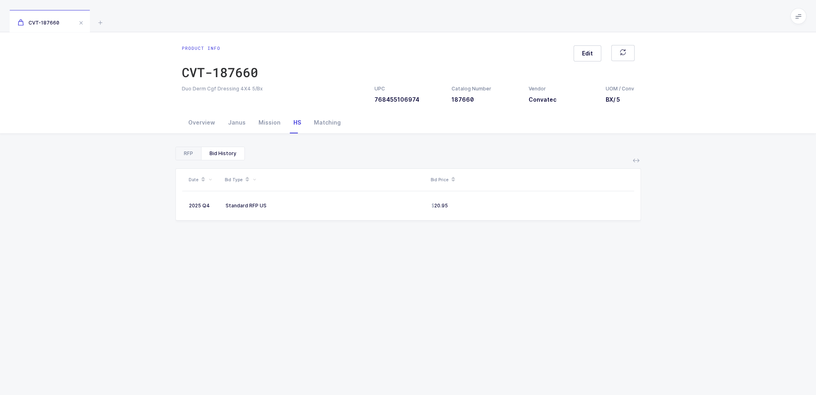
click at [182, 157] on div "RFP" at bounding box center [188, 153] width 25 height 13
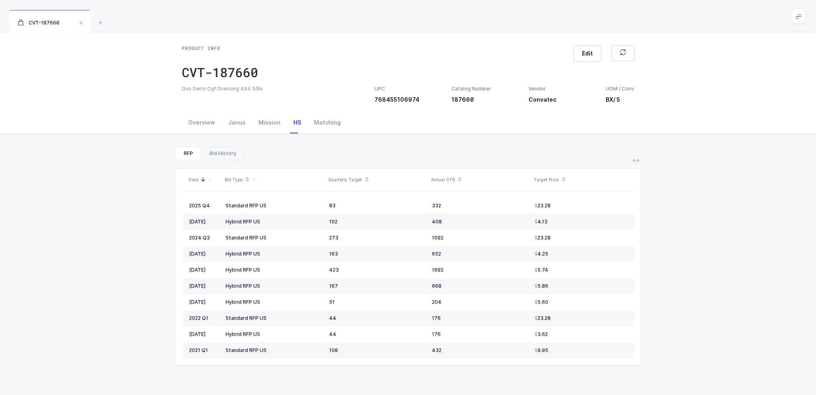
click at [201, 156] on div "Bid History" at bounding box center [222, 153] width 43 height 13
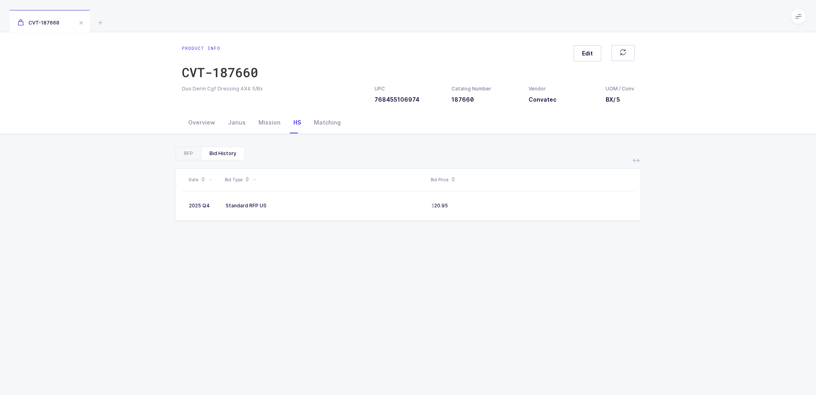
click at [175, 144] on div "RFP Bid History Date Bid Type Quarterly Target Annual OTB Target Price 2025 Q4 …" at bounding box center [407, 304] width 803 height 340
click at [191, 160] on div "RFP Bid History" at bounding box center [209, 154] width 69 height 14
click at [196, 139] on div "RFP Bid History Date Bid Type Quarterly Target Annual OTB Target Price 2025 Q4 …" at bounding box center [407, 304] width 803 height 340
click at [195, 151] on div "RFP" at bounding box center [188, 153] width 25 height 13
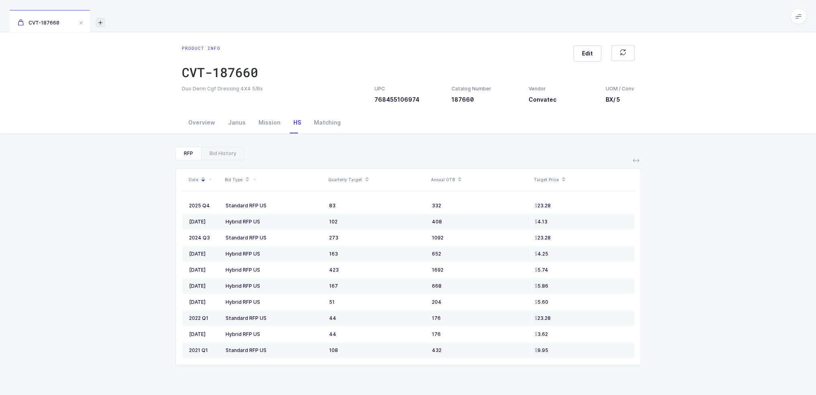
click at [103, 18] on icon at bounding box center [101, 23] width 10 height 10
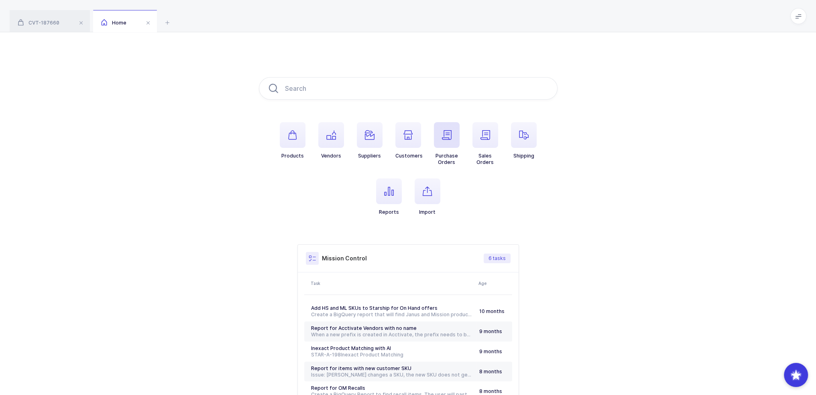
click at [450, 138] on icon "button" at bounding box center [447, 135] width 10 height 10
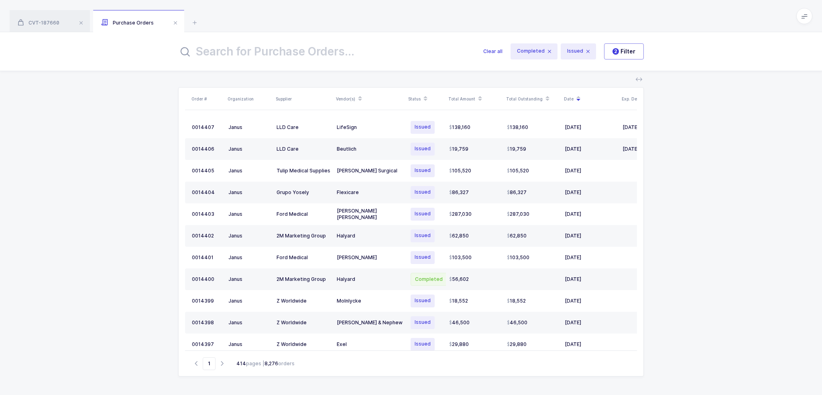
click at [336, 53] on input "text" at bounding box center [325, 51] width 295 height 19
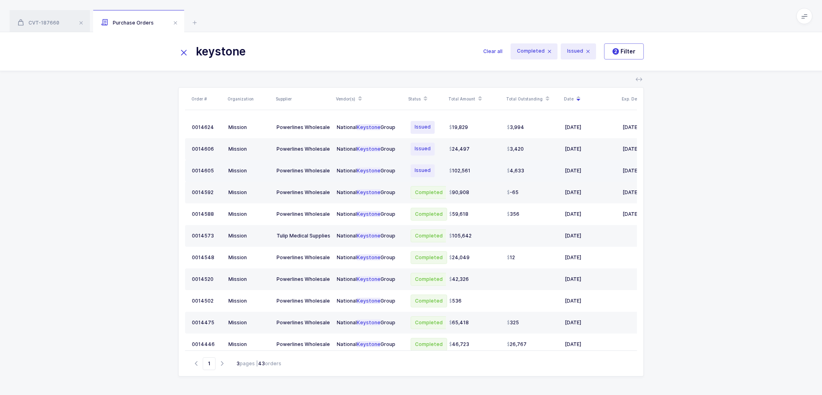
type input "keystone"
click at [462, 170] on span "102,561" at bounding box center [459, 170] width 21 height 6
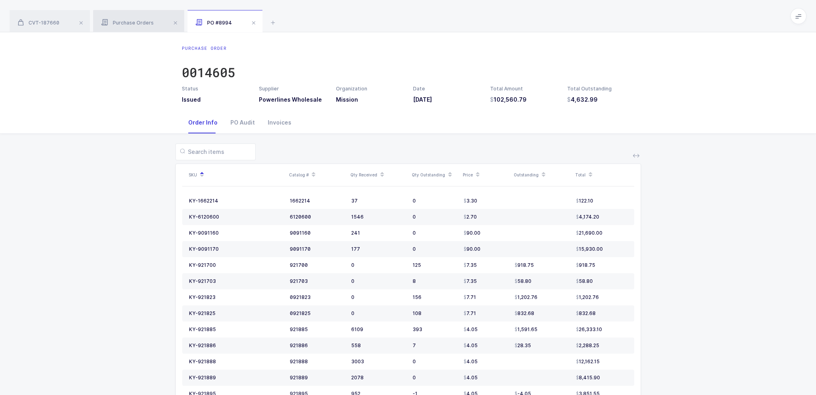
click at [155, 19] on div "Purchase Orders" at bounding box center [138, 21] width 91 height 22
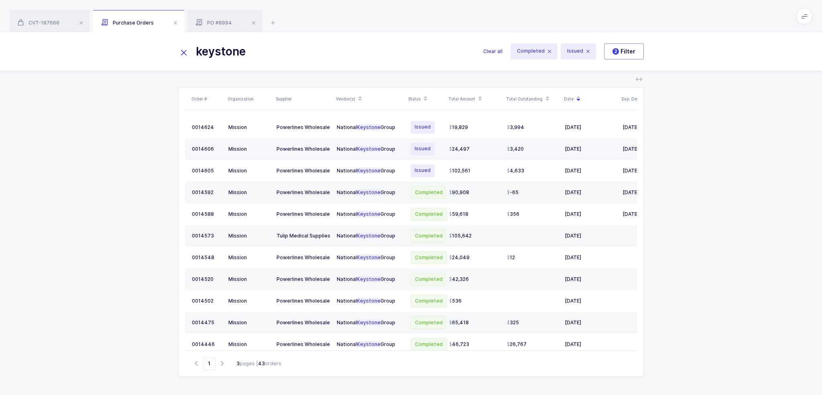
click at [470, 146] on div "24,497" at bounding box center [474, 149] width 51 height 6
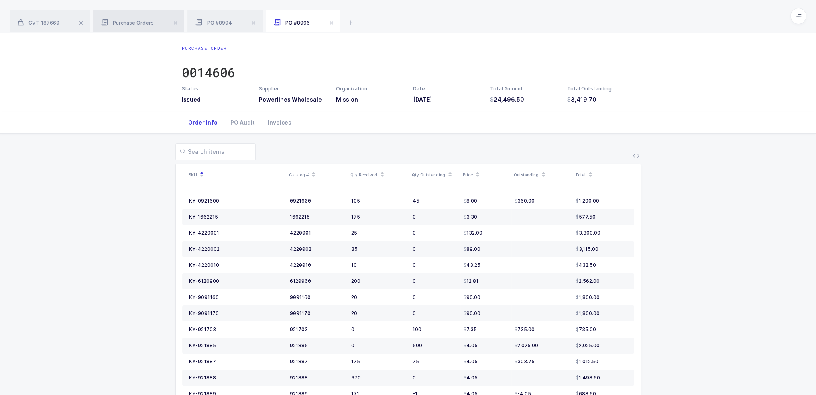
click at [131, 22] on span "Purchase Orders" at bounding box center [127, 23] width 53 height 6
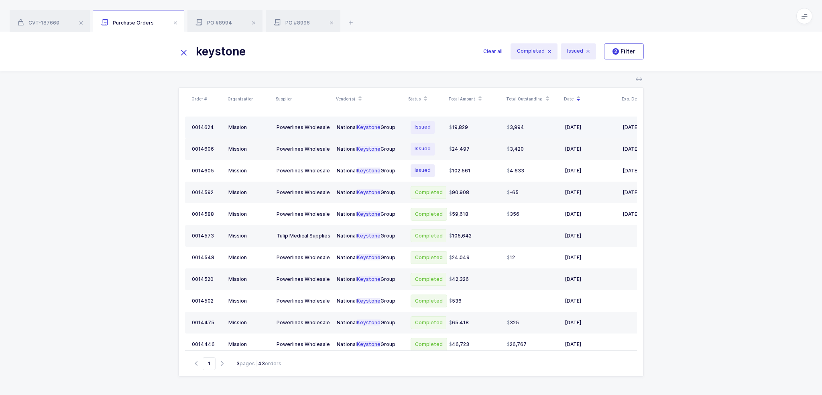
click at [461, 127] on span "19,829" at bounding box center [458, 127] width 19 height 6
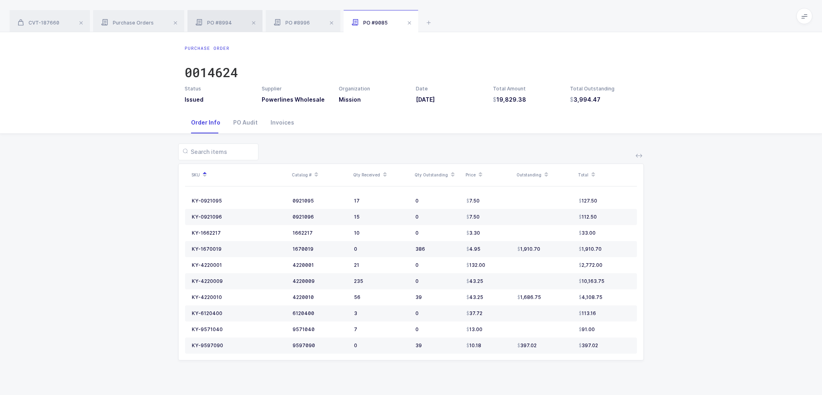
click at [222, 21] on span "PO #8994" at bounding box center [213, 23] width 37 height 6
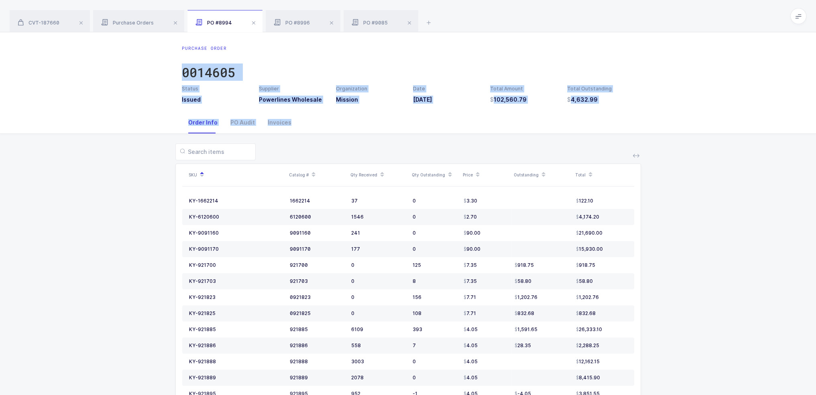
drag, startPoint x: 368, startPoint y: 144, endPoint x: 341, endPoint y: 45, distance: 102.3
click at [341, 45] on div "Purchase Order 0014605 Status Issued Supplier Powerlines Wholesale Organization…" at bounding box center [408, 237] width 816 height 411
click at [341, 45] on div "Purchase Order 0014605" at bounding box center [408, 65] width 453 height 40
drag, startPoint x: 341, startPoint y: 45, endPoint x: 344, endPoint y: 162, distance: 116.4
click at [344, 162] on div "Purchase Order 0014605 Status Issued Supplier Powerlines Wholesale Organization…" at bounding box center [408, 237] width 816 height 411
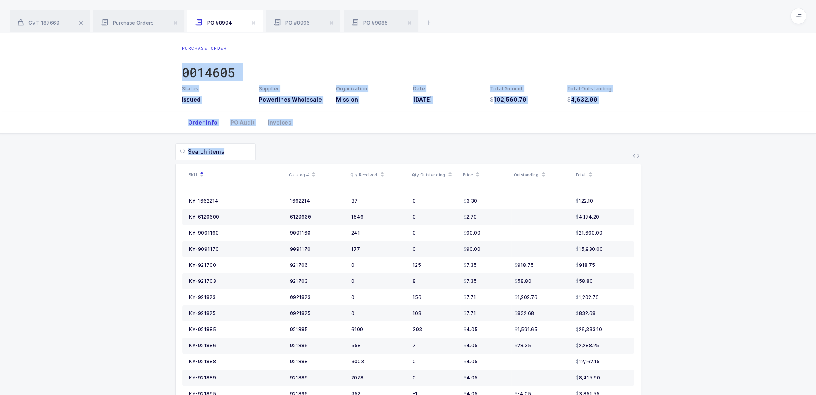
click at [344, 162] on div "SKU Catalog # Qty Received Qty Outstanding Price Outstanding Total KY-1662214 1…" at bounding box center [408, 283] width 466 height 281
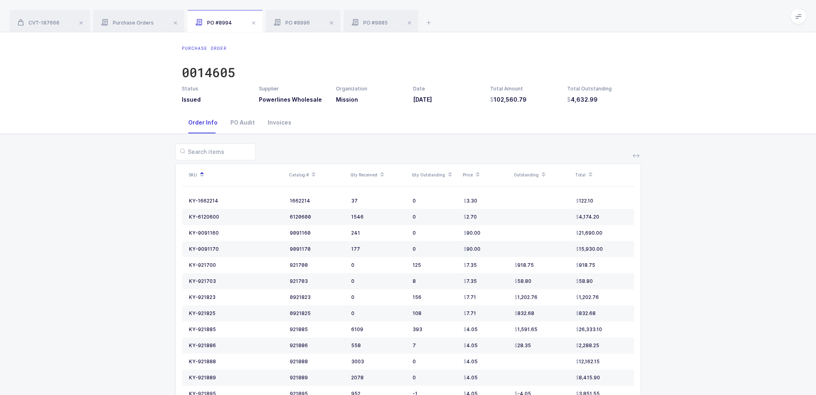
click at [541, 175] on icon at bounding box center [543, 177] width 4 height 4
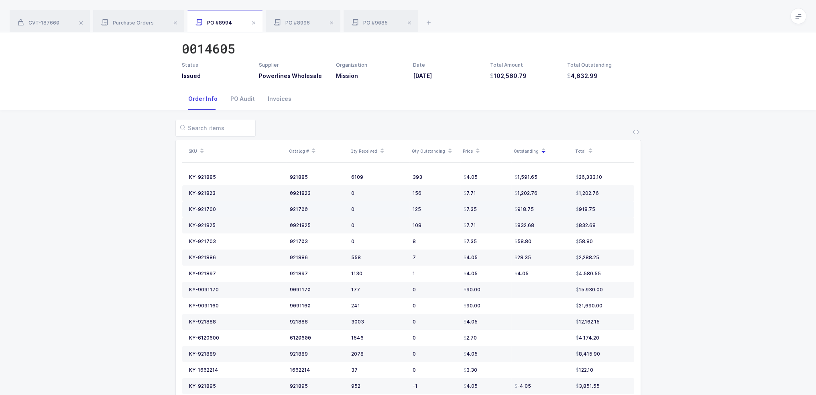
scroll to position [48, 0]
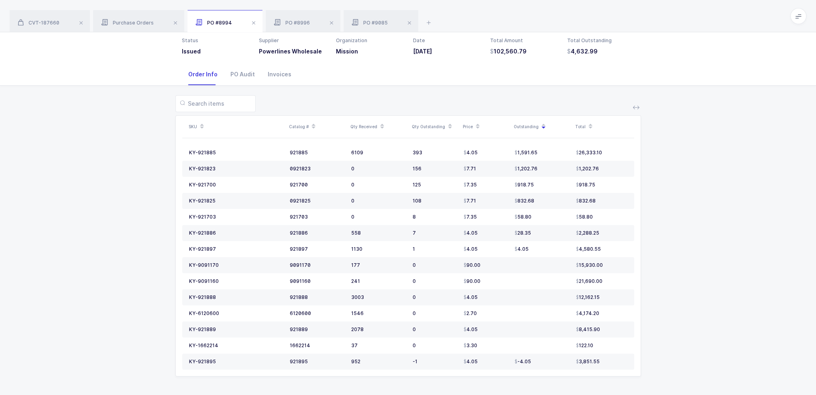
click at [122, 250] on div "SKU Catalog # Qty Received Qty Outstanding Price Outstanding Total KY-921885 92…" at bounding box center [407, 240] width 803 height 310
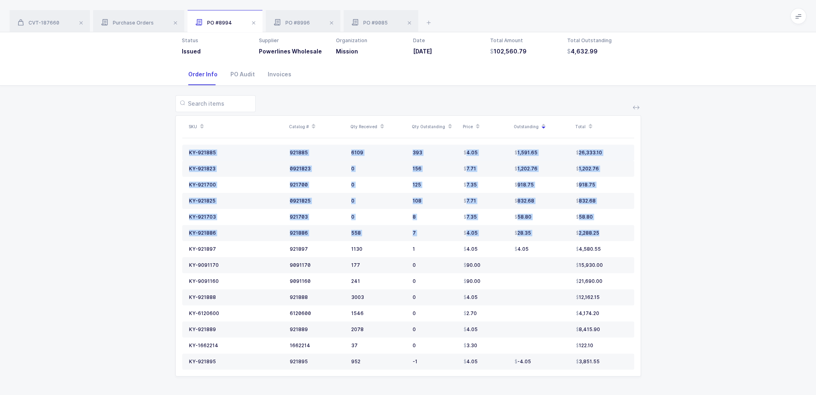
drag, startPoint x: 620, startPoint y: 233, endPoint x: 186, endPoint y: 153, distance: 441.3
click at [186, 153] on tbody "KY-921885 921885 6109 393 4.05 1,591.65 26,333.10 KY-921823 0921823 0 156 7.71 …" at bounding box center [408, 256] width 452 height 225
copy tbody "KY-921885 921885 6109 393 4.05 1,591.65 26,333.10 KY-921823 0921823 0 156 7.71 …"
drag, startPoint x: 619, startPoint y: 248, endPoint x: 177, endPoint y: 146, distance: 454.1
click at [177, 146] on div "SKU Catalog # Qty Received Qty Outstanding Price Outstanding Total KY-921885 92…" at bounding box center [408, 246] width 465 height 260
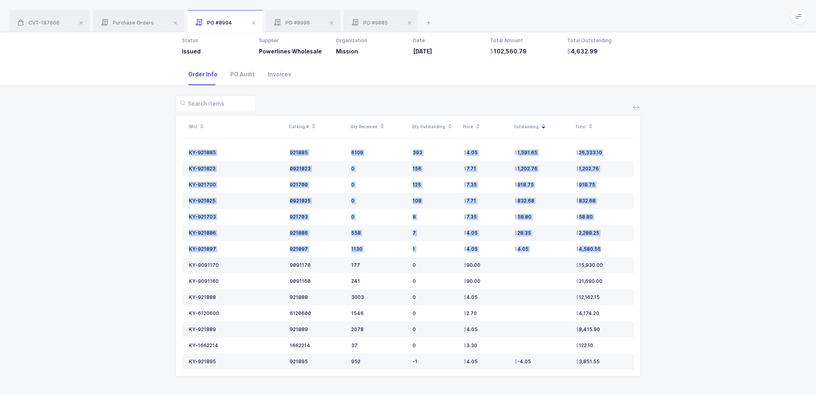
copy table "KY-921885 921885 6109 393 4.05 1,591.65 26,333.10 KY-921823 0921823 0 156 7.71 …"
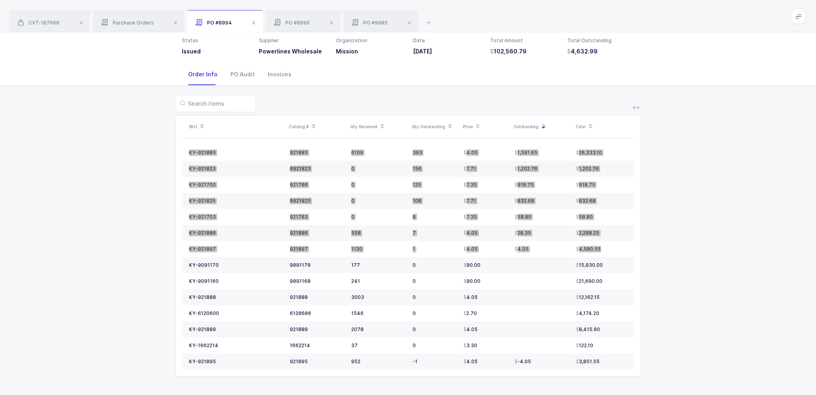
scroll to position [0, 0]
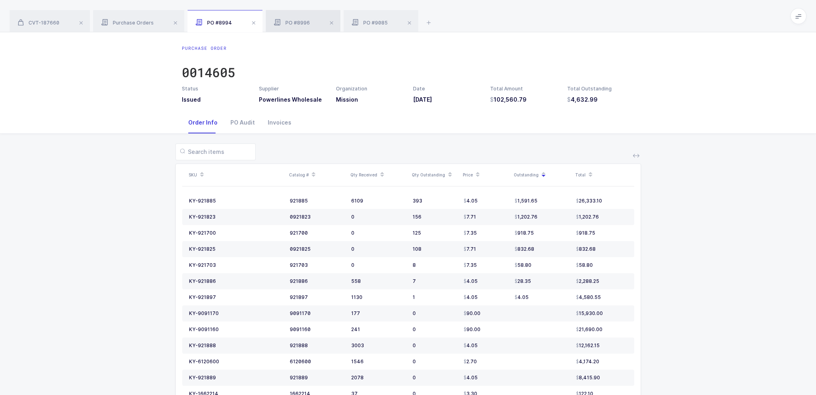
click at [309, 24] on div "PO #8996" at bounding box center [303, 21] width 75 height 22
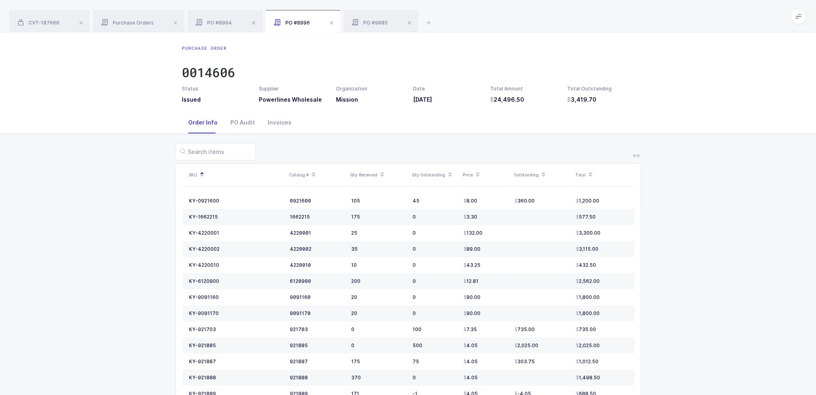
click at [541, 175] on icon at bounding box center [543, 177] width 4 height 4
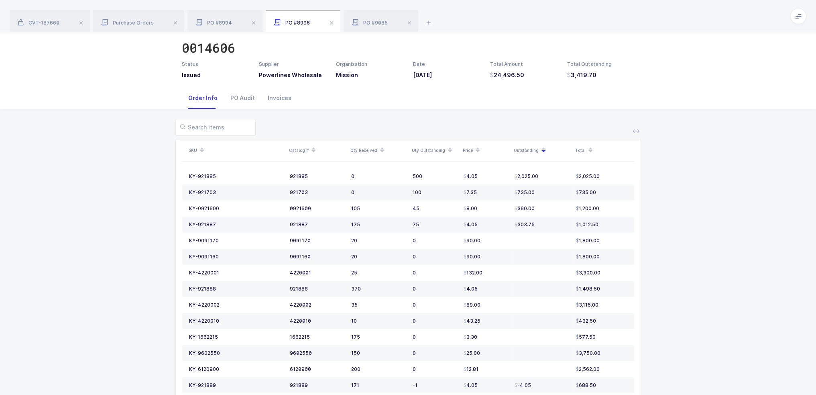
scroll to position [48, 0]
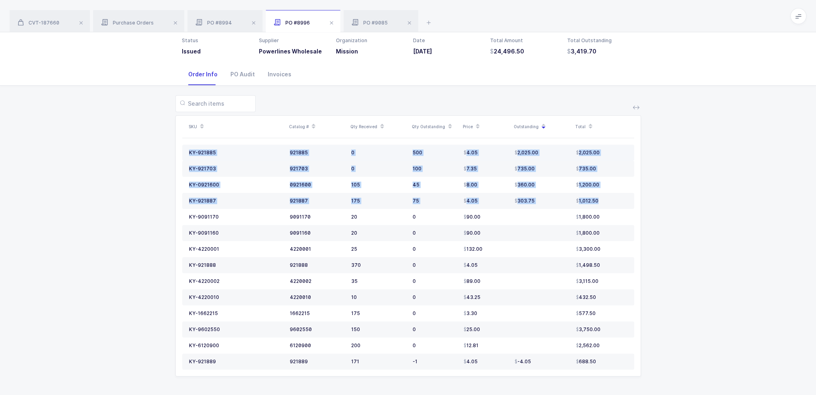
drag, startPoint x: 607, startPoint y: 200, endPoint x: 186, endPoint y: 155, distance: 423.4
click at [186, 155] on tbody "KY-921885 921885 0 500 4.05 2,025.00 2,025.00 KY-921703 921703 0 100 7.35 735.0…" at bounding box center [408, 256] width 452 height 225
copy tbody "KY-921885 921885 0 500 4.05 2,025.00 2,025.00 KY-921703 921703 0 100 7.35 735.0…"
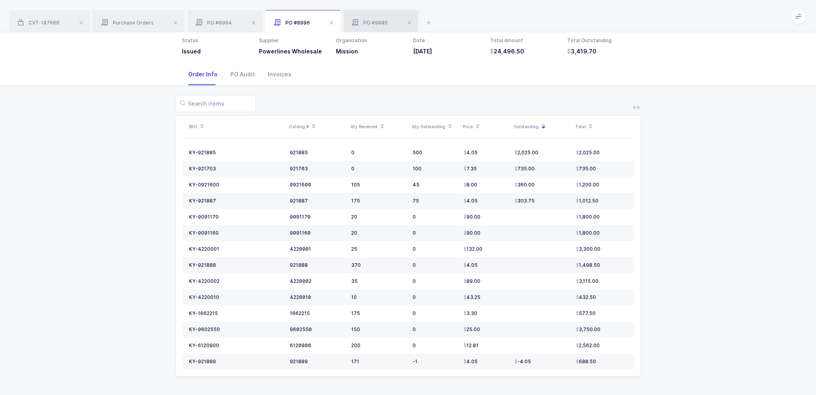
click at [360, 24] on span "PO #9085" at bounding box center [370, 23] width 36 height 6
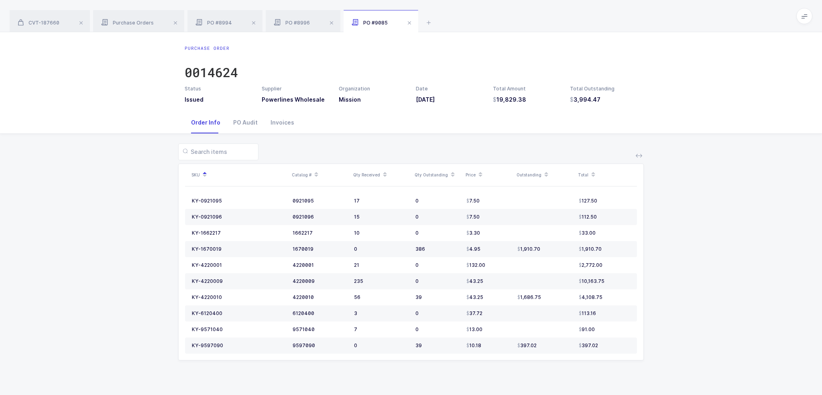
click at [544, 175] on icon at bounding box center [546, 177] width 4 height 4
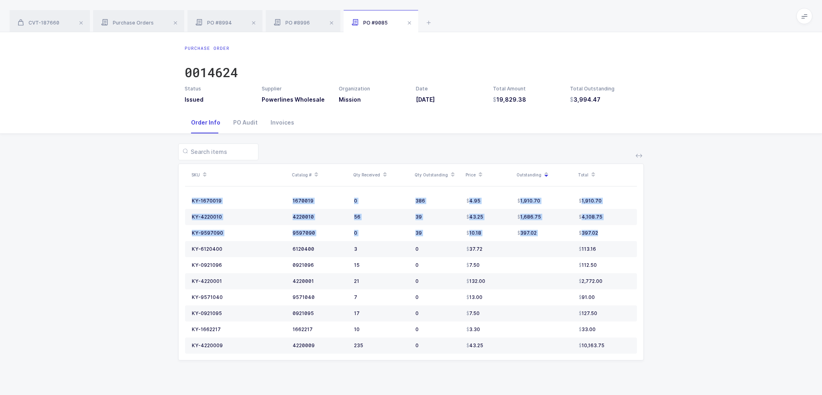
drag, startPoint x: 605, startPoint y: 231, endPoint x: 182, endPoint y: 197, distance: 424.4
click at [182, 197] on div "SKU Catalog # Qty Received Qty Outstanding Price Outstanding Total KY-1670019 1…" at bounding box center [411, 262] width 465 height 196
copy table "KY-1670019 1670019 0 386 4.95 1,910.70 1,910.70 KY-4220010 4220010 56 39 43.25 …"
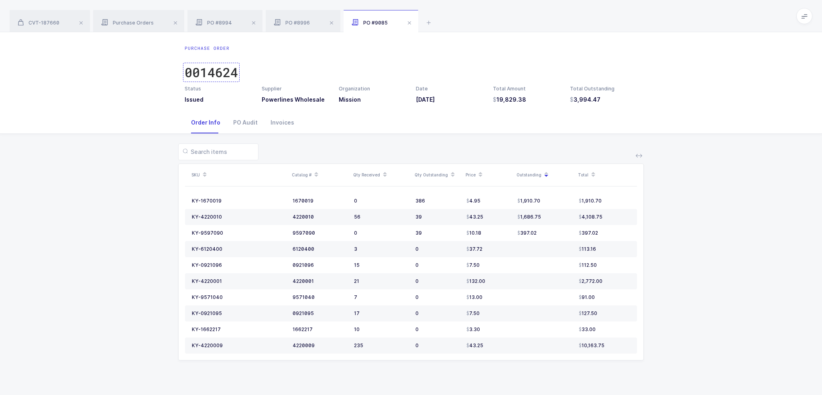
click at [220, 69] on div "0014624" at bounding box center [211, 72] width 53 height 16
click at [275, 24] on icon at bounding box center [277, 22] width 7 height 7
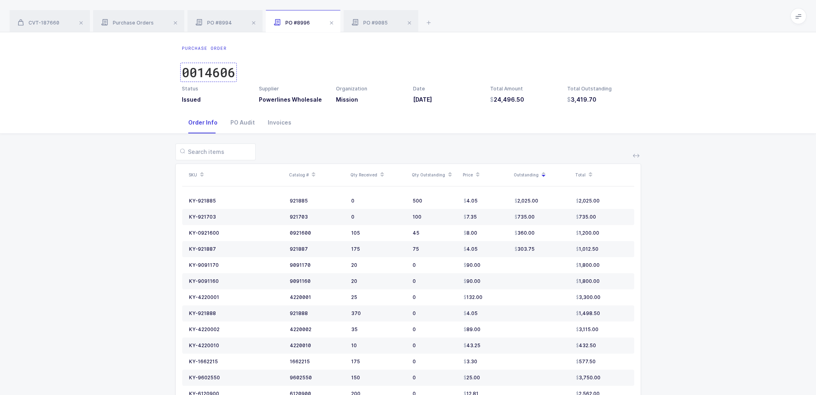
click at [225, 70] on div "0014606" at bounding box center [208, 72] width 53 height 16
click at [218, 22] on span "PO #8994" at bounding box center [213, 23] width 37 height 6
click at [218, 71] on div "0014605" at bounding box center [208, 72] width 53 height 16
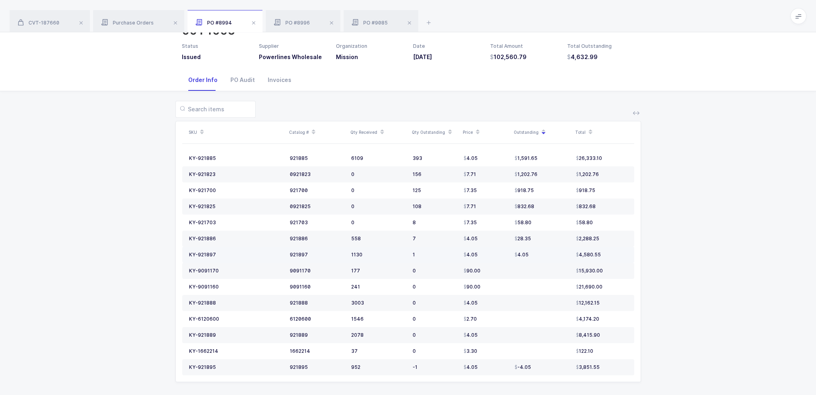
scroll to position [48, 0]
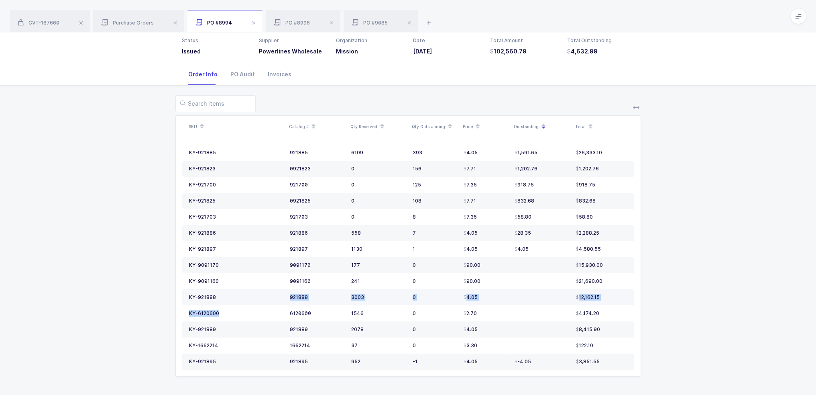
drag, startPoint x: 225, startPoint y: 310, endPoint x: 242, endPoint y: 296, distance: 22.8
click at [242, 296] on tbody "KY-921885 921885 6109 393 4.05 1,591.65 26,333.10 KY-921823 0921823 0 156 7.71 …" at bounding box center [408, 256] width 452 height 225
click at [158, 226] on div "SKU Catalog # Qty Received Qty Outstanding Price Outstanding Total KY-921885 92…" at bounding box center [407, 240] width 803 height 310
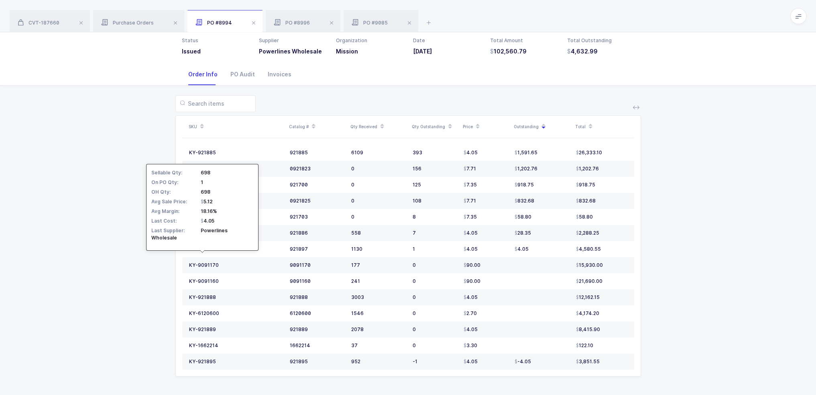
scroll to position [0, 0]
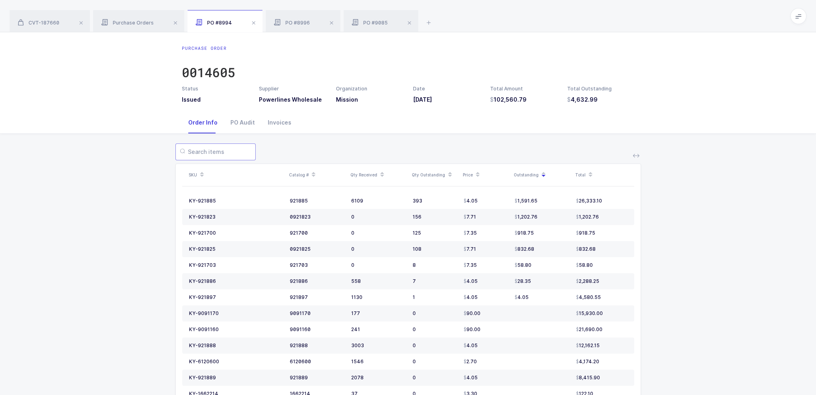
click at [215, 160] on input "text" at bounding box center [215, 151] width 80 height 17
type input "921"
drag, startPoint x: 228, startPoint y: 348, endPoint x: 189, endPoint y: 344, distance: 38.8
click at [189, 344] on td "KY-921895" at bounding box center [237, 345] width 104 height 16
copy div "KY-921895"
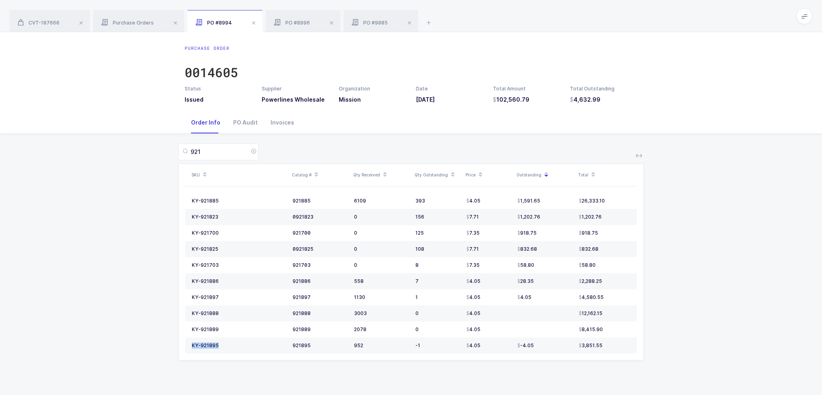
click at [252, 151] on icon at bounding box center [253, 151] width 10 height 17
click at [431, 25] on icon at bounding box center [429, 23] width 10 height 10
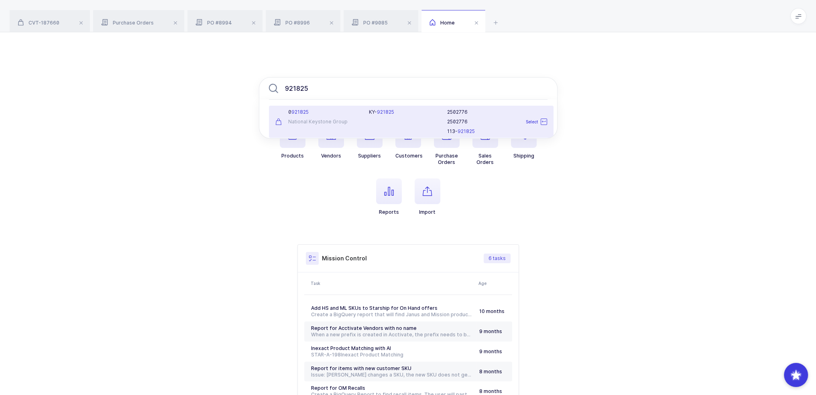
type input "921825"
click at [336, 118] on div "0 921825 National Keystone Group" at bounding box center [318, 122] width 94 height 26
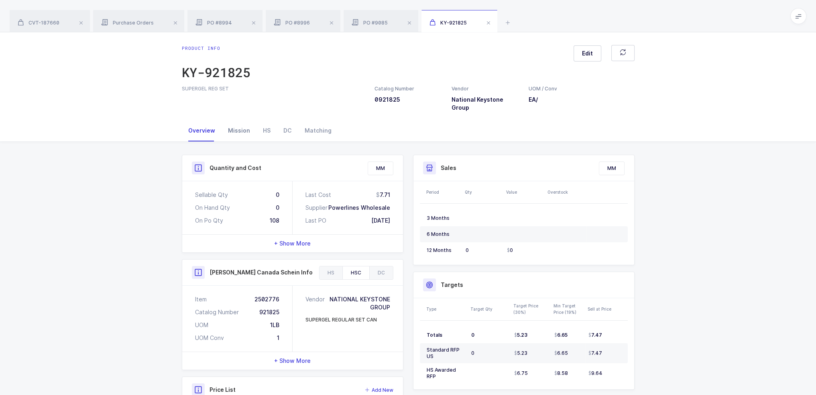
click at [240, 125] on div "Mission" at bounding box center [239, 131] width 35 height 22
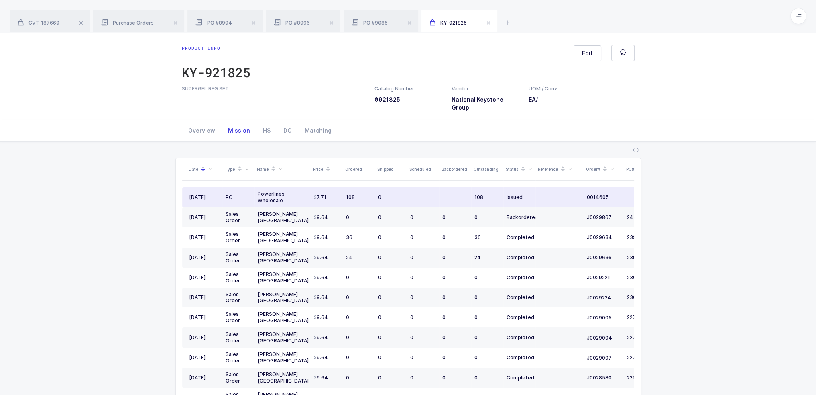
drag, startPoint x: 537, startPoint y: 186, endPoint x: 562, endPoint y: 189, distance: 25.5
click at [562, 189] on td at bounding box center [559, 197] width 48 height 20
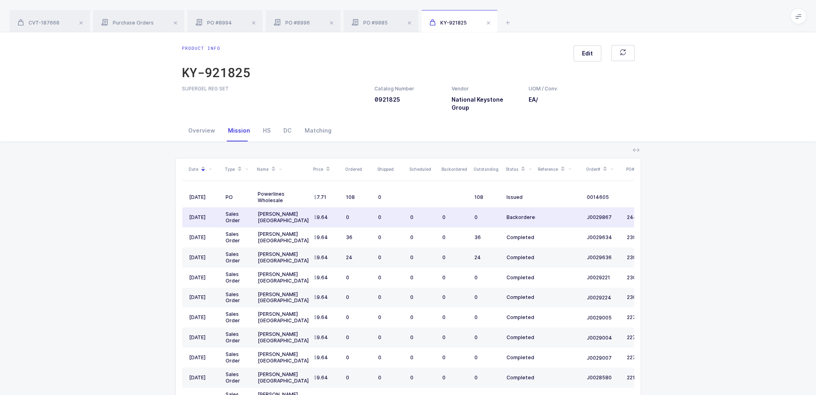
drag, startPoint x: 572, startPoint y: 210, endPoint x: 567, endPoint y: 214, distance: 6.5
click at [567, 214] on td at bounding box center [559, 217] width 48 height 20
drag, startPoint x: 573, startPoint y: 212, endPoint x: 258, endPoint y: 207, distance: 314.7
click at [258, 207] on tr "03/11/2025 Sales Order Henry Schein USA 9.64 0 0 0 0 0 Backordered J0029867 244…" at bounding box center [435, 217] width 506 height 20
click at [258, 211] on div "Henry Schein USA" at bounding box center [283, 217] width 50 height 13
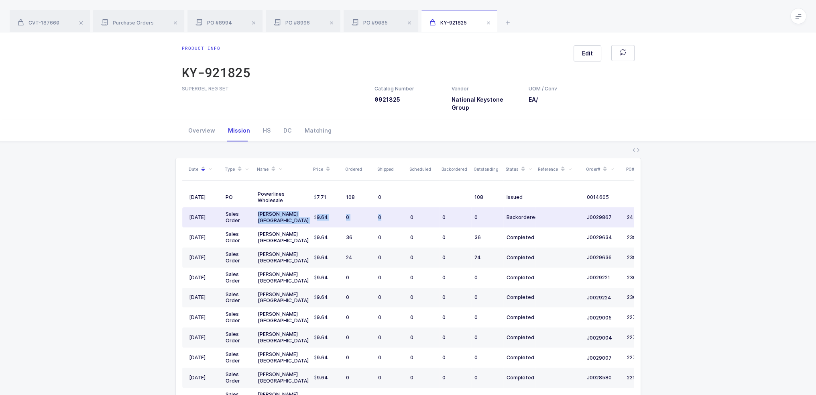
drag, startPoint x: 258, startPoint y: 207, endPoint x: 381, endPoint y: 207, distance: 123.2
click at [385, 208] on tr "03/11/2025 Sales Order Henry Schein USA 9.64 0 0 0 0 0 Backordered J0029867 244…" at bounding box center [435, 217] width 506 height 20
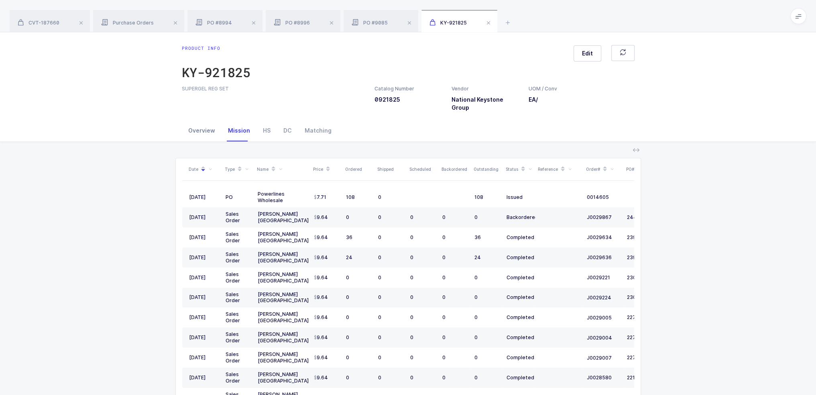
click at [204, 121] on div "Overview" at bounding box center [202, 131] width 40 height 22
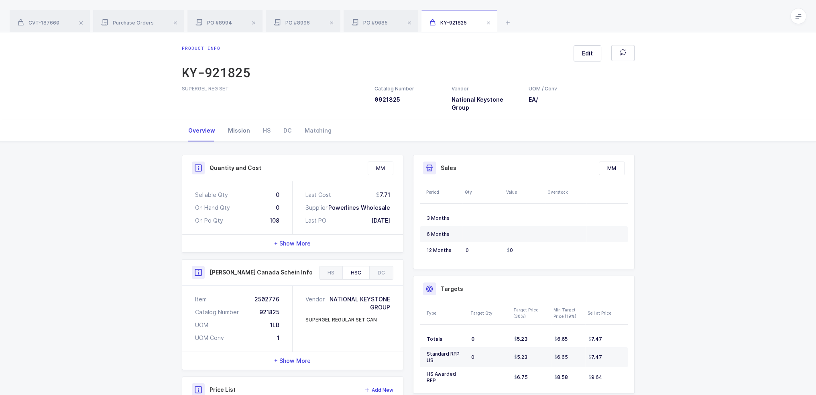
click at [247, 128] on div "Mission" at bounding box center [239, 131] width 35 height 22
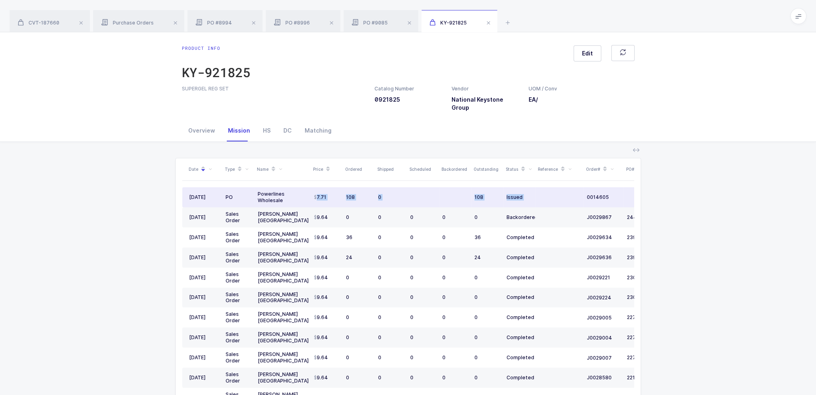
drag, startPoint x: 552, startPoint y: 191, endPoint x: 314, endPoint y: 190, distance: 238.0
click at [314, 190] on tr "05/05/2025 PO Powerlines Wholesale 7.71 108 0 108 Issued 0014605 09/30/2025" at bounding box center [435, 197] width 506 height 20
click at [314, 194] on span "7.71" at bounding box center [320, 197] width 12 height 6
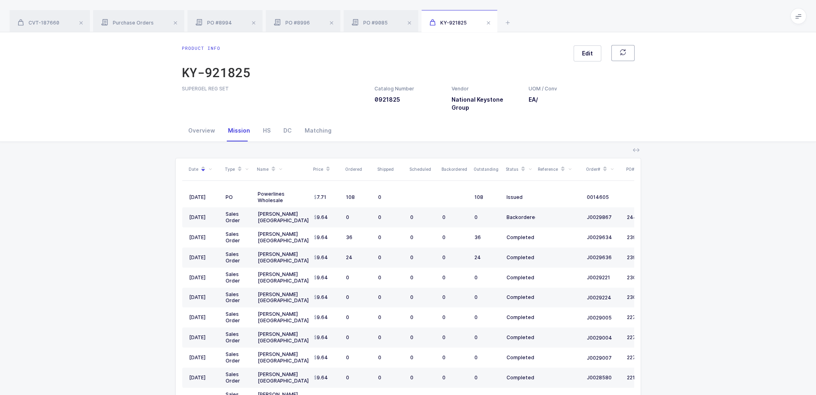
click at [623, 56] on span "button" at bounding box center [623, 53] width 6 height 8
click at [625, 55] on icon "button" at bounding box center [623, 52] width 6 height 6
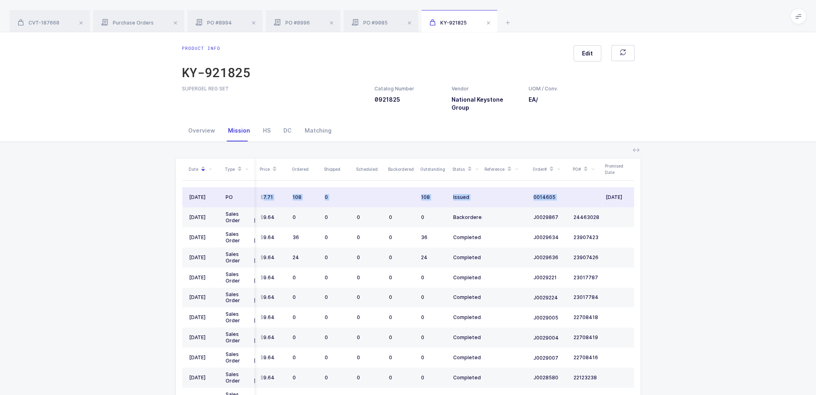
drag, startPoint x: 257, startPoint y: 183, endPoint x: 567, endPoint y: 194, distance: 310.1
click at [567, 194] on tr "05/05/2025 PO Powerlines Wholesale 7.71 108 0 108 Issued 0014605 09/30/2025" at bounding box center [382, 197] width 506 height 20
click at [567, 194] on td "0014605" at bounding box center [550, 197] width 40 height 20
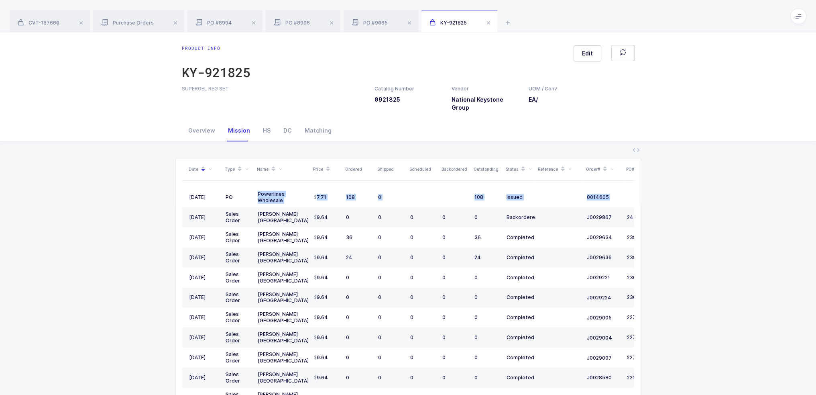
drag, startPoint x: 599, startPoint y: 189, endPoint x: -10, endPoint y: 204, distance: 609.5
click at [0, 204] on html "Apps Core Warehouse Admin Mission Control Purchasing Joey H. Logout Account Joe…" at bounding box center [408, 241] width 816 height 482
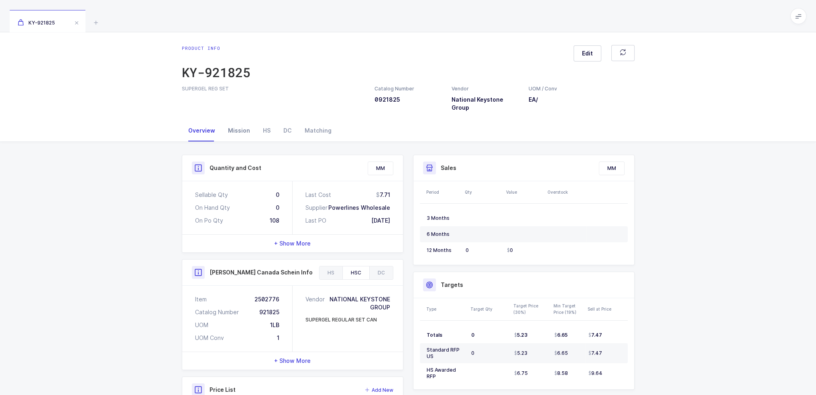
click at [253, 125] on div "Mission" at bounding box center [239, 131] width 35 height 22
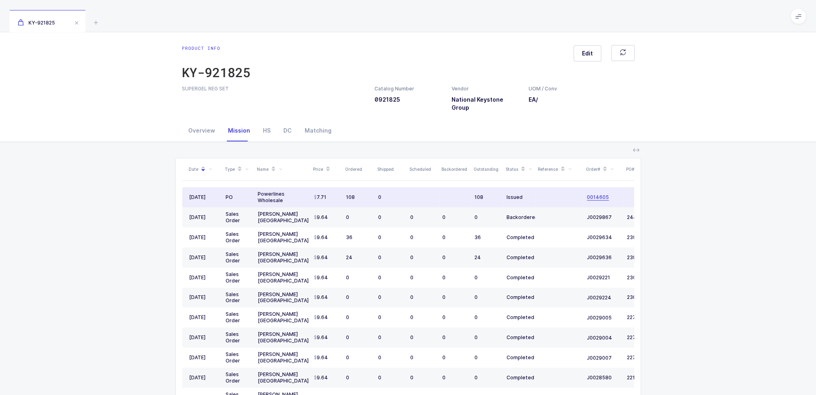
drag, startPoint x: 214, startPoint y: 192, endPoint x: 601, endPoint y: 191, distance: 387.3
click at [600, 191] on div "Date Type Name Price Ordered Shipped Scheduled Backordered Outstanding Status R…" at bounding box center [408, 296] width 452 height 276
click at [568, 191] on td at bounding box center [559, 197] width 48 height 20
click at [600, 194] on span "0014605" at bounding box center [598, 197] width 22 height 6
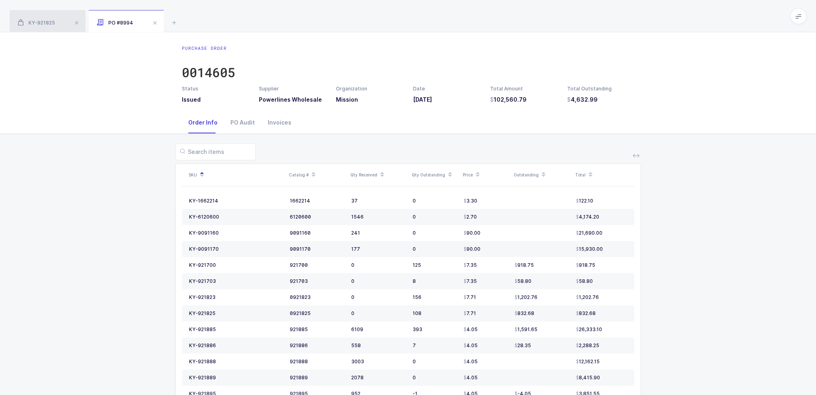
click at [39, 22] on span "KY-921825" at bounding box center [36, 23] width 37 height 6
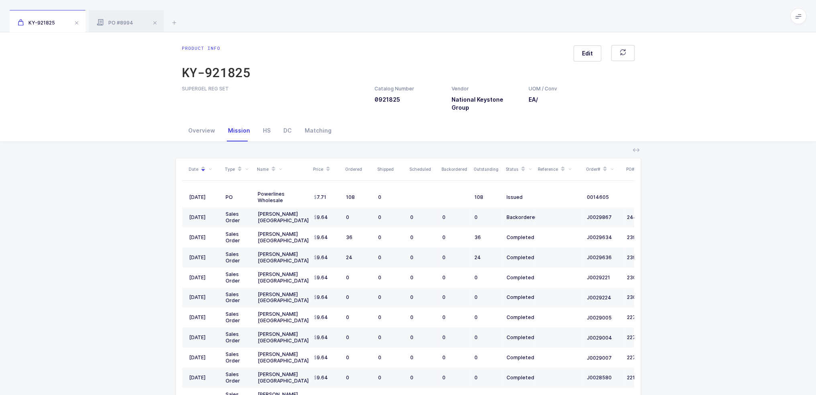
click at [794, 19] on span at bounding box center [798, 16] width 16 height 16
click at [766, 81] on li "Admin" at bounding box center [769, 82] width 60 height 6
click at [197, 123] on div "Overview" at bounding box center [202, 131] width 40 height 22
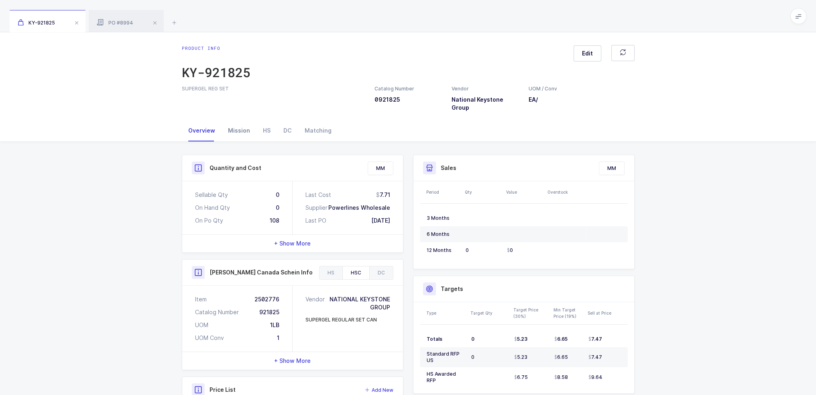
click at [238, 121] on div "Mission" at bounding box center [239, 131] width 35 height 22
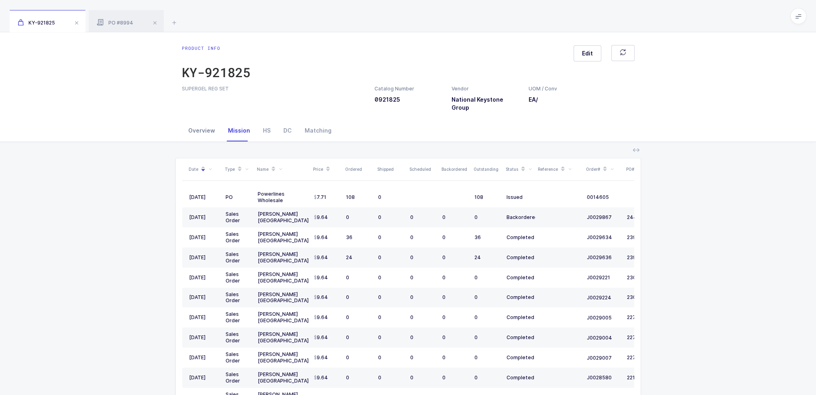
click at [206, 122] on div "Overview" at bounding box center [202, 131] width 40 height 22
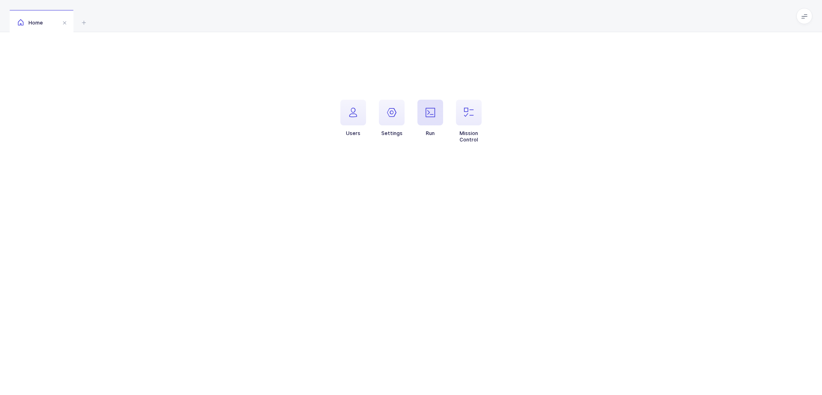
click at [429, 114] on icon "button" at bounding box center [430, 113] width 10 height 10
click at [719, 158] on span "Acctivate import - recent purchase orders (9M)" at bounding box center [729, 158] width 132 height 9
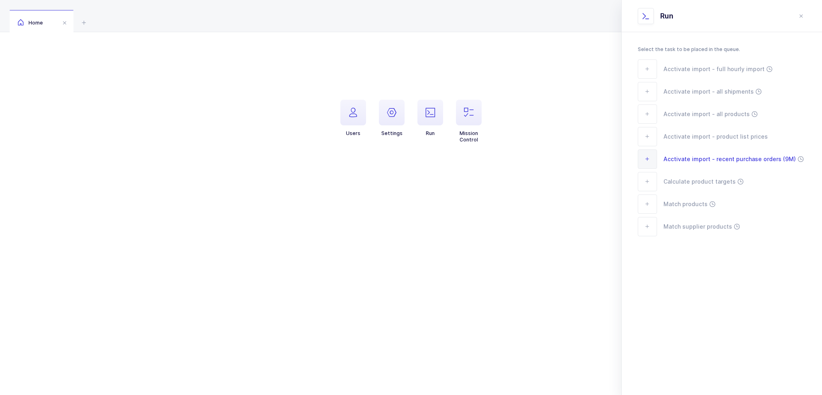
click at [759, 158] on span "Acctivate import - recent purchase orders (9M)" at bounding box center [729, 158] width 132 height 9
click at [726, 163] on span "Acctivate import - recent purchase orders (9M)" at bounding box center [729, 158] width 132 height 9
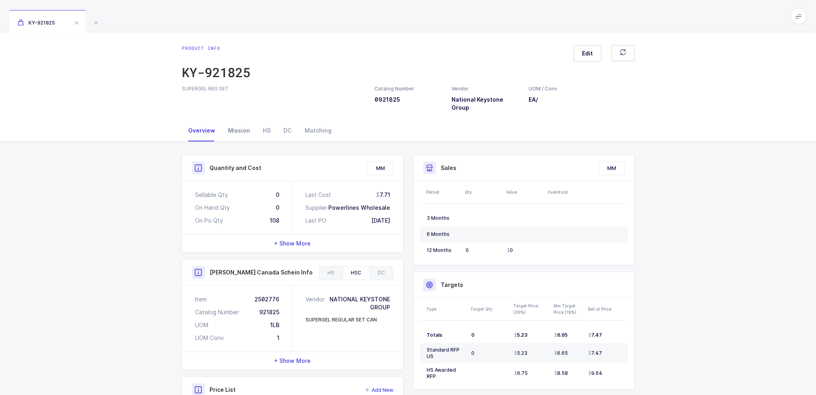
click at [241, 123] on div "Mission" at bounding box center [239, 131] width 35 height 22
click at [241, 122] on div "Mission" at bounding box center [239, 131] width 35 height 22
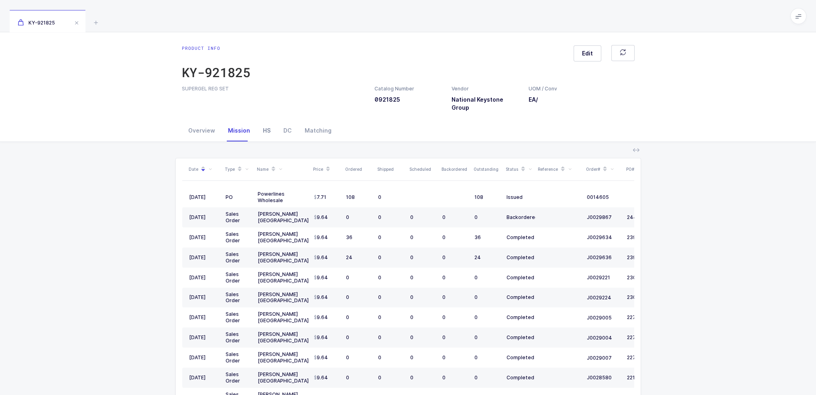
click at [264, 123] on div "HS" at bounding box center [266, 131] width 20 height 22
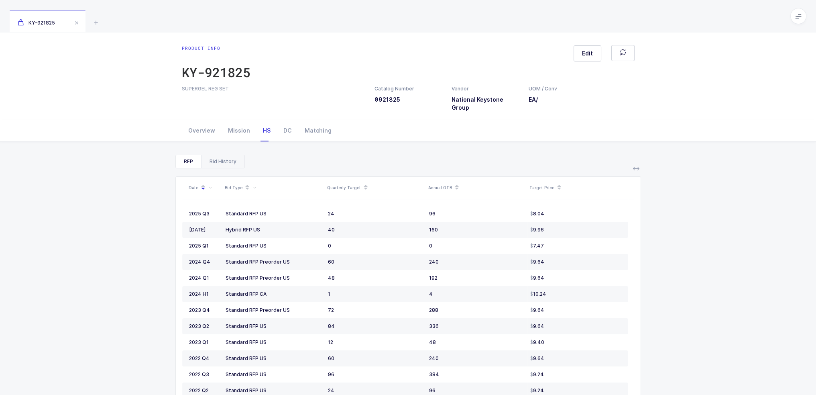
click at [228, 155] on div "Bid History" at bounding box center [222, 161] width 43 height 13
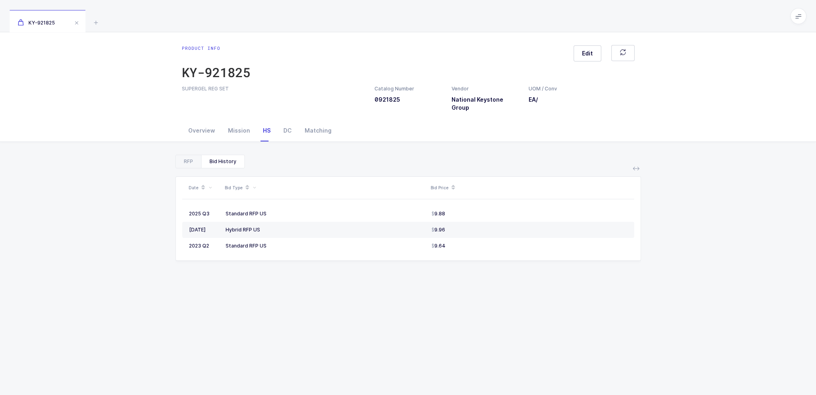
click at [167, 150] on div "RFP Bid History Date Bid Type Quarterly Target Annual OTB Target Price 2025 Q3 …" at bounding box center [407, 312] width 803 height 340
click at [180, 155] on div "RFP" at bounding box center [188, 161] width 25 height 13
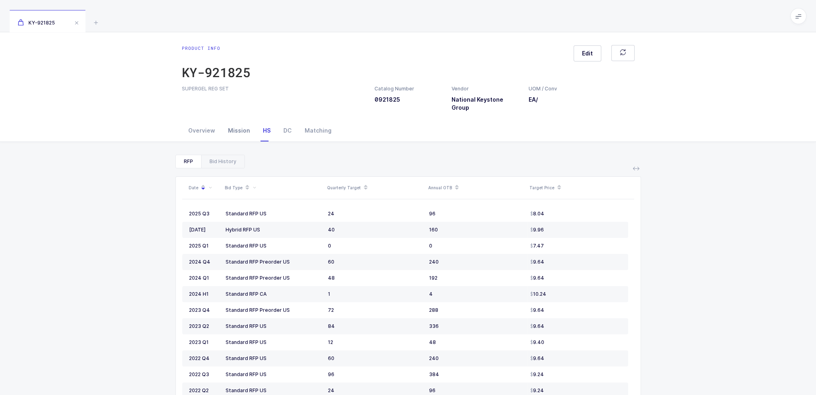
click at [239, 126] on div "Mission" at bounding box center [239, 131] width 35 height 22
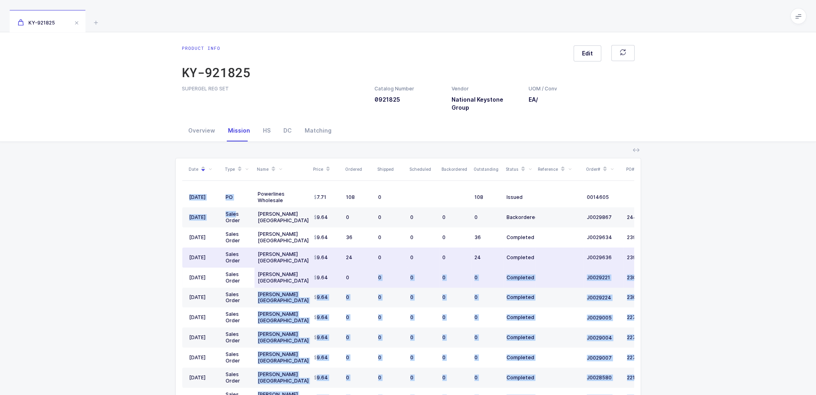
drag, startPoint x: 235, startPoint y: 203, endPoint x: 379, endPoint y: 261, distance: 155.0
click at [379, 261] on div "Date Type Name Price Ordered Shipped Scheduled Backordered Outstanding Status R…" at bounding box center [408, 296] width 452 height 276
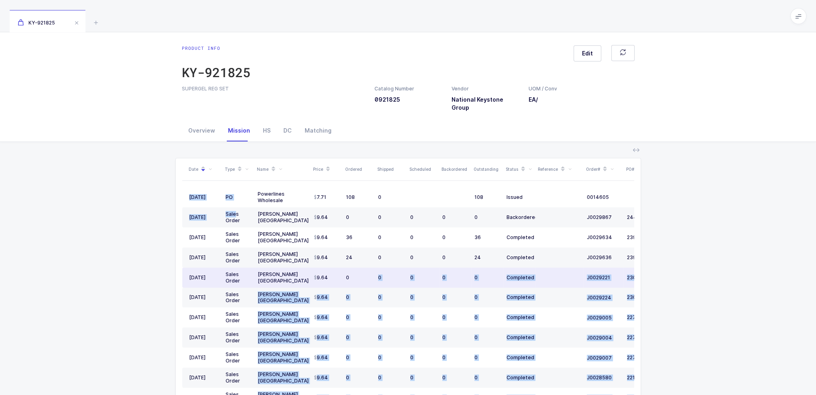
click at [379, 267] on td "0" at bounding box center [391, 277] width 32 height 20
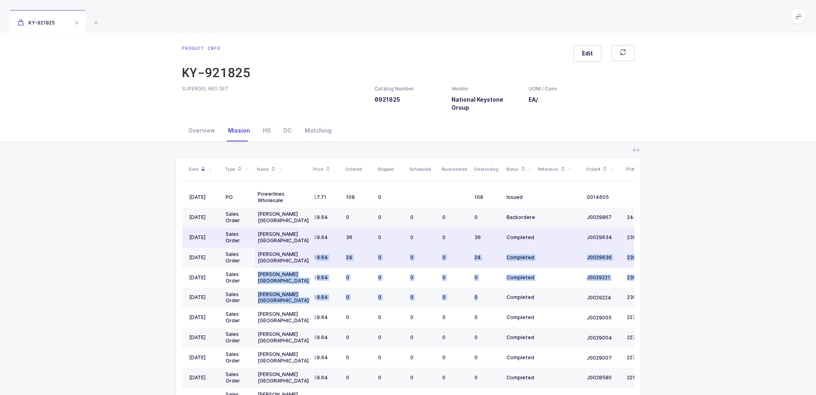
drag, startPoint x: 479, startPoint y: 295, endPoint x: 316, endPoint y: 242, distance: 171.2
click at [316, 242] on tbody "05/05/2025 PO Powerlines Wholesale 7.71 108 0 108 Issued 0014605 09/30/2025 03/…" at bounding box center [435, 307] width 506 height 240
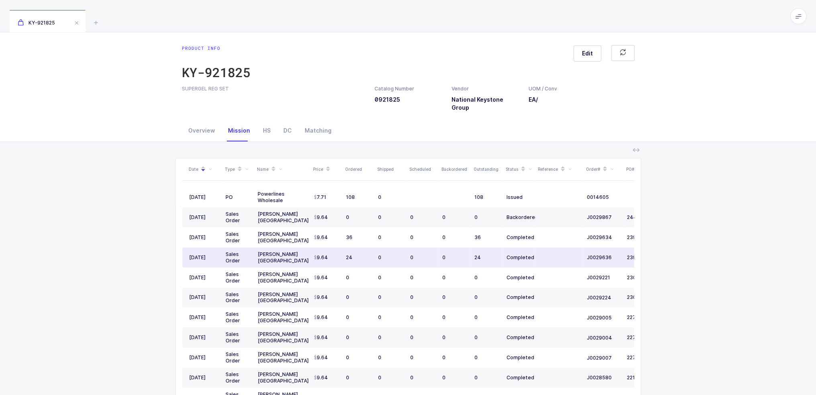
click at [316, 247] on td "9.64" at bounding box center [327, 257] width 32 height 20
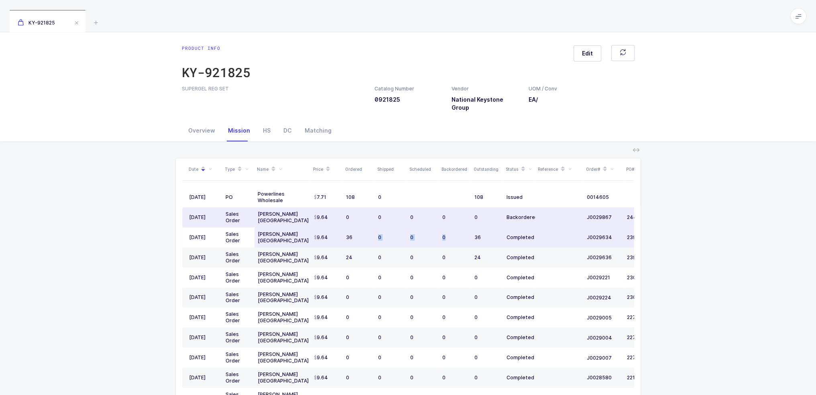
drag, startPoint x: 448, startPoint y: 231, endPoint x: 356, endPoint y: 232, distance: 92.7
click at [355, 232] on tr "09/17/2024 Sales Order Henry Schein USA 9.64 36 0 0 0 36 Completed J0029634 239…" at bounding box center [435, 237] width 506 height 20
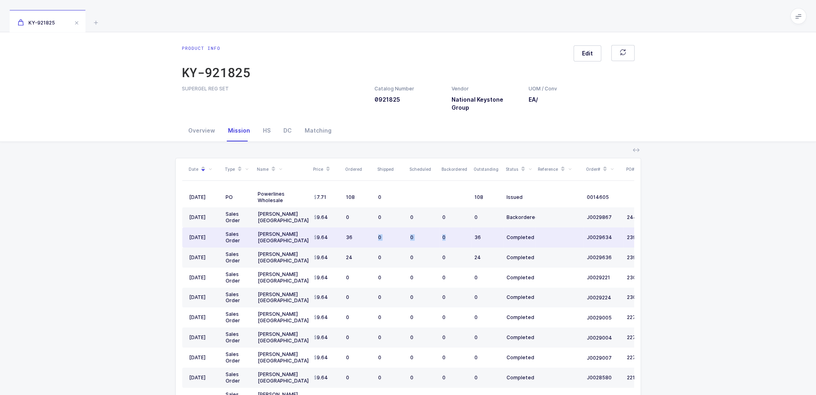
click at [356, 232] on td "36" at bounding box center [359, 237] width 32 height 20
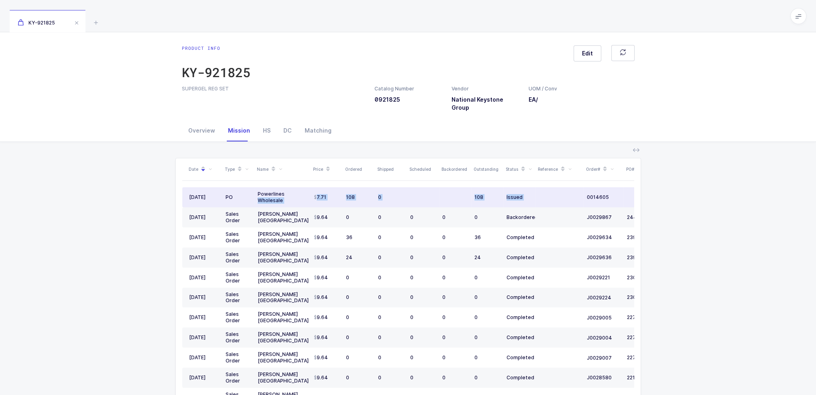
drag, startPoint x: 302, startPoint y: 187, endPoint x: 565, endPoint y: 191, distance: 263.3
click at [565, 191] on tr "05/05/2025 PO Powerlines Wholesale 7.71 108 0 108 Issued 0014605 09/30/2025" at bounding box center [435, 197] width 506 height 20
click at [565, 191] on td at bounding box center [559, 197] width 48 height 20
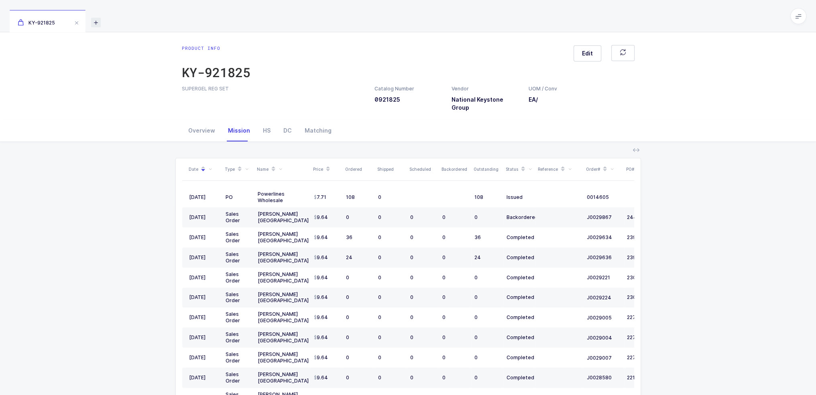
click at [96, 21] on icon at bounding box center [96, 23] width 10 height 10
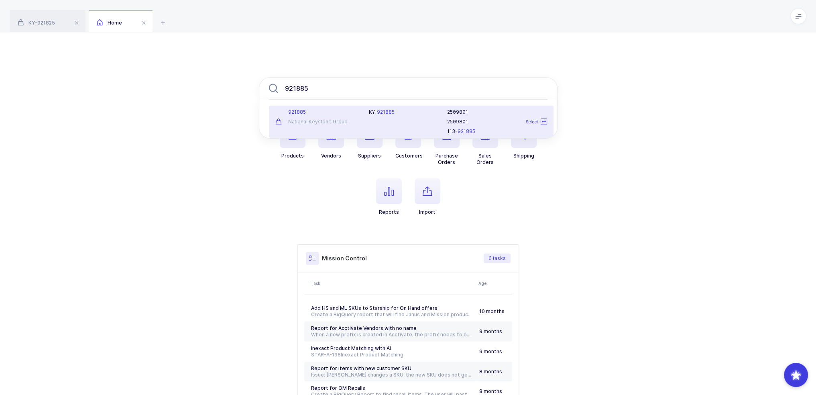
type input "921885"
click at [392, 113] on span "921885" at bounding box center [386, 112] width 18 height 6
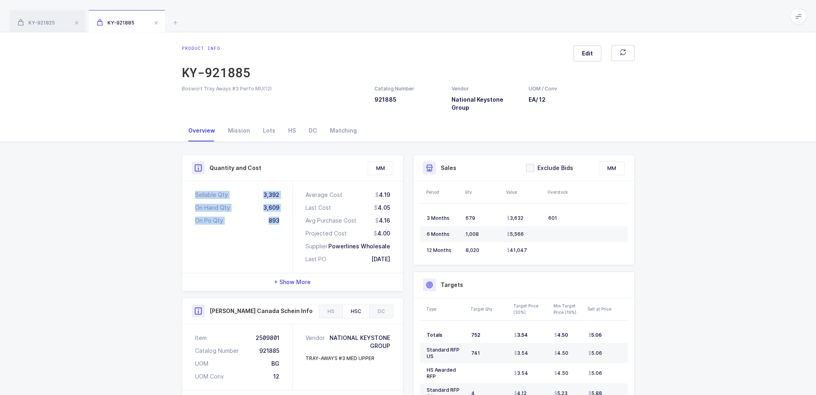
drag, startPoint x: 284, startPoint y: 218, endPoint x: 185, endPoint y: 183, distance: 105.5
click at [185, 183] on div "Sellable Qty 3,392 On Hand Qty 3,609 On Po Qty 893" at bounding box center [237, 227] width 110 height 92
drag, startPoint x: 185, startPoint y: 183, endPoint x: 291, endPoint y: 218, distance: 111.6
click at [283, 218] on div "Sellable Qty 3,392 On Hand Qty 3,609 On Po Qty 893" at bounding box center [237, 227] width 110 height 92
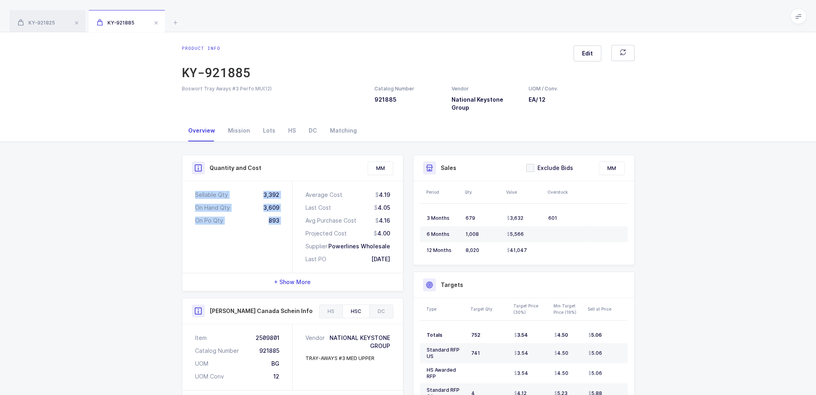
click at [291, 218] on div "Sellable Qty 3,392 On Hand Qty 3,609 On Po Qty 893" at bounding box center [237, 227] width 110 height 92
click at [245, 120] on div "Mission" at bounding box center [239, 131] width 35 height 22
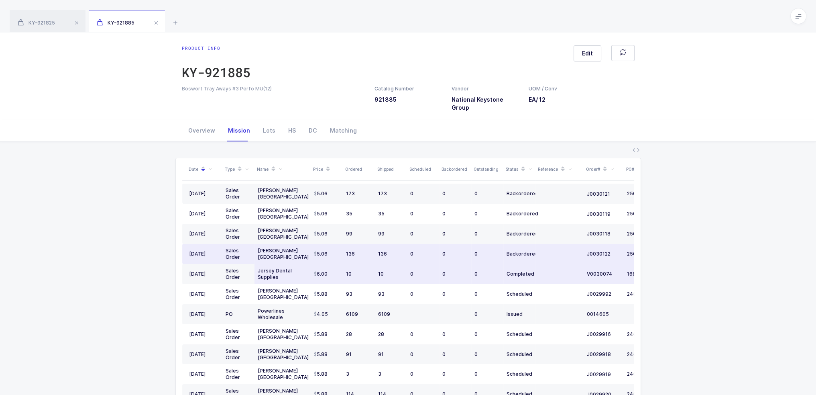
scroll to position [159, 0]
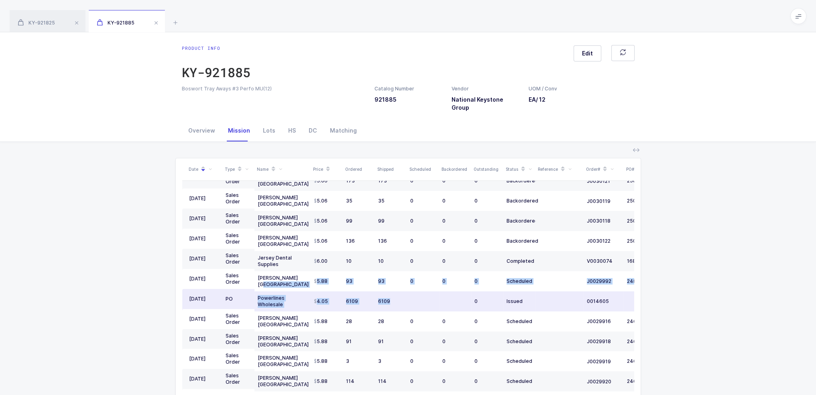
drag, startPoint x: 303, startPoint y: 266, endPoint x: 431, endPoint y: 295, distance: 131.4
click at [431, 295] on tbody "09/29/2025 PO Powerlines Wholesale 4.05 893 0 893 Issued 0014637 09/23/2025 Sal…" at bounding box center [435, 231] width 506 height 401
click at [431, 295] on td at bounding box center [423, 301] width 32 height 20
drag, startPoint x: 436, startPoint y: 288, endPoint x: 541, endPoint y: 291, distance: 105.2
click at [541, 291] on tr "05/05/2025 PO Powerlines Wholesale 4.05 6109 6109 0 Issued 0014605 09/30/2025" at bounding box center [435, 301] width 506 height 20
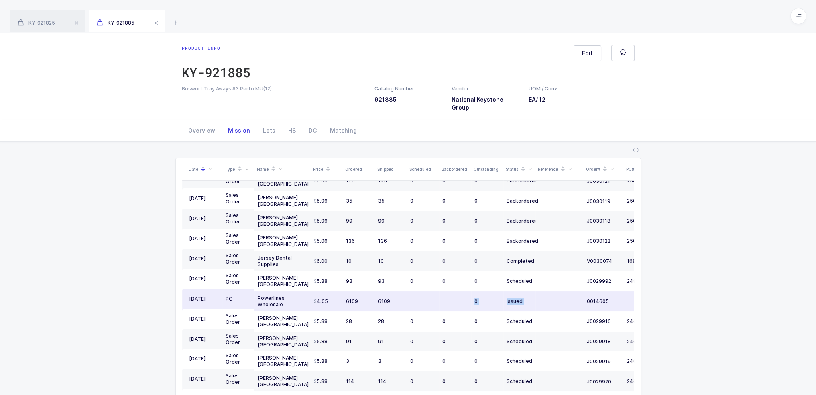
click at [541, 291] on td at bounding box center [559, 301] width 48 height 20
drag, startPoint x: 548, startPoint y: 289, endPoint x: 544, endPoint y: 293, distance: 6.3
click at [544, 293] on td at bounding box center [559, 301] width 48 height 20
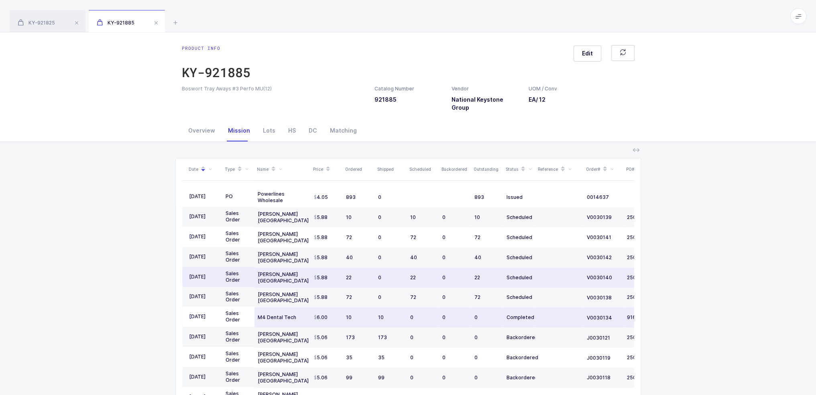
scroll to position [0, 0]
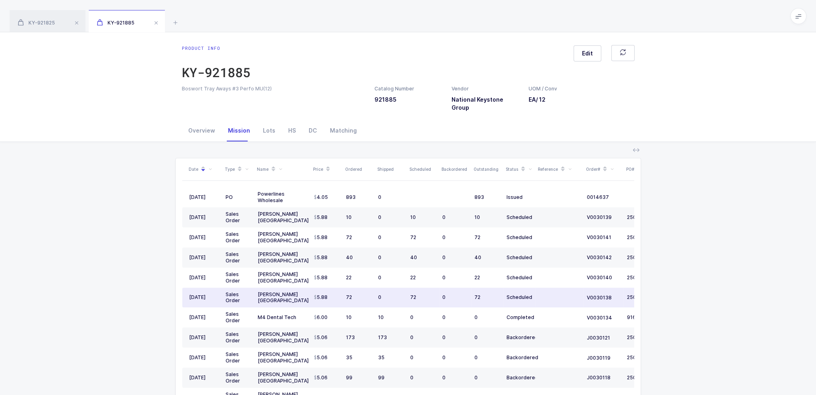
drag, startPoint x: 567, startPoint y: 288, endPoint x: 543, endPoint y: 279, distance: 25.4
click at [543, 287] on td at bounding box center [559, 297] width 48 height 20
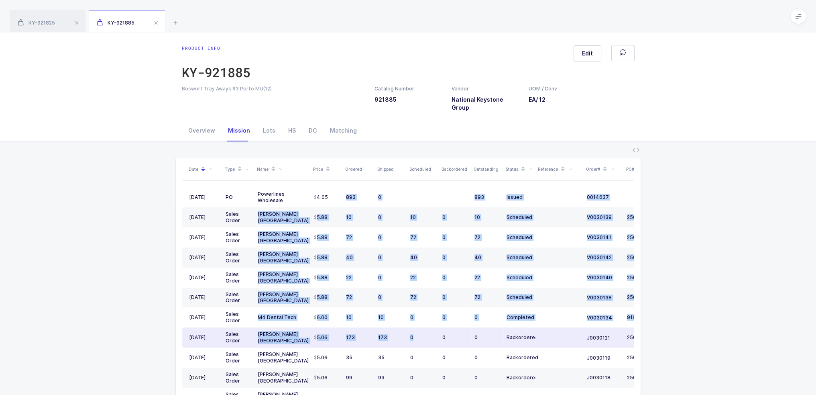
drag, startPoint x: 341, startPoint y: 190, endPoint x: 423, endPoint y: 328, distance: 159.8
click at [423, 328] on tbody "09/29/2025 PO Powerlines Wholesale 4.05 893 0 893 Issued 0014637 09/23/2025 Sal…" at bounding box center [435, 387] width 506 height 401
click at [423, 334] on div "0" at bounding box center [423, 337] width 26 height 6
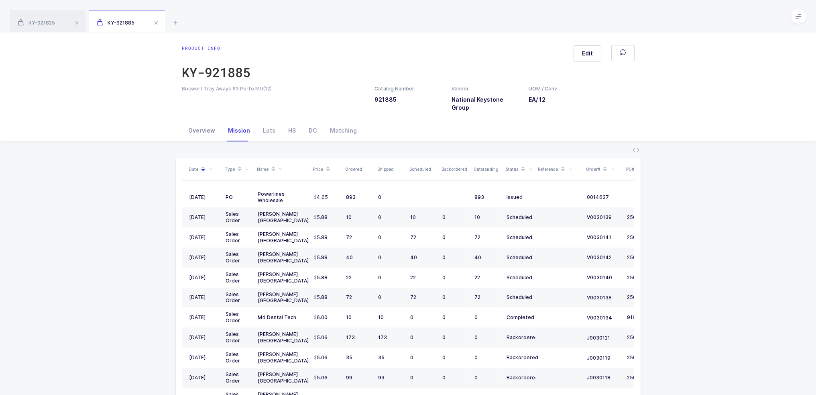
click at [199, 123] on div "Overview" at bounding box center [202, 131] width 40 height 22
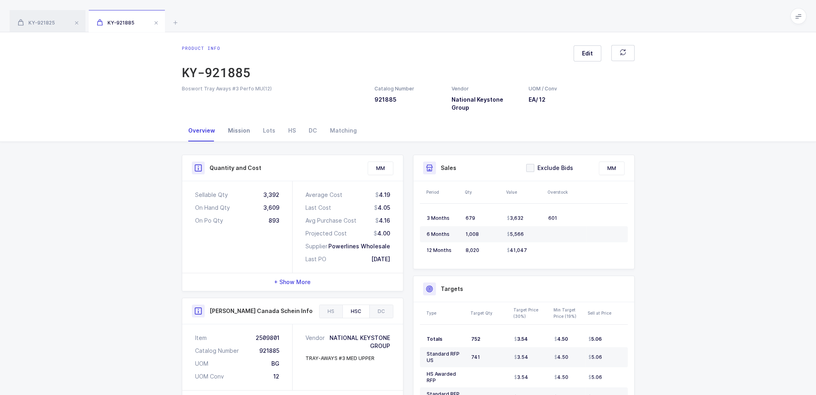
click at [230, 120] on div "Mission" at bounding box center [239, 131] width 35 height 22
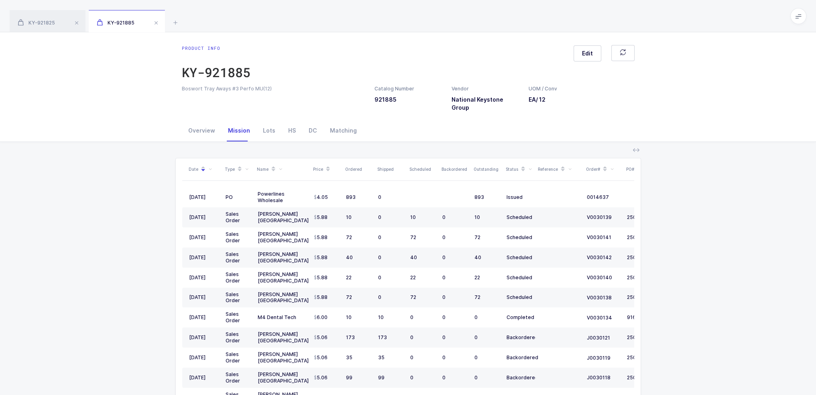
click at [246, 167] on icon at bounding box center [247, 169] width 4 height 4
click at [211, 178] on span "PO" at bounding box center [211, 181] width 11 height 8
click at [206, 177] on input "PO" at bounding box center [206, 177] width 0 height 0
click at [210, 207] on button "Confirm" at bounding box center [209, 208] width 23 height 6
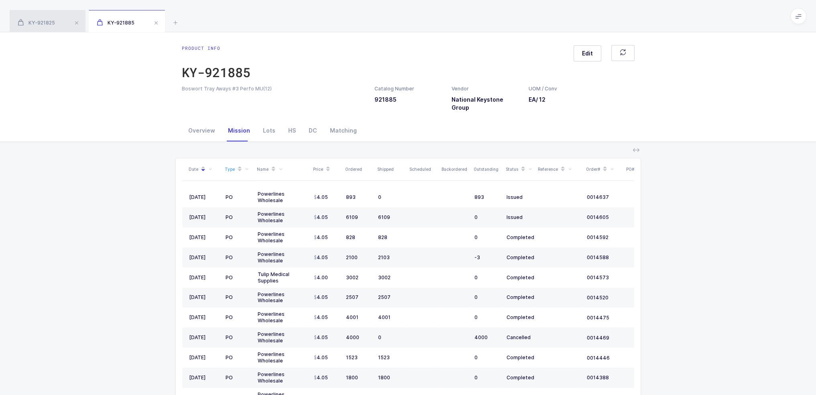
click at [47, 19] on div "KY-921825" at bounding box center [48, 21] width 76 height 22
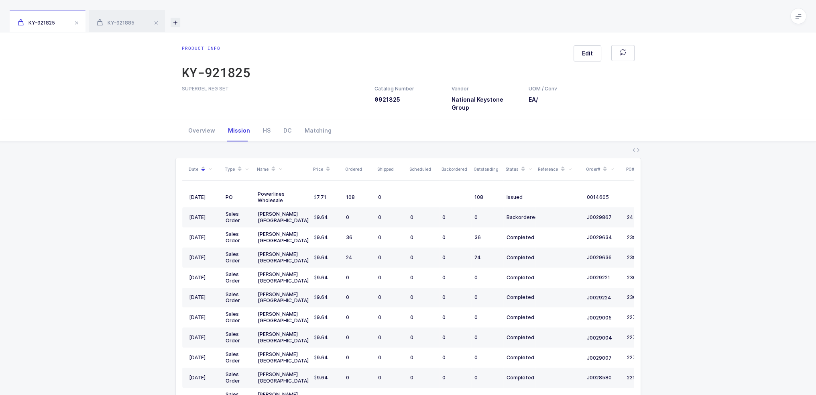
click at [176, 22] on icon at bounding box center [176, 23] width 10 height 10
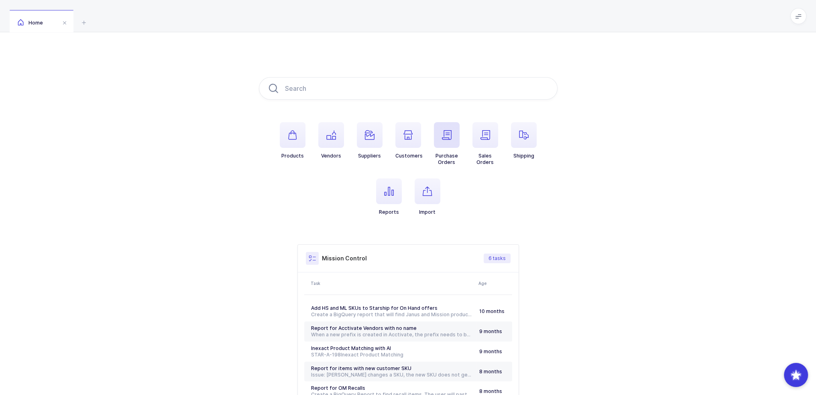
click at [434, 132] on span "button" at bounding box center [447, 135] width 26 height 26
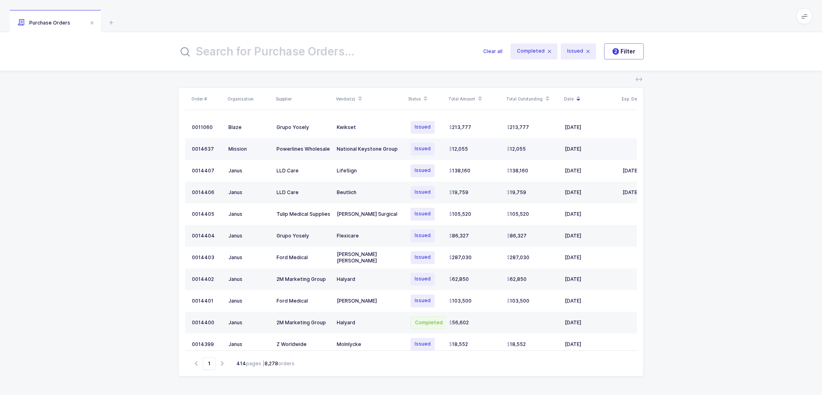
click at [395, 149] on div "National Keystone Group" at bounding box center [370, 149] width 66 height 6
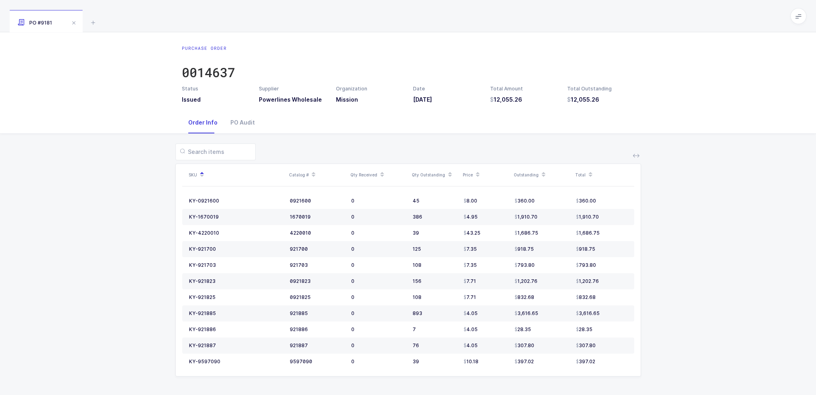
click at [802, 14] on span at bounding box center [798, 16] width 16 height 16
click at [767, 106] on li "Purchasing" at bounding box center [769, 108] width 60 height 6
drag, startPoint x: 161, startPoint y: 211, endPoint x: 157, endPoint y: 168, distance: 42.7
click at [161, 210] on div "SKU Catalog # Qty Received Qty Outstanding Price Outstanding Total KY-0921600 0…" at bounding box center [407, 265] width 803 height 262
click at [87, 209] on div "SKU Catalog # Qty Received Qty Outstanding Price Outstanding Total KY-0921600 0…" at bounding box center [407, 265] width 803 height 262
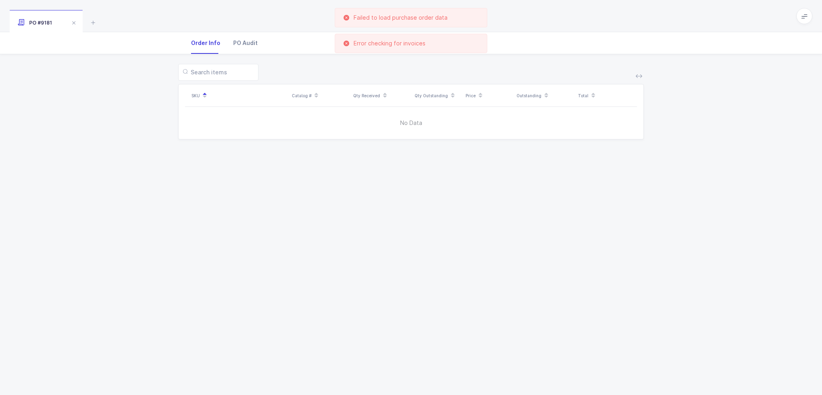
click at [261, 43] on div "Order Info PO Audit" at bounding box center [411, 43] width 453 height 22
click at [85, 22] on div "PO #9181" at bounding box center [48, 21] width 76 height 22
click at [94, 20] on icon at bounding box center [93, 23] width 10 height 10
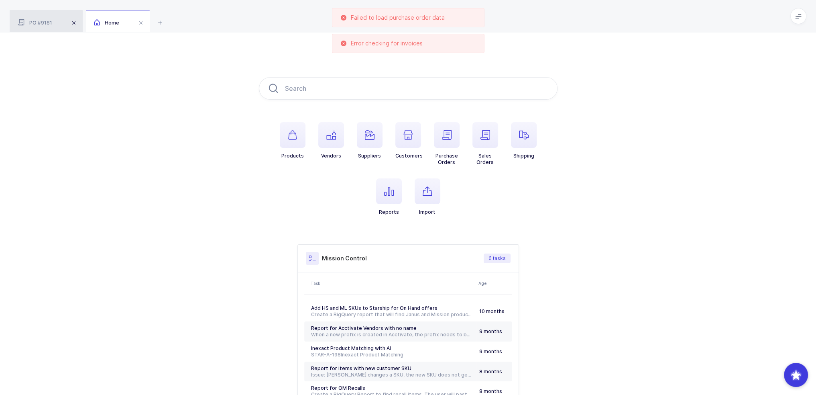
click at [73, 23] on span at bounding box center [74, 23] width 10 height 10
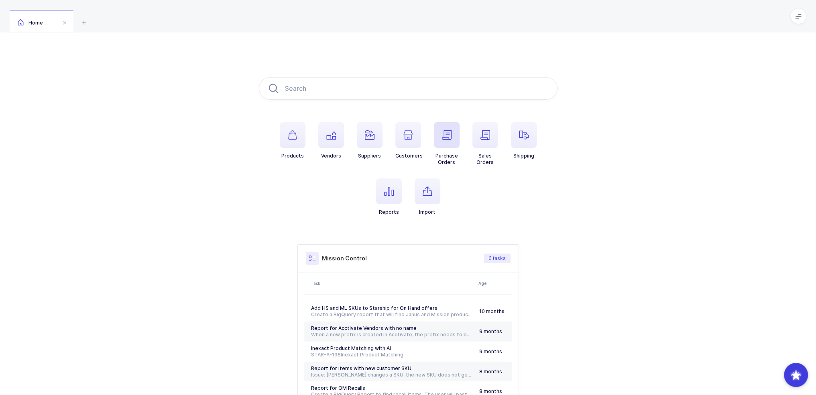
click at [452, 130] on span "button" at bounding box center [447, 135] width 26 height 26
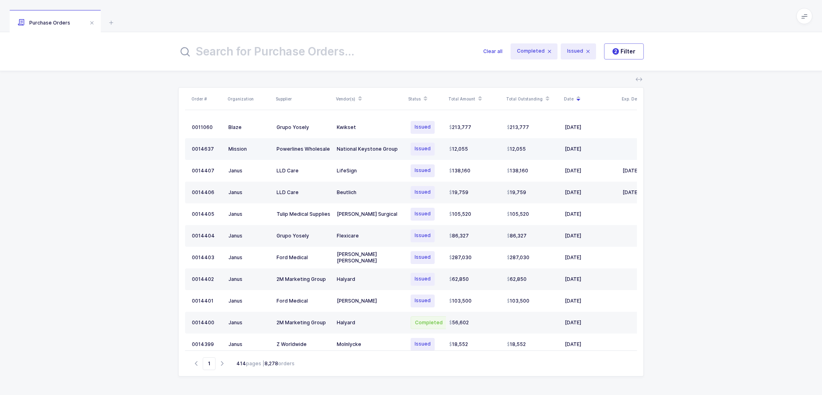
click at [381, 144] on td "National Keystone Group" at bounding box center [370, 149] width 72 height 22
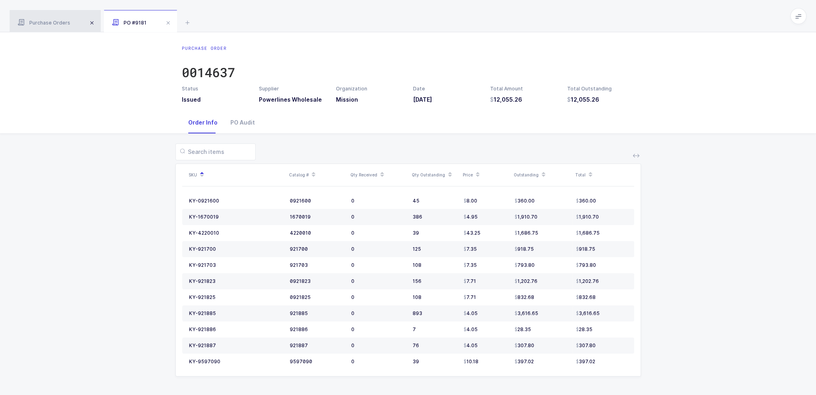
click at [91, 24] on span at bounding box center [92, 23] width 10 height 10
click at [244, 130] on div "PO Audit" at bounding box center [242, 123] width 37 height 22
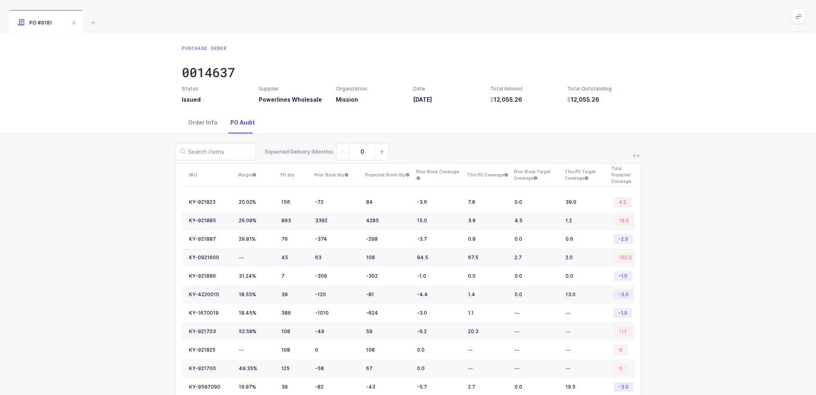
click at [205, 123] on div "Order Info" at bounding box center [203, 123] width 42 height 22
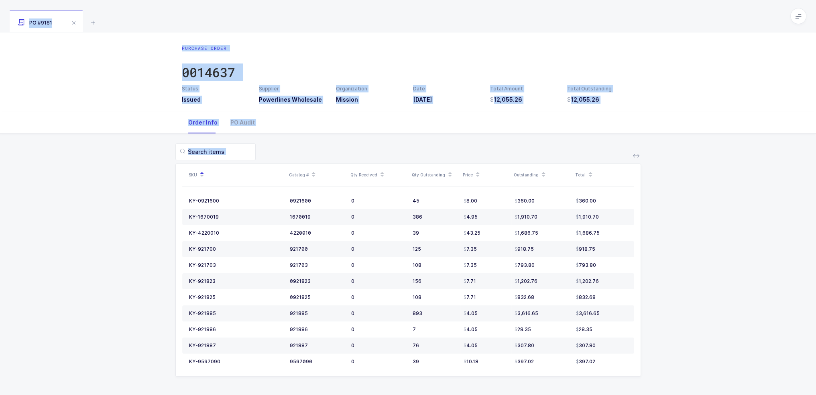
drag, startPoint x: 729, startPoint y: 313, endPoint x: 486, endPoint y: 28, distance: 375.0
click at [486, 28] on div "PO #9181 Purchase Order 0014637 Status Issued Supplier Powerlines Wholesale Org…" at bounding box center [408, 197] width 816 height 395
click at [486, 28] on div "PO #9181" at bounding box center [408, 16] width 816 height 32
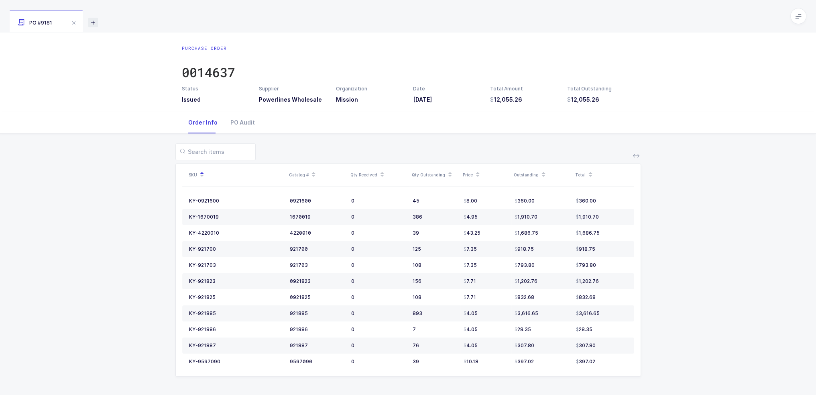
click at [91, 19] on icon at bounding box center [93, 23] width 10 height 10
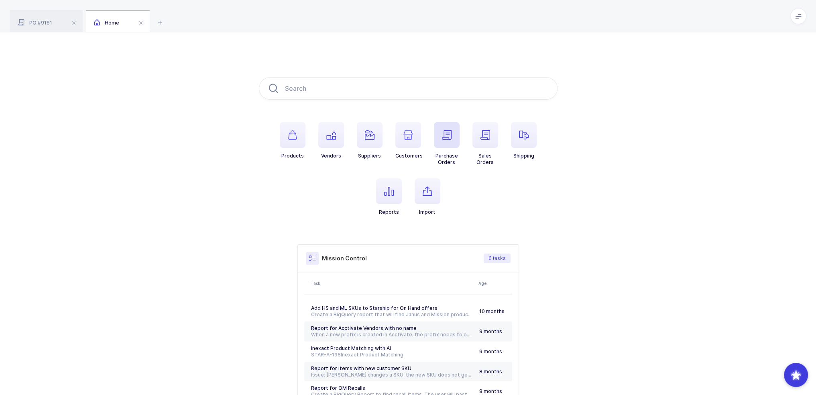
click at [438, 140] on span "button" at bounding box center [447, 135] width 26 height 26
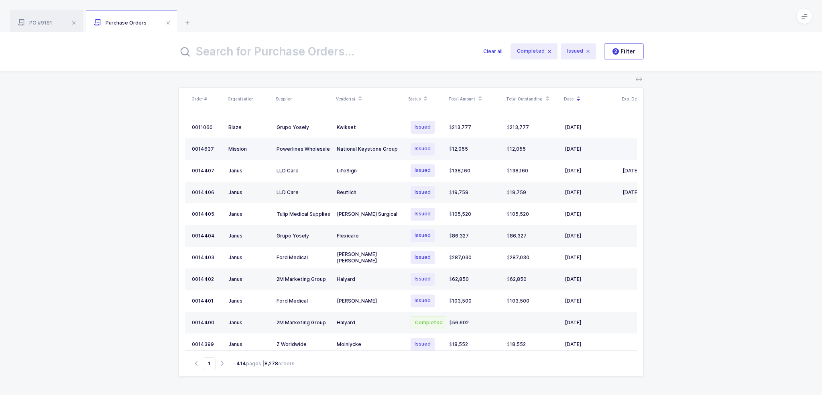
click at [333, 150] on td "Powerlines Wholesale" at bounding box center [303, 149] width 60 height 22
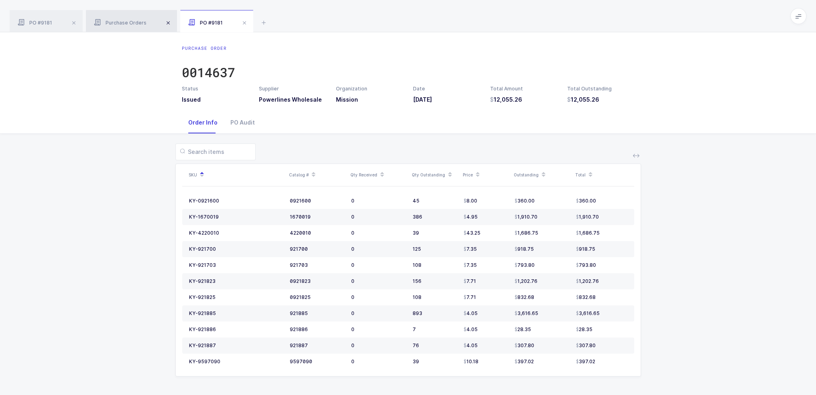
click at [164, 23] on span at bounding box center [168, 23] width 10 height 10
click at [75, 22] on span at bounding box center [74, 23] width 10 height 10
click at [95, 22] on icon at bounding box center [93, 23] width 10 height 10
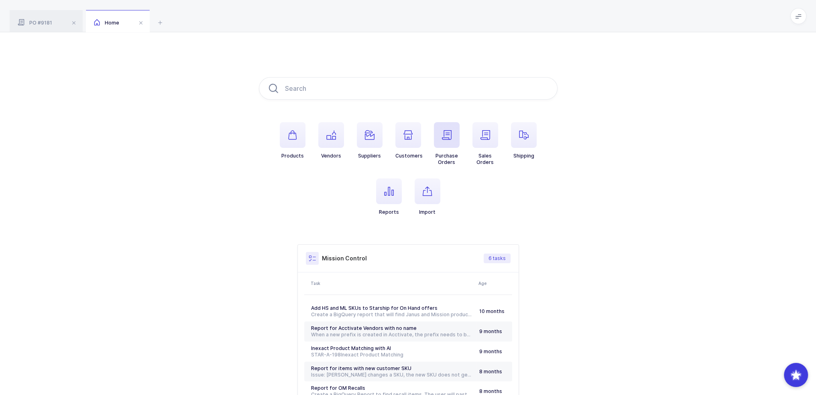
click at [438, 136] on span "button" at bounding box center [447, 135] width 26 height 26
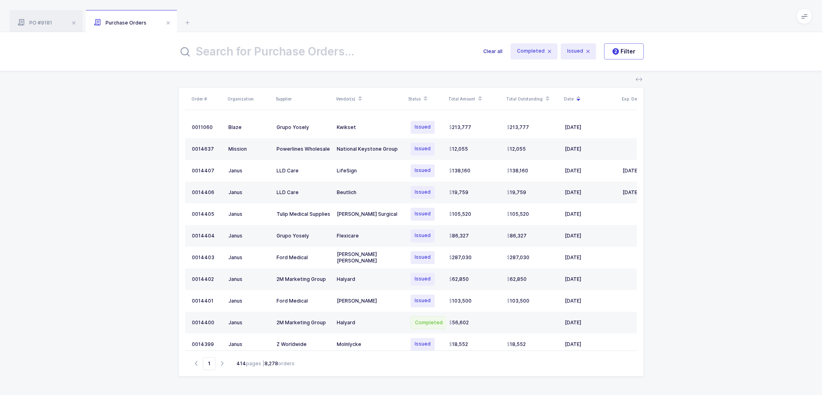
click at [499, 49] on span "Clear all" at bounding box center [492, 51] width 19 height 8
click at [497, 49] on span "Clear all" at bounding box center [492, 51] width 19 height 8
click at [385, 149] on div "National Keystone Group" at bounding box center [370, 149] width 66 height 6
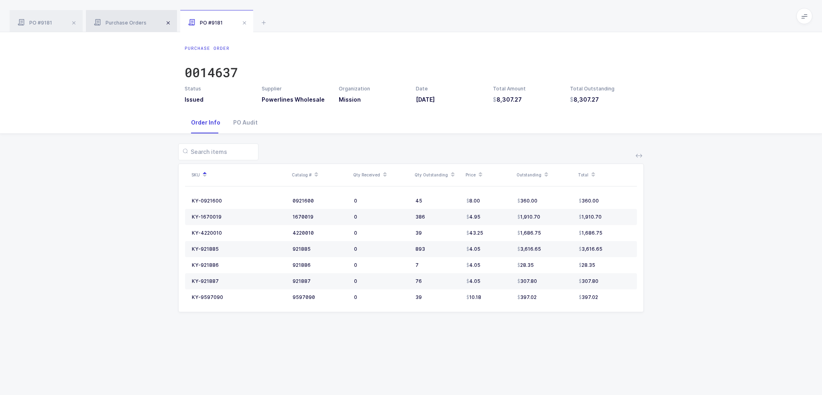
click at [164, 22] on span at bounding box center [168, 23] width 10 height 10
click at [73, 23] on span at bounding box center [74, 23] width 10 height 10
click at [239, 125] on div "PO Audit" at bounding box center [245, 123] width 37 height 22
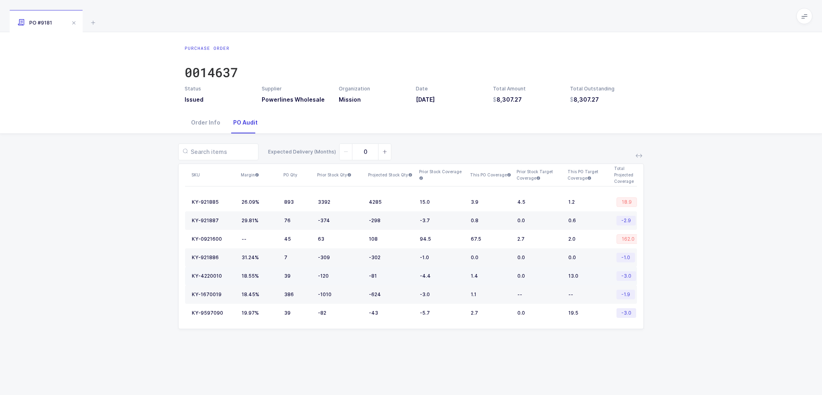
click at [622, 273] on span "-3.0" at bounding box center [627, 276] width 20 height 10
click at [623, 273] on span "-3.0" at bounding box center [627, 276] width 20 height 10
click at [628, 293] on span "-1.9" at bounding box center [626, 294] width 18 height 10
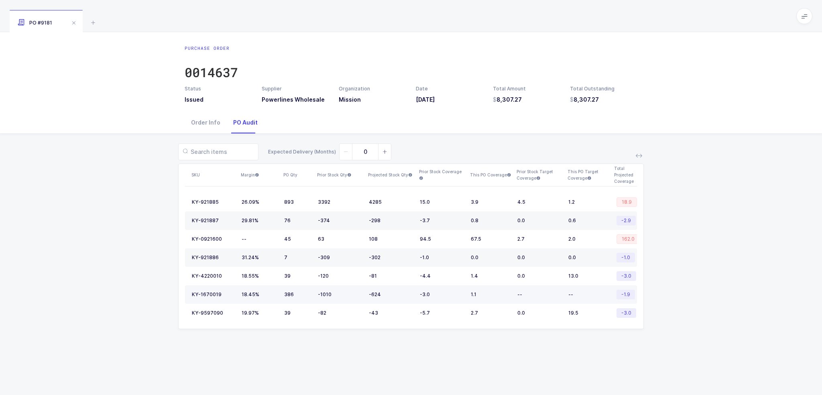
click at [628, 293] on span "-1.9" at bounding box center [626, 294] width 18 height 10
click at [628, 277] on span "-3.0" at bounding box center [627, 276] width 20 height 10
click at [628, 276] on span "-3.0" at bounding box center [627, 276] width 20 height 10
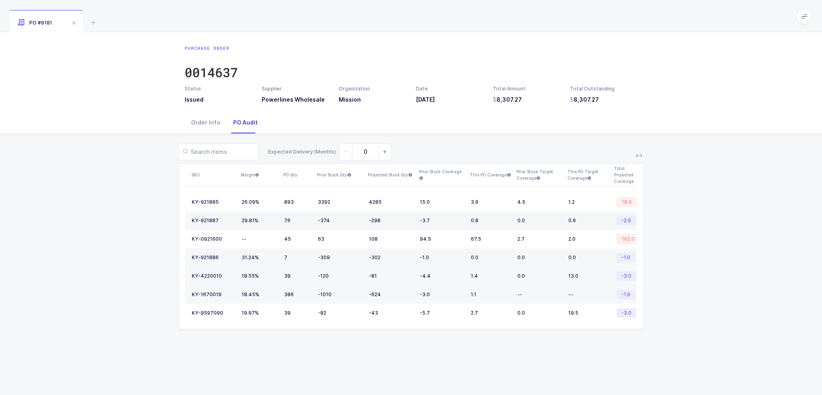
click at [628, 276] on span "-3.0" at bounding box center [627, 276] width 20 height 10
drag, startPoint x: 344, startPoint y: 277, endPoint x: 357, endPoint y: 273, distance: 14.5
click at [357, 273] on td "-120" at bounding box center [340, 276] width 51 height 18
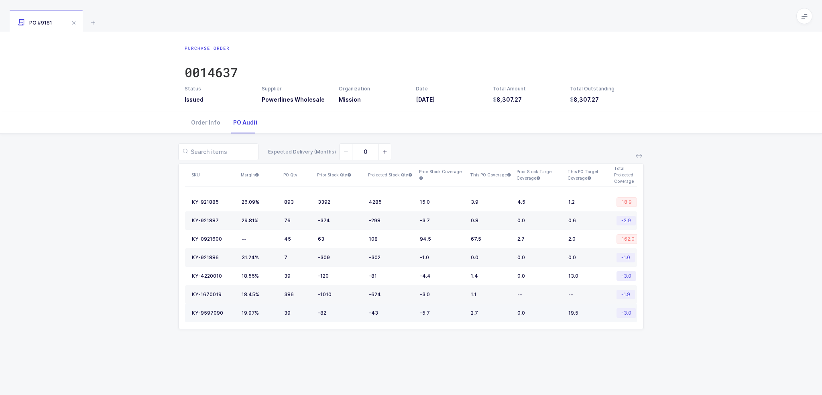
drag, startPoint x: 342, startPoint y: 316, endPoint x: 348, endPoint y: 320, distance: 7.5
click at [348, 320] on td "-82" at bounding box center [340, 312] width 51 height 18
drag, startPoint x: 274, startPoint y: 202, endPoint x: 698, endPoint y: 326, distance: 442.5
click at [698, 326] on div "Expected Delivery (Months) 0 SKU Margin PO Qty Prior Stock Qty Projected Stock …" at bounding box center [410, 241] width 809 height 214
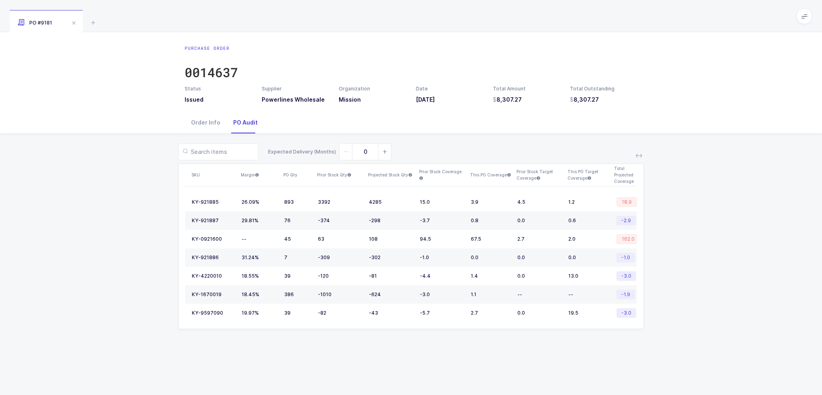
drag, startPoint x: 689, startPoint y: 326, endPoint x: 661, endPoint y: 374, distance: 55.6
click at [661, 375] on div "Purchase Order 0014637 Status Issued Supplier Powerlines Wholesale Organization…" at bounding box center [411, 213] width 822 height 362
click at [643, 356] on div "Purchase Order 0014637 Status Issued Supplier Powerlines Wholesale Organization…" at bounding box center [411, 213] width 822 height 362
drag, startPoint x: 304, startPoint y: 240, endPoint x: 209, endPoint y: 238, distance: 95.5
click at [209, 238] on tr "KY-0921600 -- 45 63 108 94.5 67.5 2.7 2.0 162.0" at bounding box center [411, 239] width 452 height 18
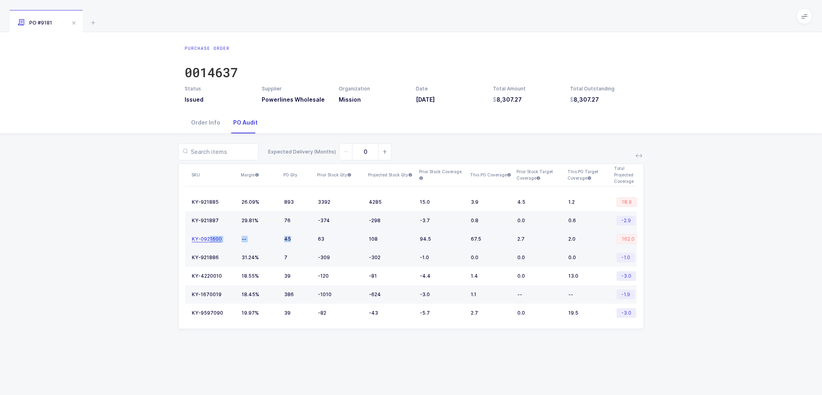
click at [209, 238] on div "KY-0921600" at bounding box center [207, 239] width 30 height 6
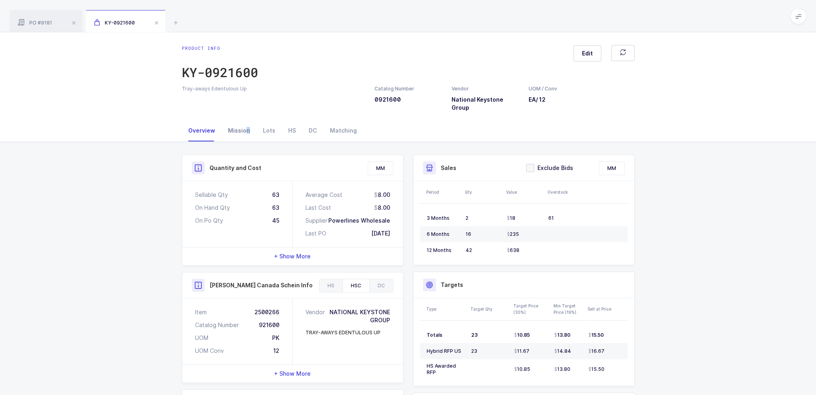
click at [246, 120] on div "Mission" at bounding box center [239, 131] width 35 height 22
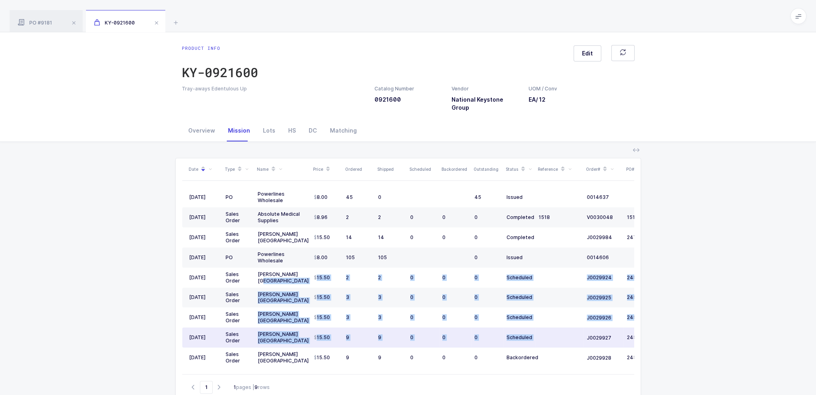
drag, startPoint x: 298, startPoint y: 270, endPoint x: 566, endPoint y: 330, distance: 274.8
click at [566, 330] on tbody "09/29/2025 PO Powerlines Wholesale 8.00 45 0 45 Issued 0014637 07/23/2025 Sales…" at bounding box center [435, 277] width 506 height 180
click at [566, 330] on td at bounding box center [559, 337] width 48 height 20
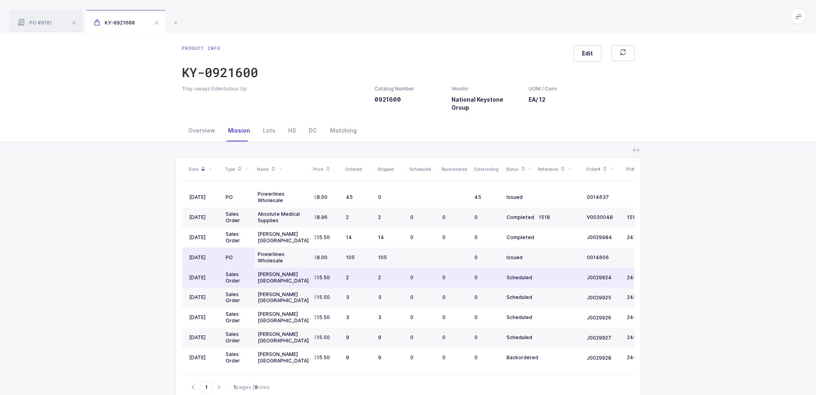
drag, startPoint x: 569, startPoint y: 328, endPoint x: 250, endPoint y: 257, distance: 327.0
click at [244, 266] on div "Date Type Name Price Ordered Shipped Scheduled Backordered Outstanding Status R…" at bounding box center [408, 266] width 452 height 216
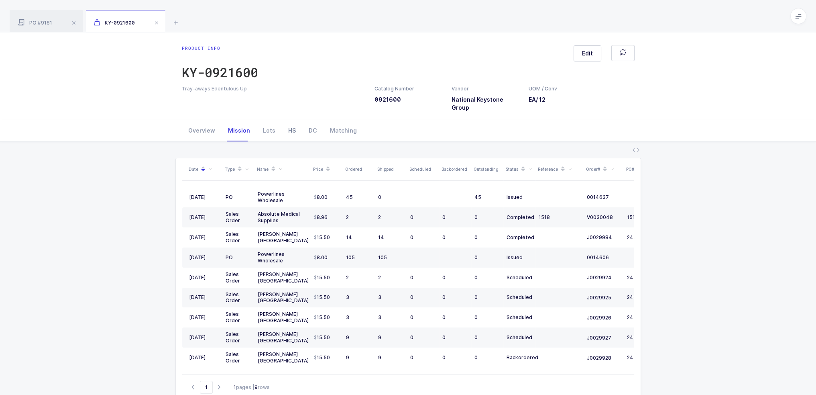
click at [283, 130] on div "HS" at bounding box center [292, 131] width 20 height 22
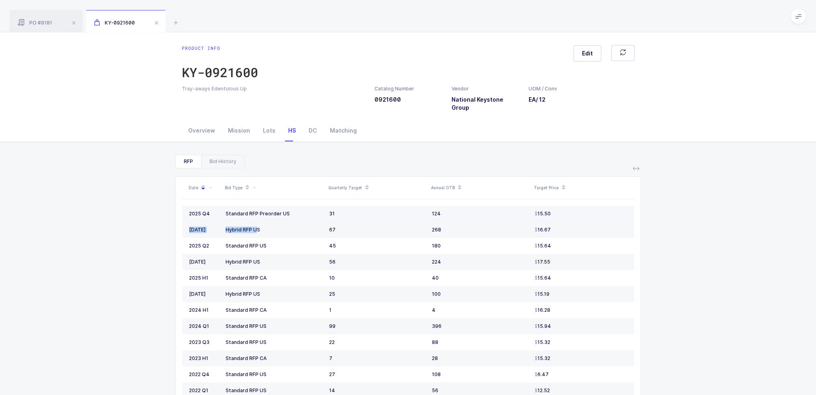
drag, startPoint x: 229, startPoint y: 224, endPoint x: 607, endPoint y: 211, distance: 378.3
click at [607, 211] on tbody "2025 Q4 Standard RFP Preorder US 31 124 15.50 2025 September Hybrid RFP US 67 2…" at bounding box center [408, 310] width 452 height 209
click at [601, 226] on div "16.67" at bounding box center [581, 229] width 93 height 6
drag, startPoint x: 592, startPoint y: 226, endPoint x: 604, endPoint y: 226, distance: 11.6
click at [604, 226] on td "16.67" at bounding box center [582, 230] width 103 height 16
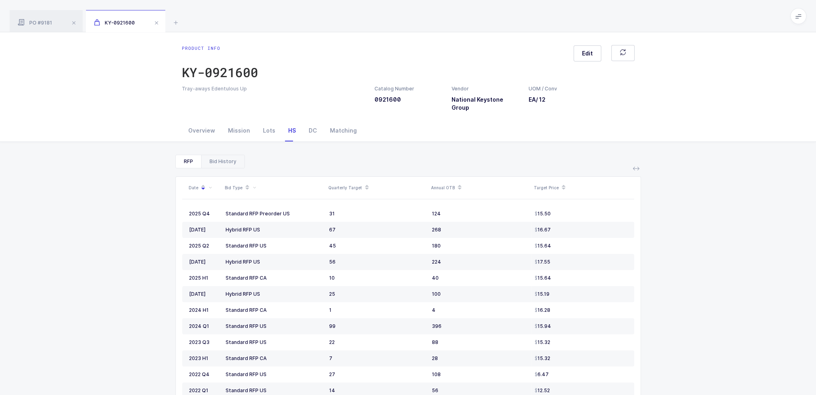
drag, startPoint x: 195, startPoint y: 150, endPoint x: 201, endPoint y: 150, distance: 5.6
click at [196, 155] on div "RFP" at bounding box center [188, 161] width 25 height 13
click at [223, 155] on div "Bid History" at bounding box center [222, 161] width 43 height 13
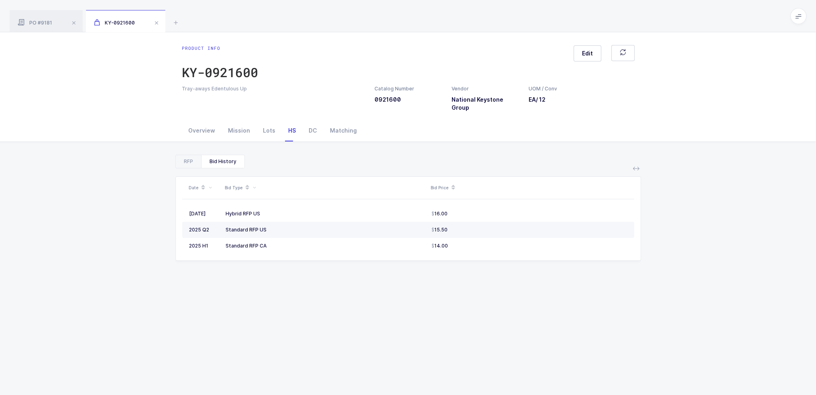
drag, startPoint x: 228, startPoint y: 220, endPoint x: 285, endPoint y: 224, distance: 56.4
click at [285, 226] on div "Standard RFP US" at bounding box center [325, 229] width 199 height 6
click at [185, 155] on div "RFP" at bounding box center [188, 161] width 25 height 13
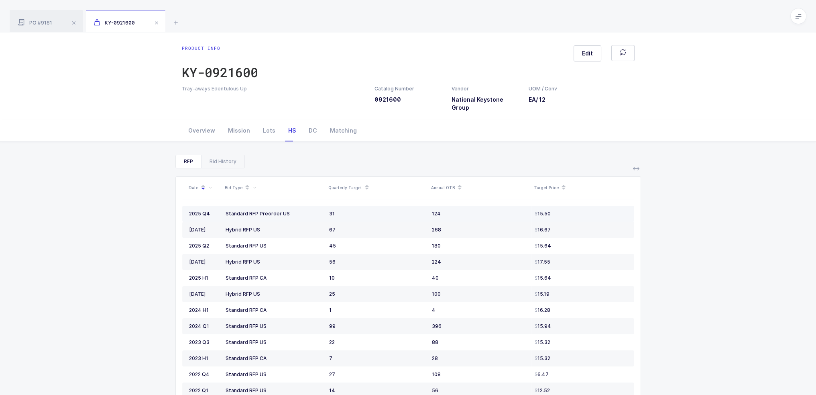
drag, startPoint x: 222, startPoint y: 206, endPoint x: 571, endPoint y: 206, distance: 349.6
click at [570, 207] on tr "2025 Q4 Standard RFP Preorder US 31 124 15.50" at bounding box center [408, 214] width 452 height 16
click at [571, 210] on div "15.50" at bounding box center [581, 213] width 93 height 6
click at [234, 123] on div "Mission" at bounding box center [239, 131] width 35 height 22
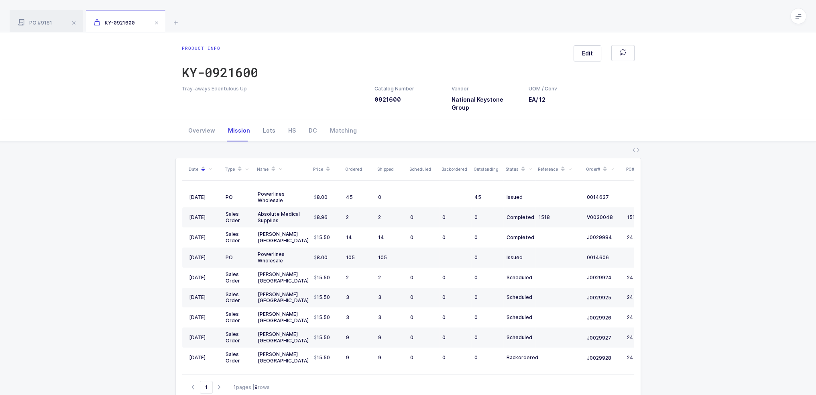
click at [266, 120] on div "Lots" at bounding box center [268, 131] width 25 height 22
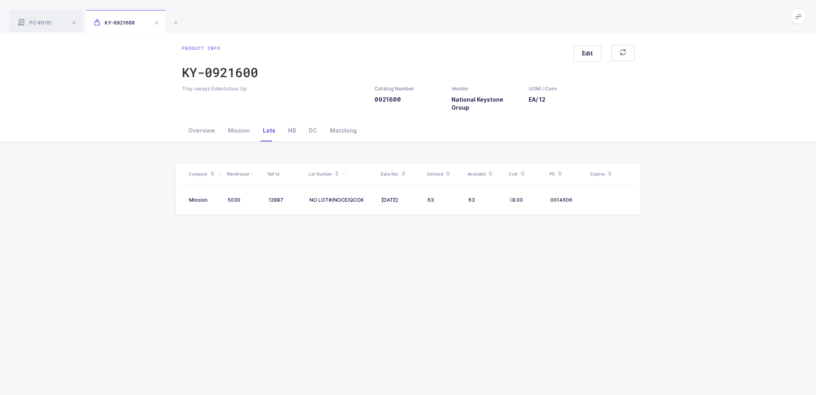
click at [283, 124] on div "HS" at bounding box center [292, 131] width 20 height 22
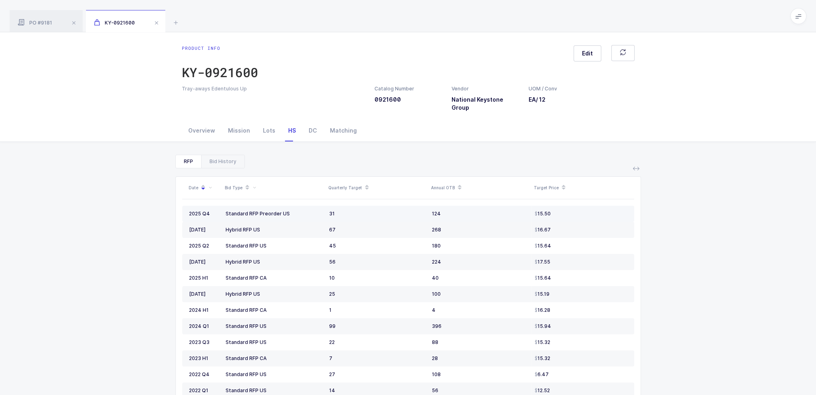
drag, startPoint x: 286, startPoint y: 201, endPoint x: 568, endPoint y: 205, distance: 281.8
click at [568, 206] on tr "2025 Q4 Standard RFP Preorder US 31 124 15.50" at bounding box center [408, 214] width 452 height 16
click at [568, 210] on div "15.50" at bounding box center [581, 213] width 93 height 6
drag, startPoint x: 575, startPoint y: 205, endPoint x: 185, endPoint y: 197, distance: 389.8
click at [185, 206] on tr "2025 Q4 Standard RFP Preorder US 31 124 15.50" at bounding box center [408, 214] width 452 height 16
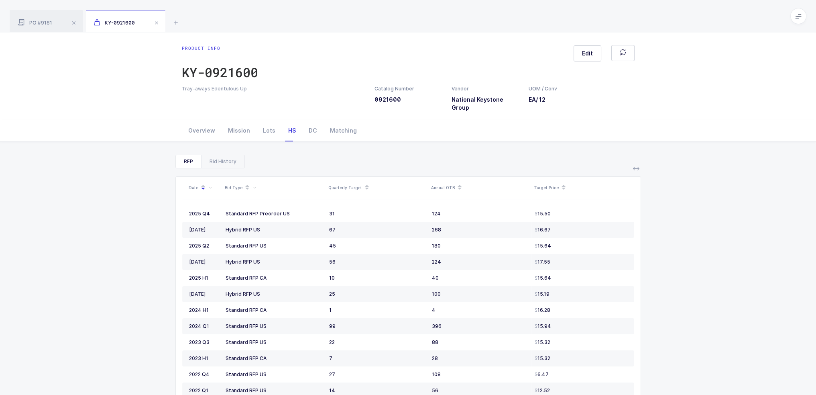
click at [165, 198] on div "RFP Bid History Date Bid Type Quarterly Target Annual OTB Target Price 2025 Q4 …" at bounding box center [407, 312] width 803 height 340
click at [241, 128] on div "Mission" at bounding box center [239, 131] width 35 height 22
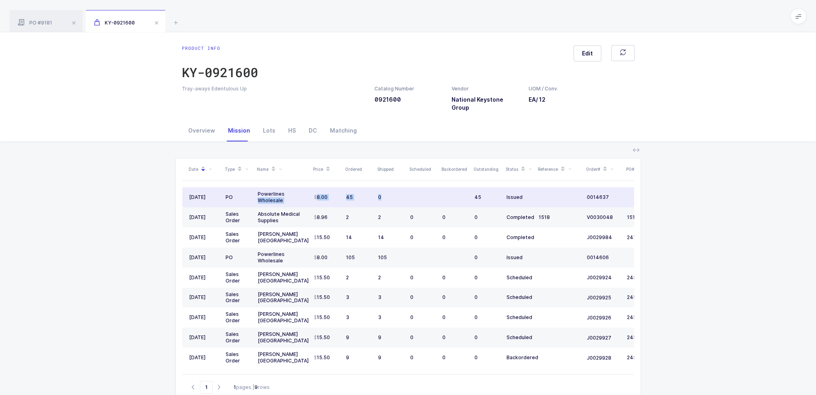
drag, startPoint x: 288, startPoint y: 185, endPoint x: 392, endPoint y: 192, distance: 104.6
click at [392, 192] on tr "09/29/2025 PO Powerlines Wholesale 8.00 45 0 45 Issued 0014637" at bounding box center [435, 197] width 506 height 20
click at [392, 194] on div "0" at bounding box center [391, 197] width 26 height 6
drag, startPoint x: 405, startPoint y: 187, endPoint x: 396, endPoint y: 190, distance: 9.2
click at [396, 190] on td "0" at bounding box center [391, 197] width 32 height 20
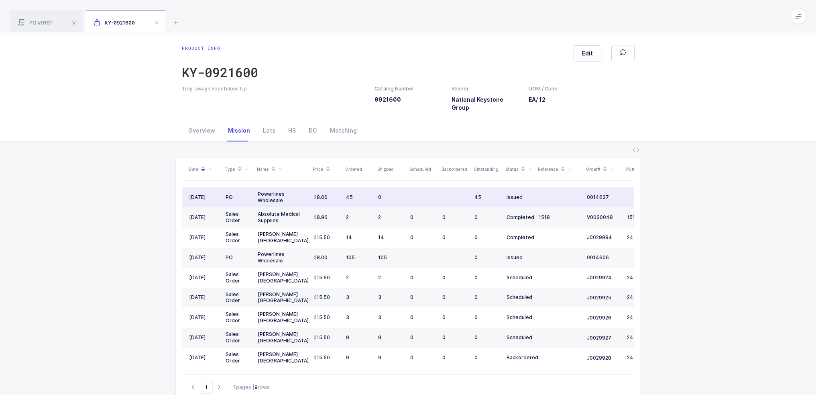
click at [396, 194] on div "0" at bounding box center [391, 197] width 26 height 6
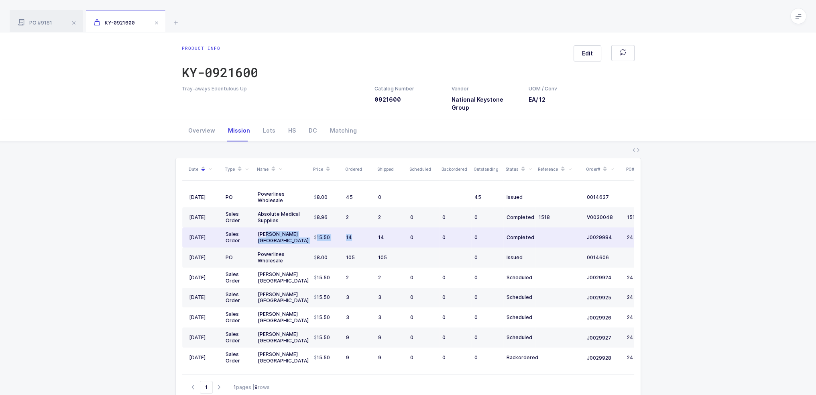
drag, startPoint x: 265, startPoint y: 225, endPoint x: 372, endPoint y: 228, distance: 107.2
click at [372, 228] on tr "06/20/2025 Sales Order Henry Schein USA 15.50 14 14 0 0 0 Completed J0029984 24…" at bounding box center [435, 237] width 506 height 20
click at [372, 228] on td "14" at bounding box center [359, 237] width 32 height 20
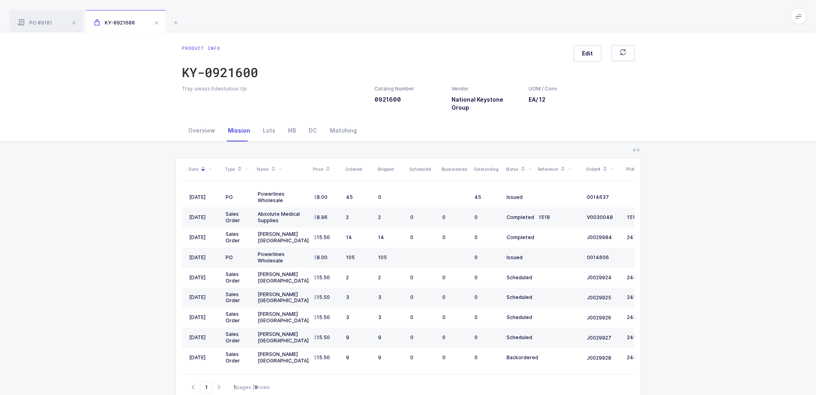
click at [291, 130] on div "HS" at bounding box center [292, 131] width 20 height 22
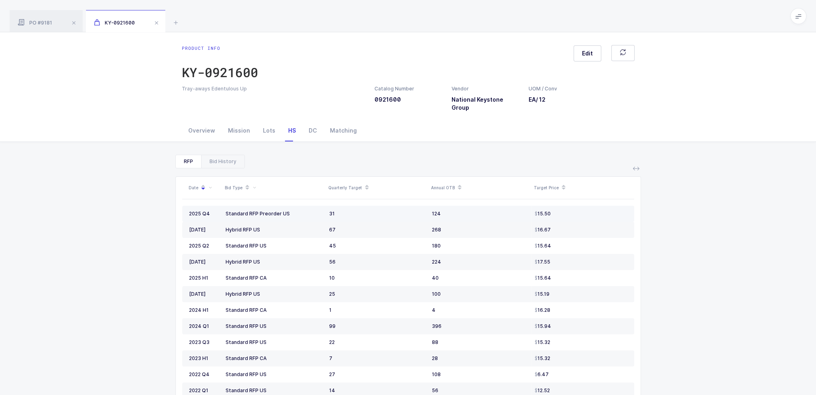
drag, startPoint x: 318, startPoint y: 206, endPoint x: 556, endPoint y: 205, distance: 238.0
click at [556, 206] on tr "2025 Q4 Standard RFP Preorder US 31 124 15.50" at bounding box center [408, 214] width 452 height 16
click at [556, 210] on div "15.50" at bounding box center [581, 213] width 93 height 6
click at [235, 156] on div "Bid History" at bounding box center [222, 161] width 43 height 13
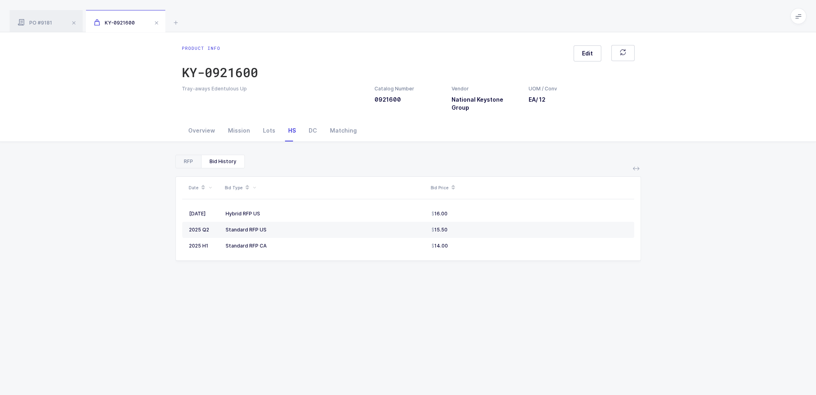
click at [187, 155] on div "RFP" at bounding box center [188, 161] width 25 height 13
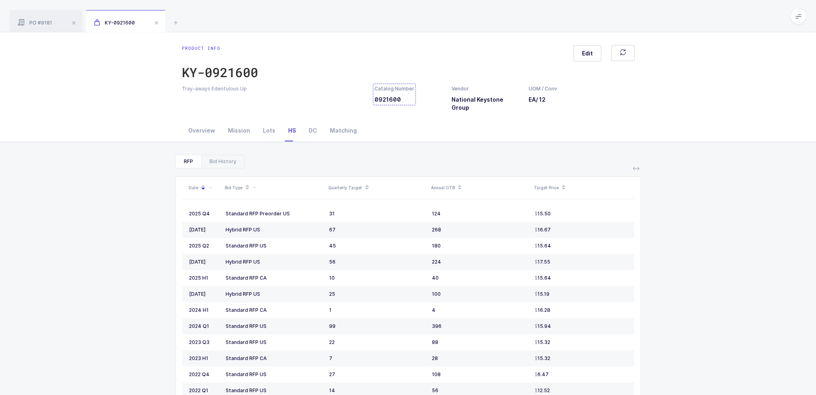
click at [386, 94] on div "Catalog Number 0921600" at bounding box center [394, 94] width 40 height 18
drag, startPoint x: 569, startPoint y: 205, endPoint x: 184, endPoint y: 206, distance: 384.9
click at [184, 206] on tr "2025 Q4 Standard RFP Preorder US 31 124 15.50" at bounding box center [408, 214] width 452 height 16
click at [233, 130] on div "Mission" at bounding box center [239, 131] width 35 height 22
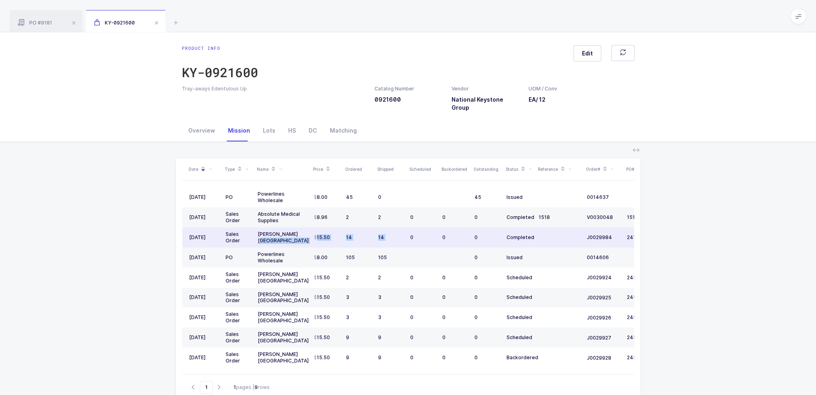
drag, startPoint x: 297, startPoint y: 230, endPoint x: 410, endPoint y: 225, distance: 113.3
click at [409, 227] on tr "06/20/2025 Sales Order Henry Schein USA 15.50 14 14 0 0 0 Completed J0029984 24…" at bounding box center [435, 237] width 506 height 20
click at [410, 234] on div "0" at bounding box center [423, 237] width 26 height 6
drag, startPoint x: 466, startPoint y: 225, endPoint x: 257, endPoint y: 226, distance: 209.1
click at [257, 227] on tr "06/20/2025 Sales Order Henry Schein USA 15.50 14 14 0 0 0 Completed J0029984 24…" at bounding box center [435, 237] width 506 height 20
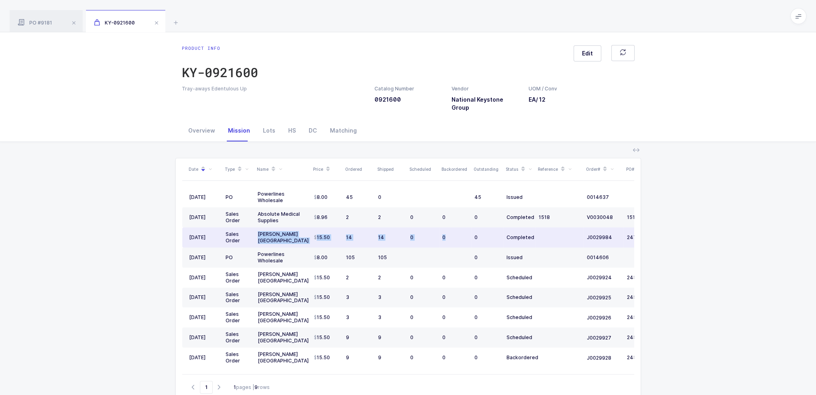
click at [258, 231] on div "[PERSON_NAME] [GEOGRAPHIC_DATA]" at bounding box center [283, 237] width 50 height 13
drag, startPoint x: 257, startPoint y: 226, endPoint x: 579, endPoint y: 226, distance: 321.5
click at [579, 227] on tr "06/20/2025 Sales Order Henry Schein USA 15.50 14 14 0 0 0 Completed J0029984 24…" at bounding box center [435, 237] width 506 height 20
click at [579, 227] on td at bounding box center [559, 237] width 48 height 20
drag, startPoint x: 576, startPoint y: 226, endPoint x: 345, endPoint y: 230, distance: 230.8
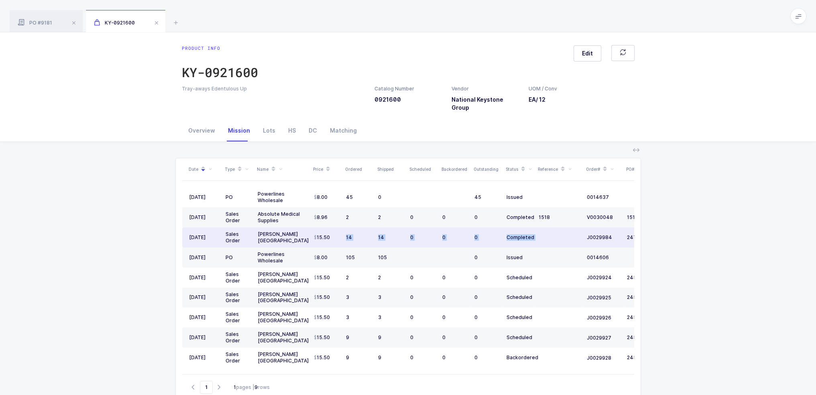
click at [345, 230] on tr "06/20/2025 Sales Order Henry Schein USA 15.50 14 14 0 0 0 Completed J0029984 24…" at bounding box center [435, 237] width 506 height 20
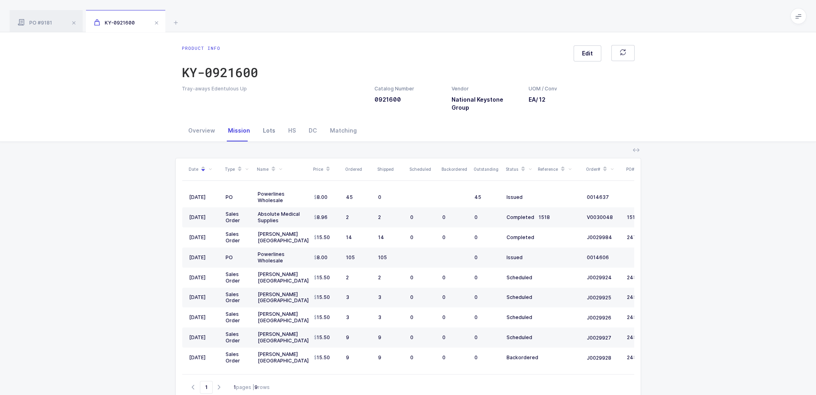
click at [266, 126] on div "Lots" at bounding box center [268, 131] width 25 height 22
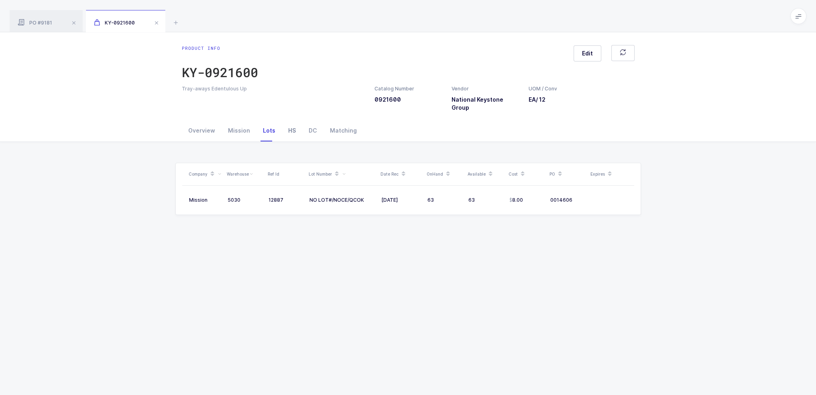
click at [291, 120] on div "HS" at bounding box center [292, 131] width 20 height 22
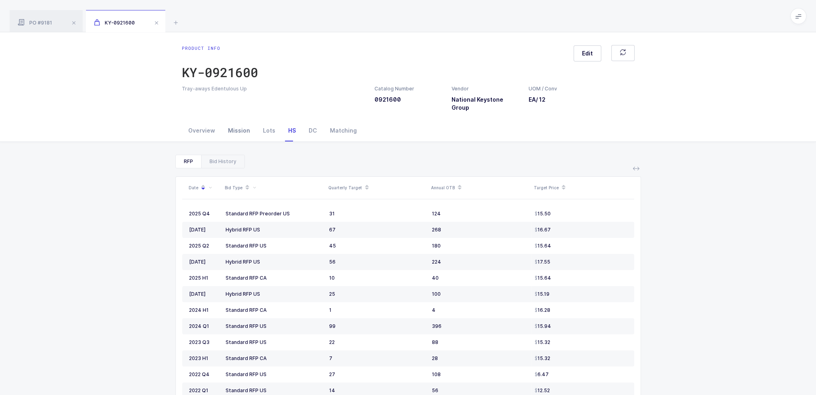
click at [227, 122] on div "Mission" at bounding box center [239, 131] width 35 height 22
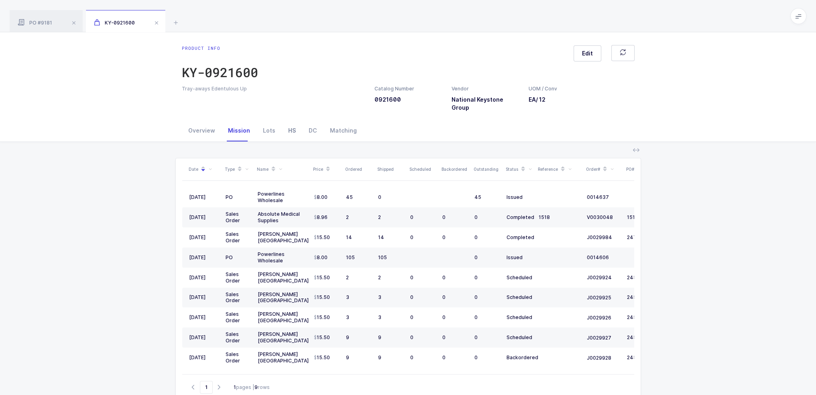
click at [291, 123] on div "HS" at bounding box center [292, 131] width 20 height 22
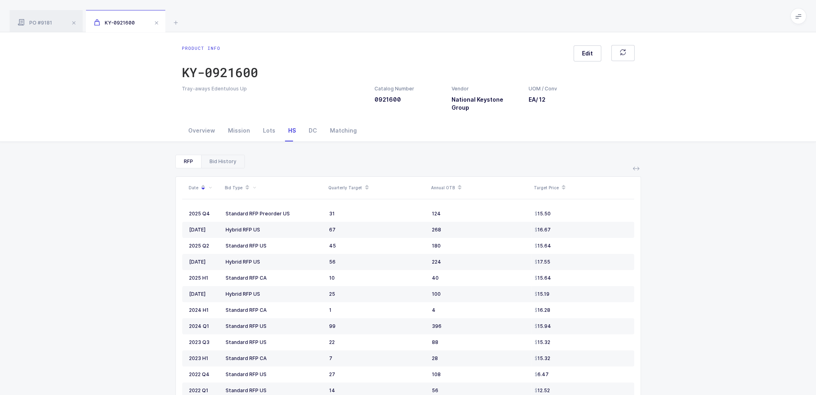
click at [230, 155] on div "Bid History" at bounding box center [222, 161] width 43 height 13
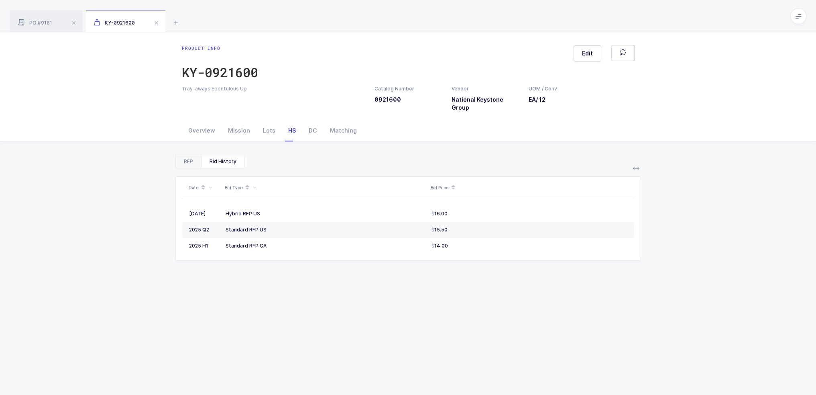
click at [191, 155] on div "RFP" at bounding box center [188, 161] width 25 height 13
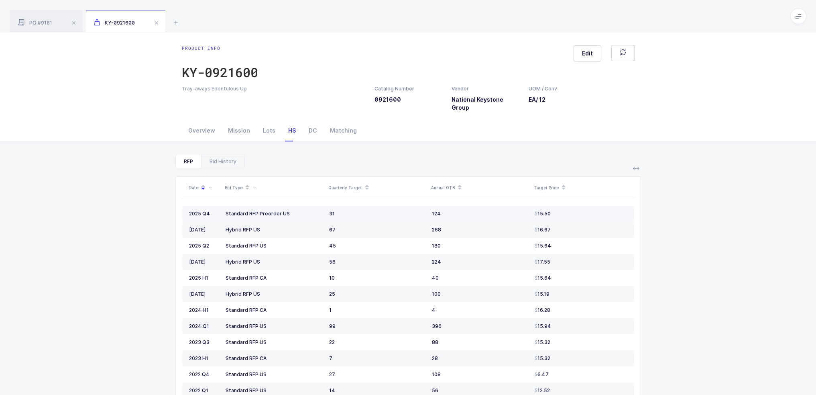
drag, startPoint x: 294, startPoint y: 206, endPoint x: 185, endPoint y: 207, distance: 109.2
click at [185, 207] on tr "2025 Q4 Standard RFP Preorder US 31 124 15.50" at bounding box center [408, 214] width 452 height 16
copy tr "2025 Q4 Standard RFP Preorder US"
click at [175, 25] on icon at bounding box center [176, 23] width 10 height 10
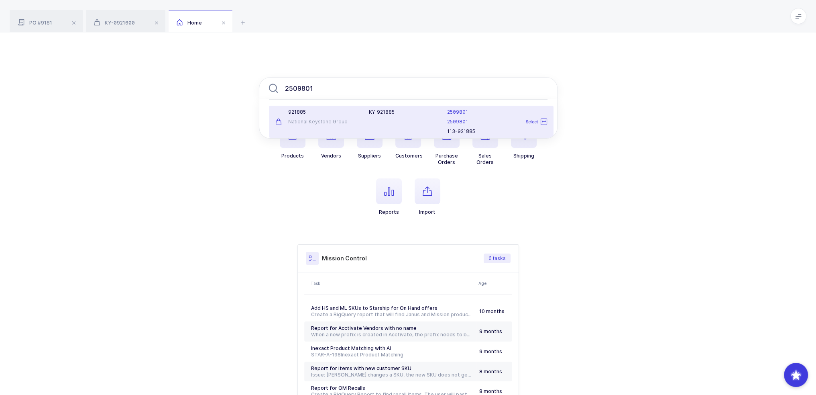
type input "2509801"
click at [453, 116] on div "2509801 2509801 113-921885" at bounding box center [497, 122] width 110 height 26
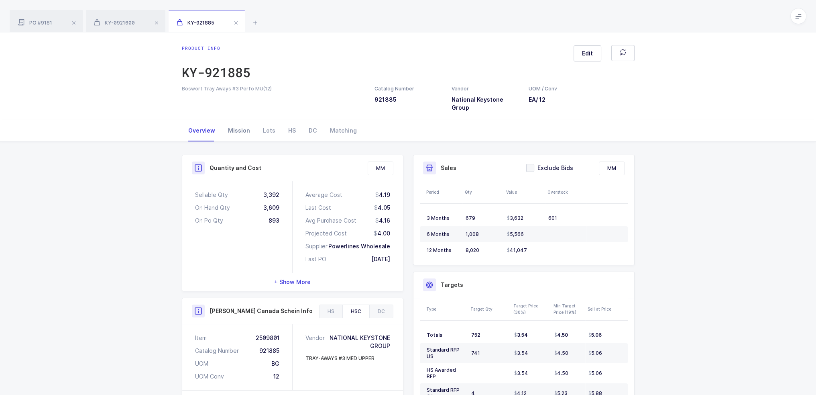
click at [245, 123] on div "Mission" at bounding box center [239, 131] width 35 height 22
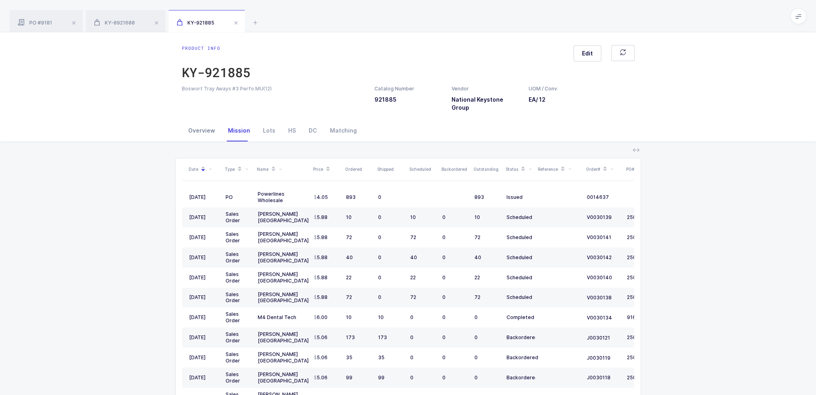
click at [196, 122] on div "Overview" at bounding box center [202, 131] width 40 height 22
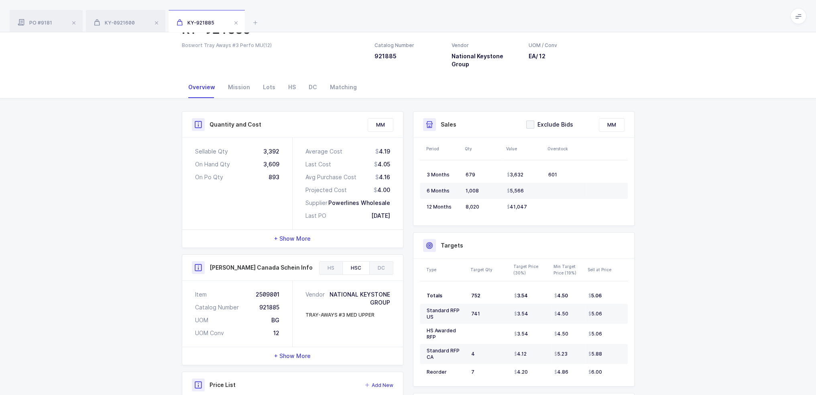
scroll to position [43, 0]
click at [240, 85] on div "Mission" at bounding box center [239, 88] width 35 height 22
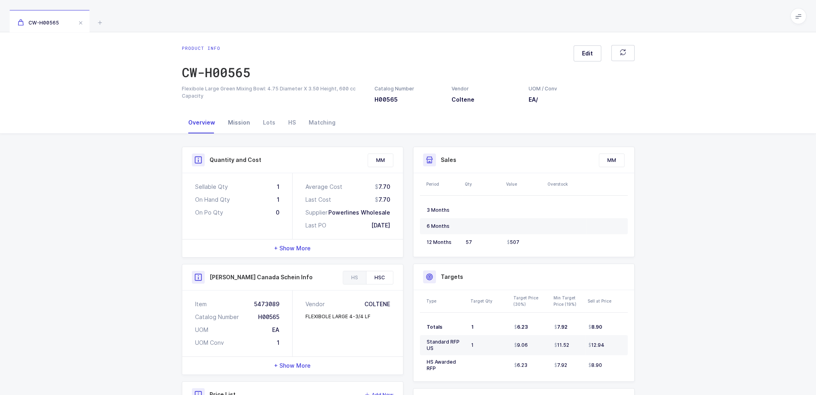
click at [248, 118] on div "Mission" at bounding box center [239, 123] width 35 height 22
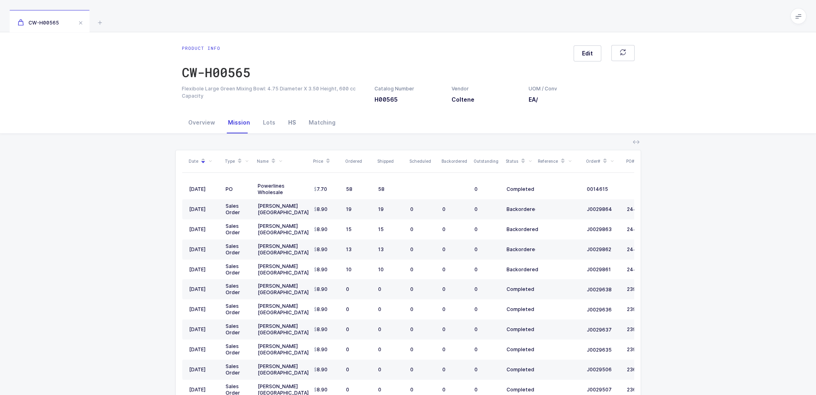
click at [287, 127] on div "HS" at bounding box center [292, 123] width 20 height 22
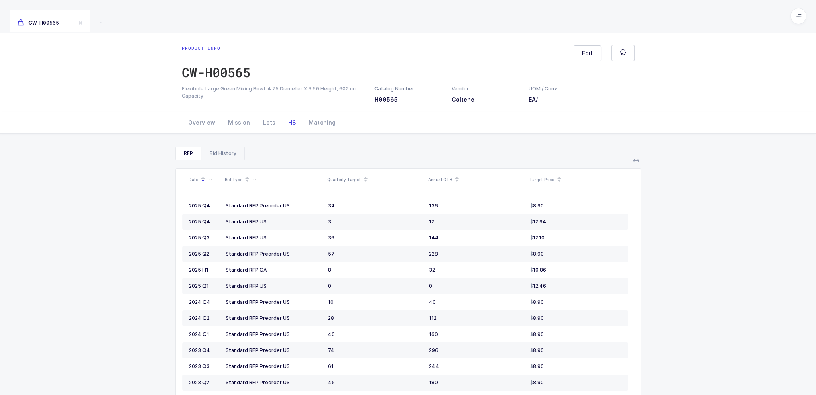
click at [223, 153] on div "Bid History" at bounding box center [222, 153] width 43 height 13
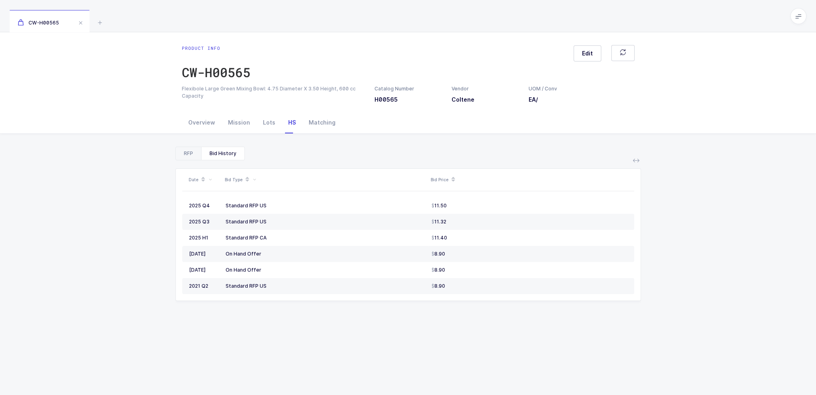
click at [185, 151] on div "RFP" at bounding box center [188, 153] width 25 height 13
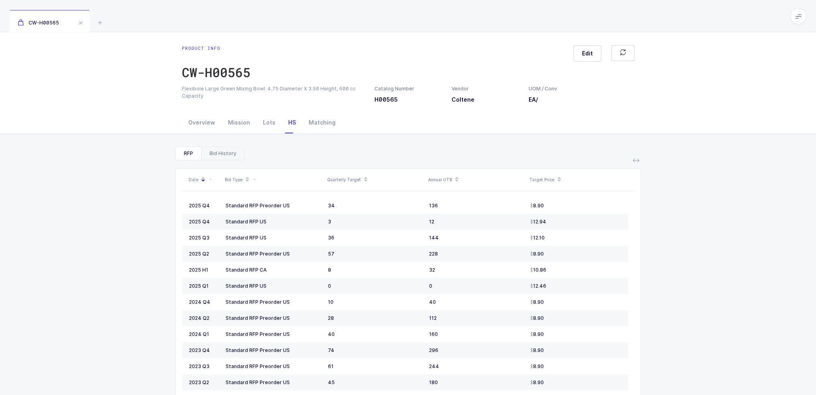
click at [216, 151] on div "Bid History" at bounding box center [222, 153] width 43 height 13
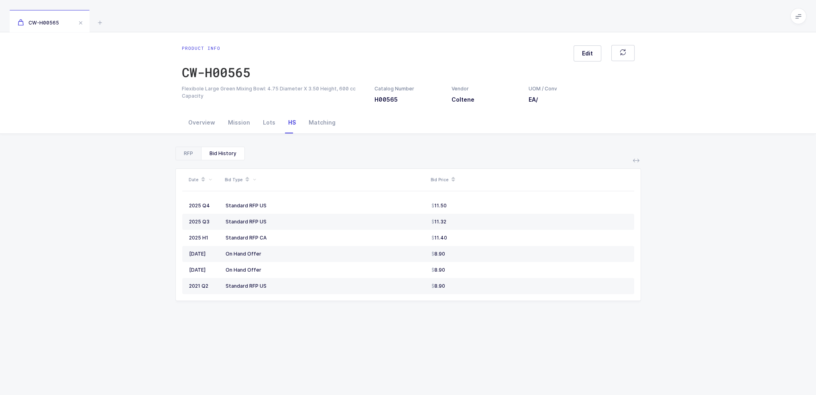
click at [182, 151] on div "RFP" at bounding box center [188, 153] width 25 height 13
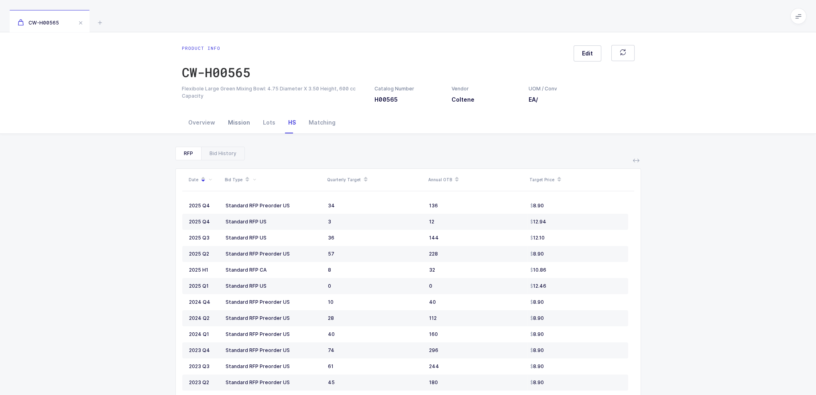
click at [237, 121] on div "Mission" at bounding box center [239, 123] width 35 height 22
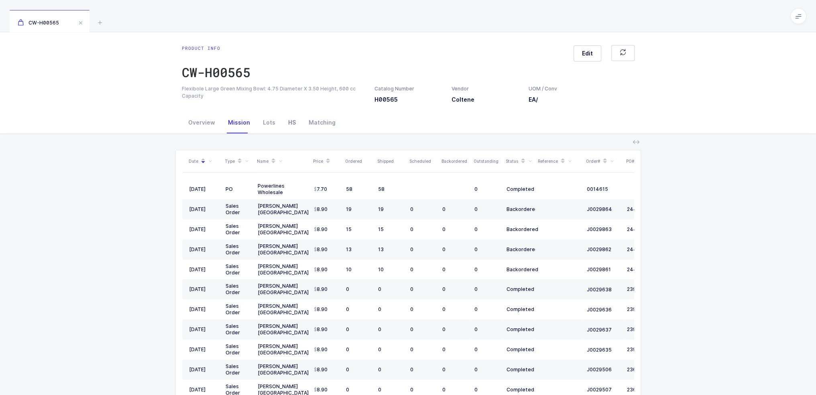
click at [291, 120] on div "HS" at bounding box center [292, 123] width 20 height 22
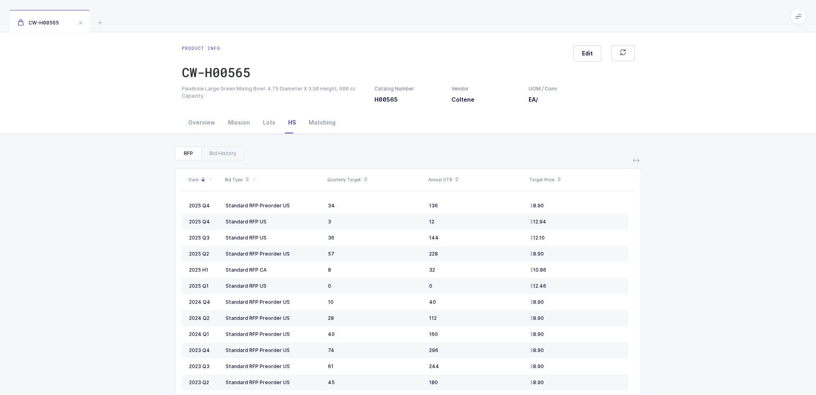
click at [126, 197] on div "RFP Bid History Date Bid Type Quarterly Target Annual OTB Target Price 2025 Q4 …" at bounding box center [407, 304] width 803 height 340
click at [201, 122] on div "Overview" at bounding box center [202, 123] width 40 height 22
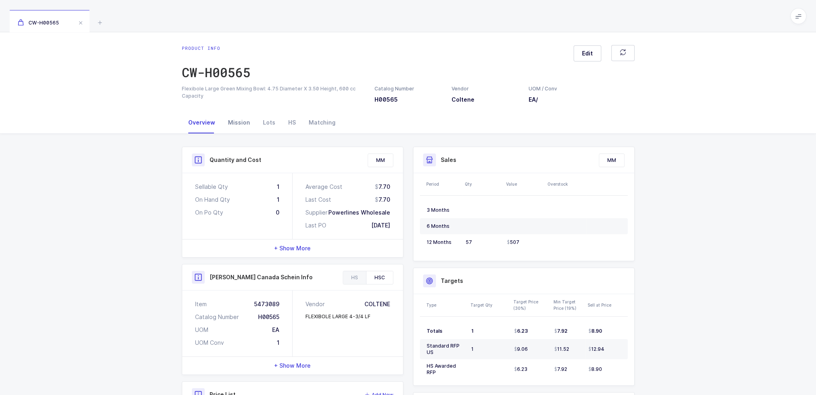
click at [238, 124] on div "Mission" at bounding box center [239, 123] width 35 height 22
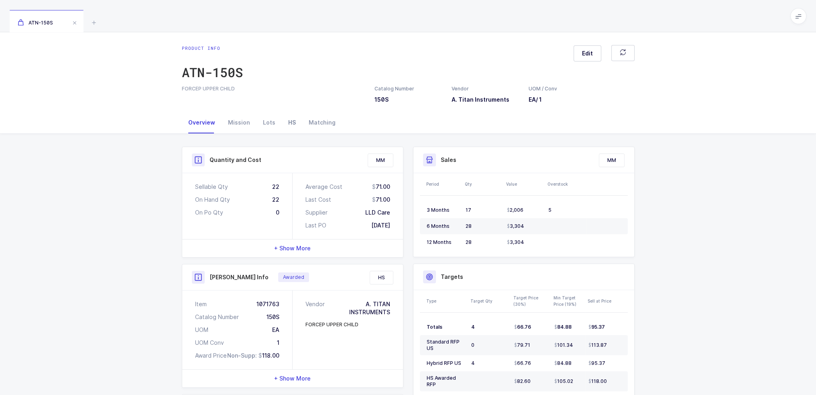
click at [287, 122] on div "HS" at bounding box center [292, 123] width 20 height 22
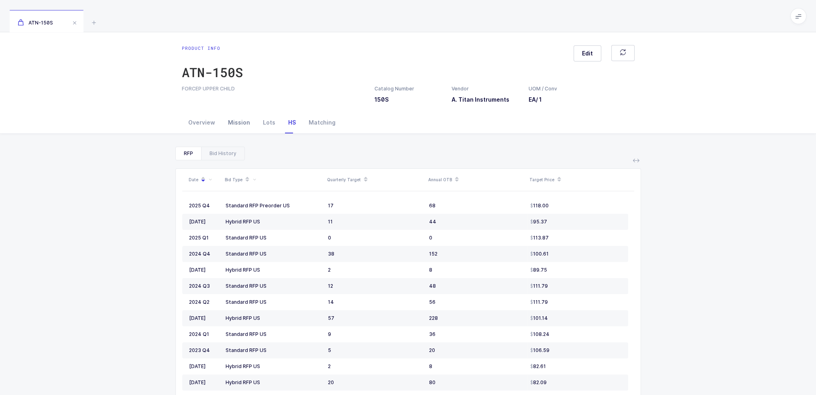
click at [242, 123] on div "Mission" at bounding box center [239, 123] width 35 height 22
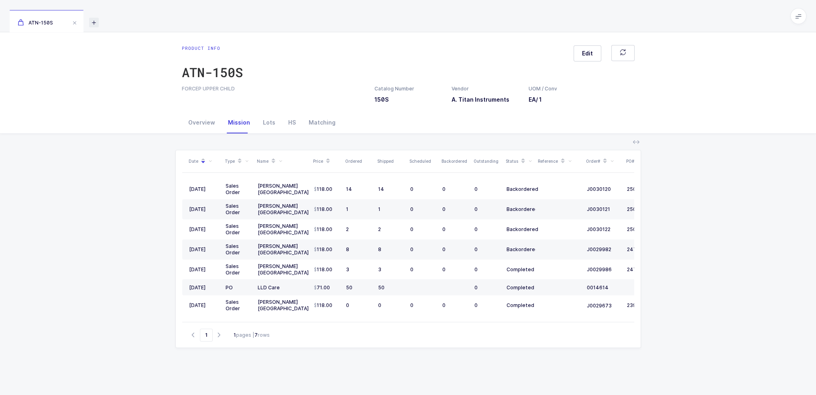
click at [90, 20] on icon at bounding box center [94, 23] width 10 height 10
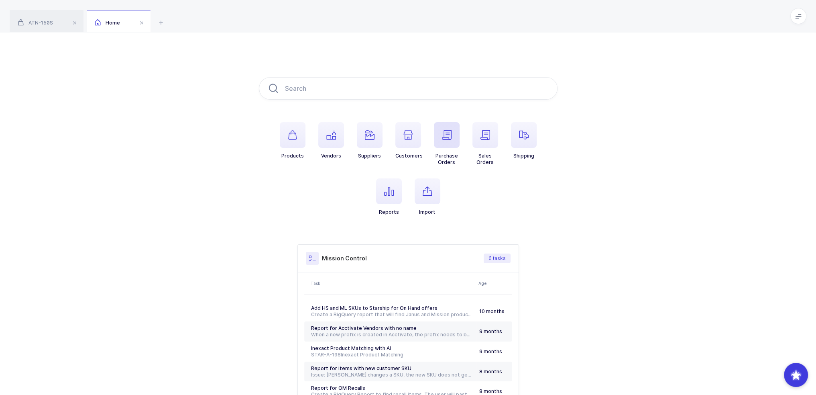
click at [450, 142] on span "button" at bounding box center [447, 135] width 26 height 26
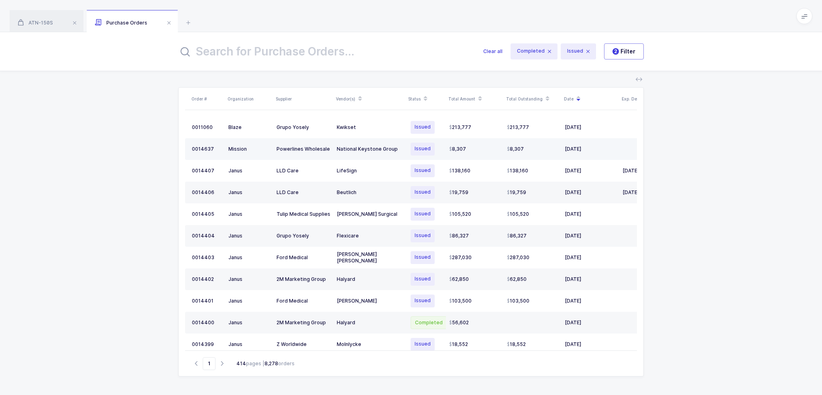
click at [478, 149] on div "8,307" at bounding box center [474, 149] width 51 height 6
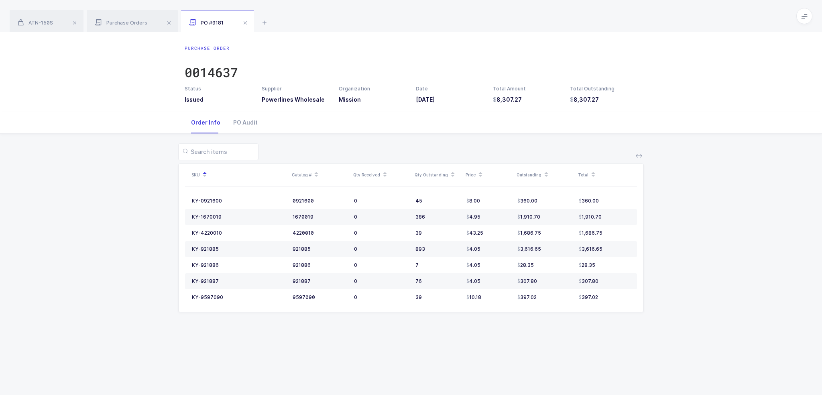
click at [546, 177] on icon at bounding box center [546, 177] width 4 height 4
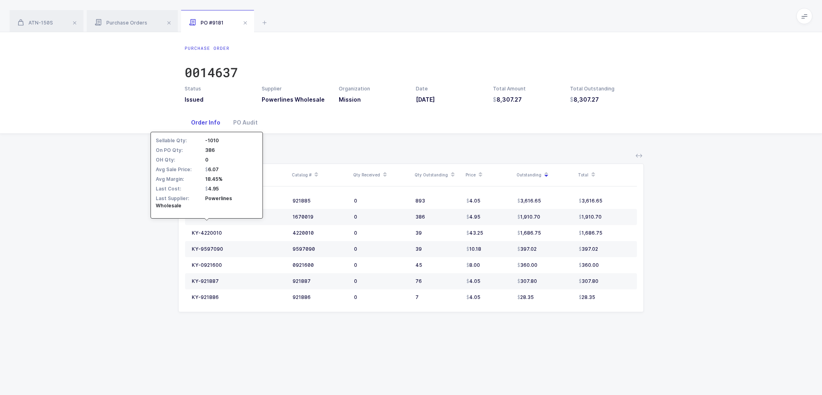
click at [170, 221] on div "SKU Catalog # Qty Received Qty Outstanding Price Outstanding Total KY-921885 92…" at bounding box center [410, 232] width 809 height 197
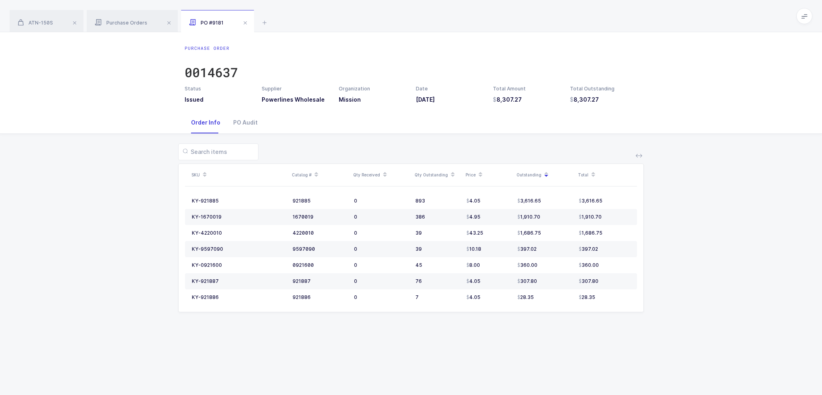
click at [151, 218] on div "SKU Catalog # Qty Received Qty Outstanding Price Outstanding Total KY-921885 92…" at bounding box center [410, 232] width 809 height 197
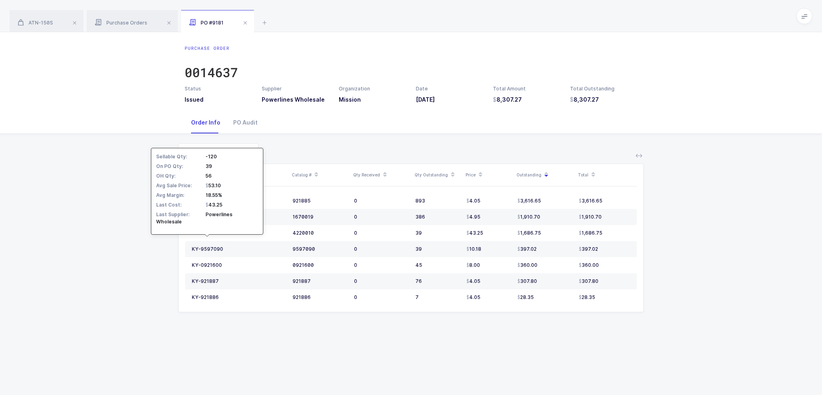
click at [144, 242] on div "SKU Catalog # Qty Received Qty Outstanding Price Outstanding Total KY-921885 92…" at bounding box center [410, 232] width 809 height 197
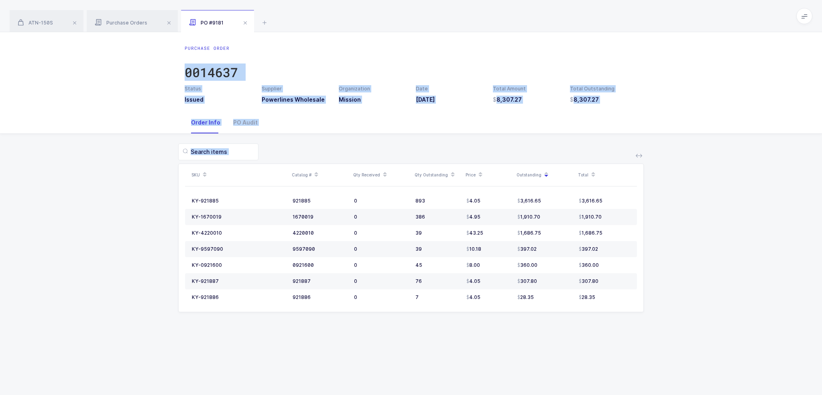
drag, startPoint x: 664, startPoint y: 337, endPoint x: 626, endPoint y: 36, distance: 303.5
click at [626, 36] on div "Purchase Order 0014637 Status Issued Supplier Powerlines Wholesale Organization…" at bounding box center [411, 213] width 822 height 362
click at [626, 36] on div "Purchase Order 0014637 Status Issued Supplier Powerlines Wholesale Organization…" at bounding box center [411, 71] width 822 height 79
drag, startPoint x: 627, startPoint y: 6, endPoint x: 602, endPoint y: 399, distance: 394.1
click at [602, 394] on html "Apps Core Warehouse Admin Mission Control Purchasing Joey H. Logout Account Joe…" at bounding box center [411, 197] width 822 height 395
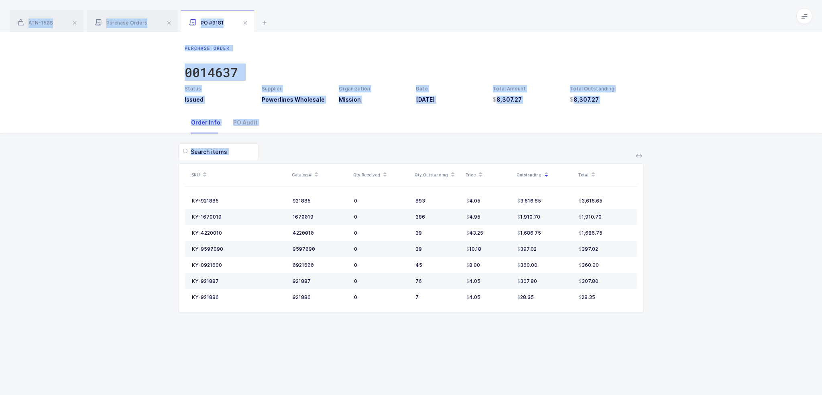
click at [612, 352] on div "Purchase Order 0014637 Status Issued Supplier Powerlines Wholesale Organization…" at bounding box center [411, 213] width 822 height 362
drag, startPoint x: 642, startPoint y: 351, endPoint x: 577, endPoint y: 24, distance: 333.5
click at [577, 24] on div "ATN-150S Purchase Orders PO #9181 Product info ATN-150S Edit FORCEP UPPER CHILD…" at bounding box center [411, 197] width 822 height 395
click at [577, 24] on div "ATN-150S Purchase Orders PO #9181" at bounding box center [411, 16] width 822 height 32
drag, startPoint x: 577, startPoint y: 24, endPoint x: 591, endPoint y: 334, distance: 310.2
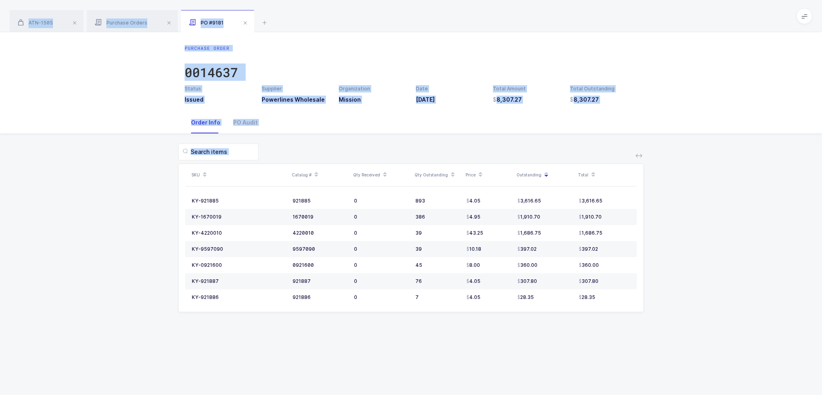
click at [591, 334] on div "ATN-150S Purchase Orders PO #9181 Product info ATN-150S Edit FORCEP UPPER CHILD…" at bounding box center [411, 197] width 822 height 395
click at [591, 334] on div "Purchase Order 0014637 Status Issued Supplier Powerlines Wholesale Organization…" at bounding box center [411, 213] width 822 height 362
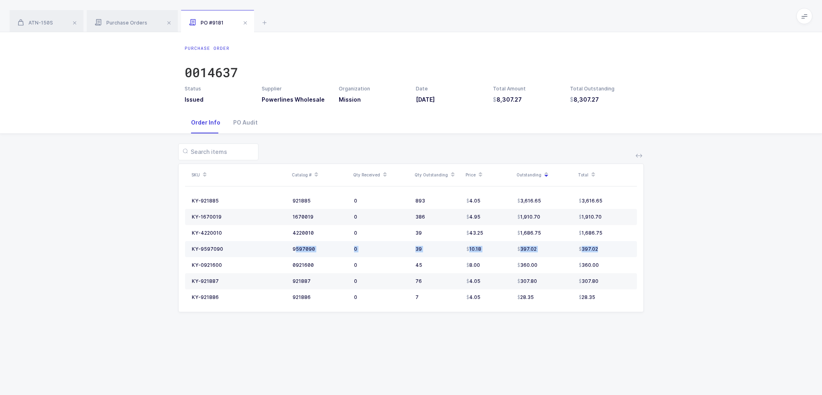
drag, startPoint x: 294, startPoint y: 248, endPoint x: 600, endPoint y: 247, distance: 306.3
click at [600, 247] on tr "KY-9597090 9597090 0 39 10.18 397.02 397.02" at bounding box center [411, 249] width 452 height 16
click at [600, 247] on div "397.02" at bounding box center [604, 249] width 51 height 6
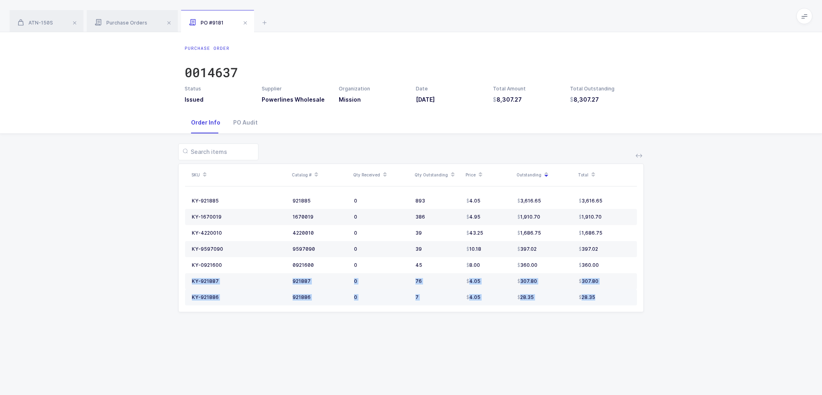
drag, startPoint x: 610, startPoint y: 266, endPoint x: 604, endPoint y: 301, distance: 35.1
click at [589, 306] on table "KY-921885 921885 0 893 4.05 3,616.65 3,616.65 KY-1670019 1670019 0 386 4.95 1,9…" at bounding box center [411, 248] width 452 height 125
click at [604, 300] on td "28.35" at bounding box center [606, 297] width 61 height 16
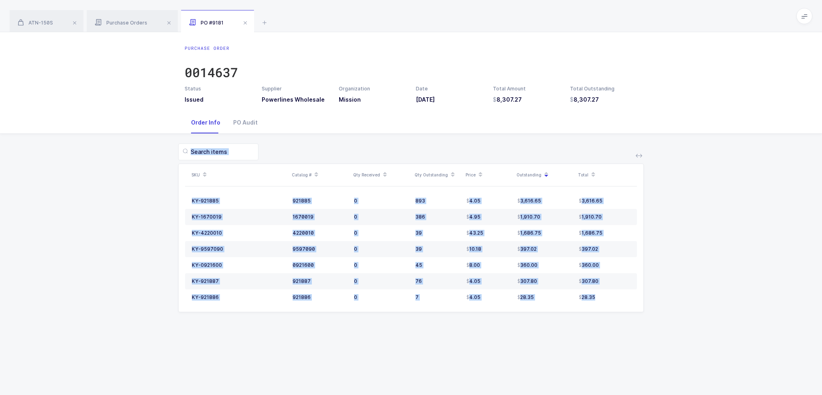
drag, startPoint x: 604, startPoint y: 300, endPoint x: 605, endPoint y: 133, distance: 167.0
click at [605, 134] on div "SKU Catalog # Qty Received Qty Outstanding Price Outstanding Total KY-921885 92…" at bounding box center [410, 232] width 809 height 197
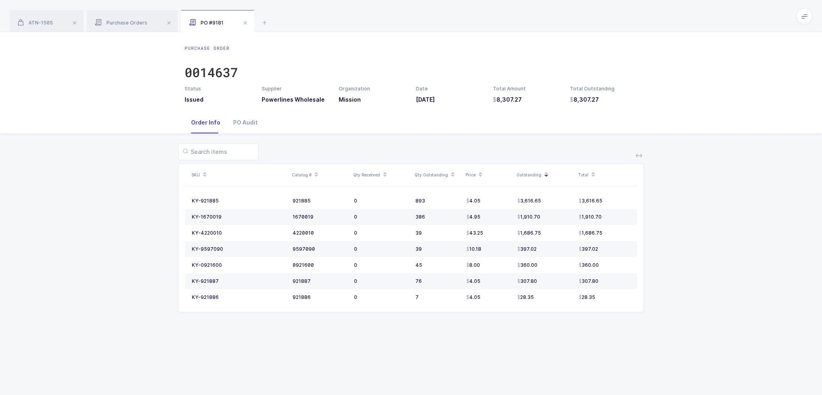
click at [605, 133] on div "Order Info PO Audit" at bounding box center [411, 123] width 453 height 22
drag, startPoint x: 605, startPoint y: 133, endPoint x: 615, endPoint y: 338, distance: 205.8
click at [615, 338] on div "Purchase Order 0014637 Status Issued Supplier Powerlines Wholesale Organization…" at bounding box center [411, 213] width 822 height 362
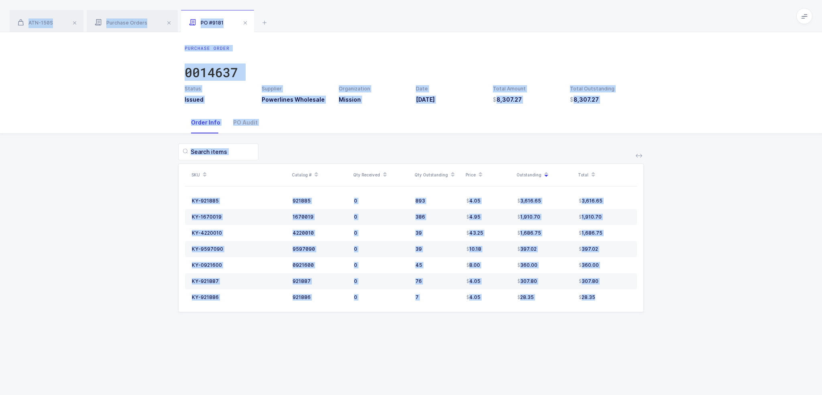
drag, startPoint x: 615, startPoint y: 338, endPoint x: 515, endPoint y: 16, distance: 337.6
click at [515, 16] on div "ATN-150S Purchase Orders PO #9181 Product info ATN-150S Edit FORCEP UPPER CHILD…" at bounding box center [411, 197] width 822 height 395
click at [515, 16] on div "ATN-150S Purchase Orders PO #9181" at bounding box center [411, 16] width 822 height 32
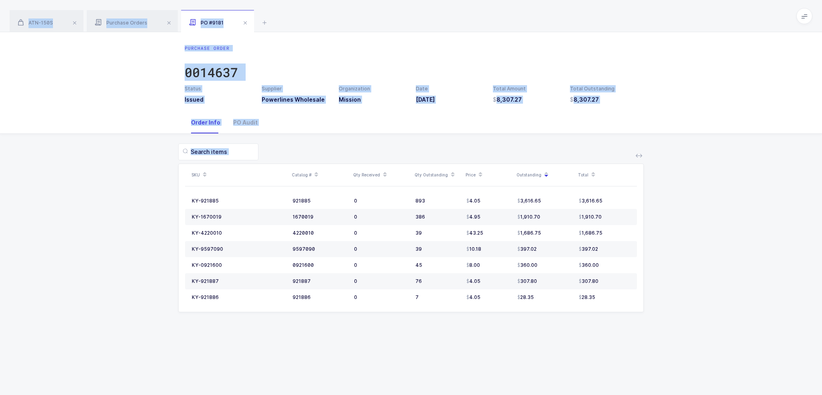
drag, startPoint x: 515, startPoint y: 16, endPoint x: 510, endPoint y: 350, distance: 334.0
click at [510, 350] on div "ATN-150S Purchase Orders PO #9181 Product info ATN-150S Edit FORCEP UPPER CHILD…" at bounding box center [411, 197] width 822 height 395
click at [111, 279] on div "SKU Catalog # Qty Received Qty Outstanding Price Outstanding Total KY-921885 92…" at bounding box center [410, 232] width 809 height 197
